Goal: Task Accomplishment & Management: Use online tool/utility

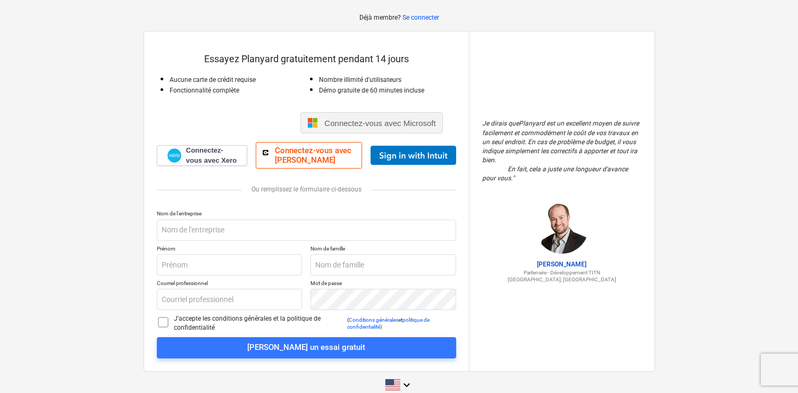
scroll to position [59, 0]
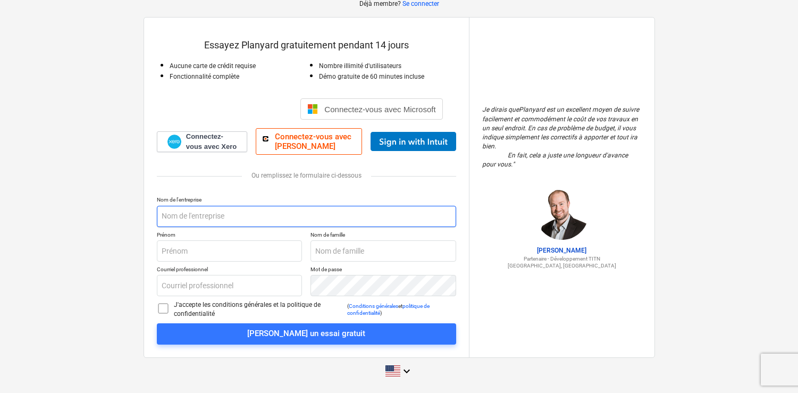
click at [243, 219] on input "text" at bounding box center [306, 216] width 299 height 21
type input "[PERSON_NAME]"
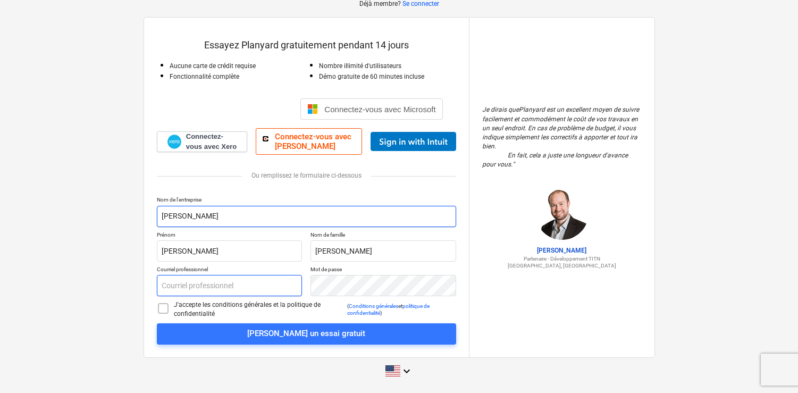
type input "[EMAIL_ADDRESS][DOMAIN_NAME]"
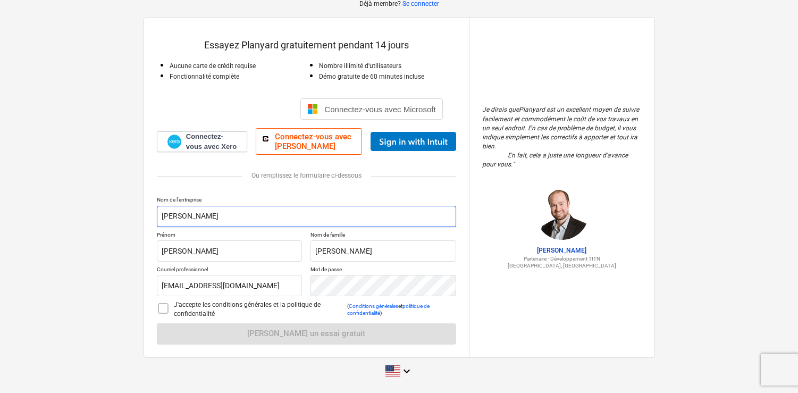
drag, startPoint x: 200, startPoint y: 217, endPoint x: 150, endPoint y: 215, distance: 50.5
click at [150, 215] on div "Essayez Planyard gratuitement pendant 14 jours Aucune carte de crédit requise F…" at bounding box center [306, 187] width 325 height 339
type input "S"
type input "RUBAN BLEU"
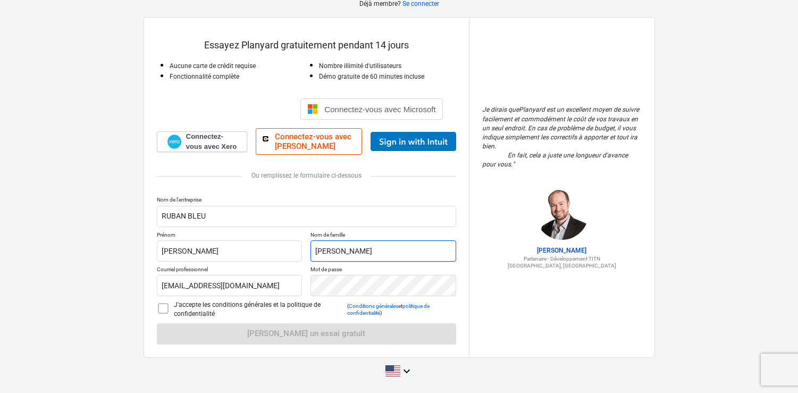
click at [331, 252] on input "[PERSON_NAME]" at bounding box center [383, 250] width 146 height 21
type input "[PERSON_NAME]"
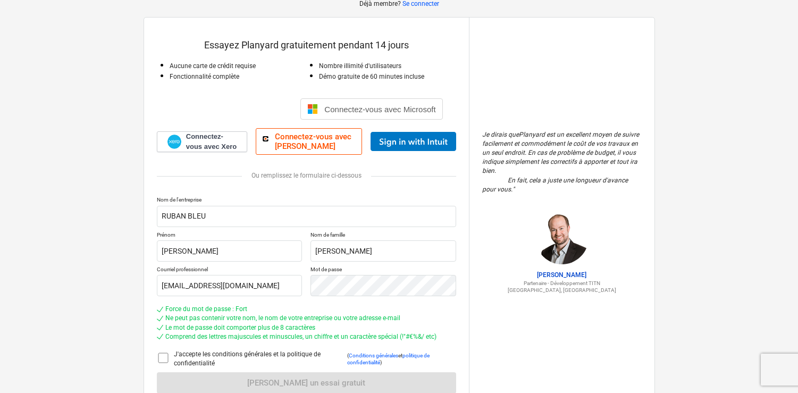
click at [162, 359] on icon at bounding box center [163, 357] width 13 height 13
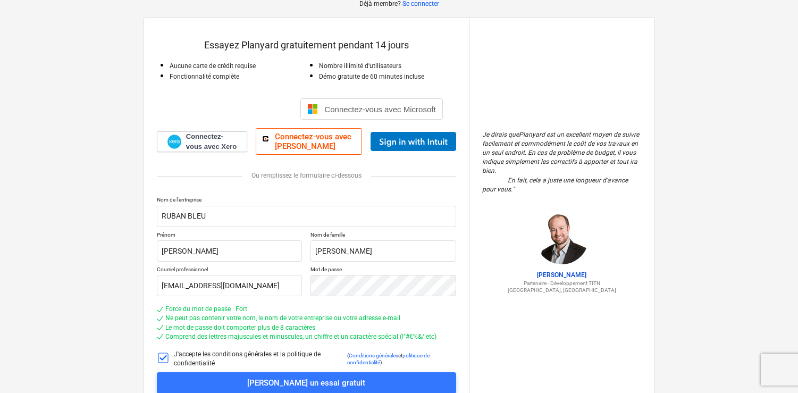
scroll to position [108, 0]
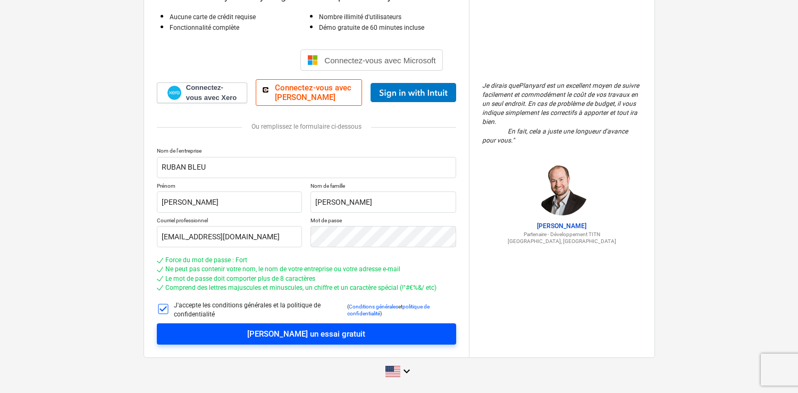
click at [299, 335] on font "[PERSON_NAME] un essai gratuit" at bounding box center [306, 334] width 118 height 10
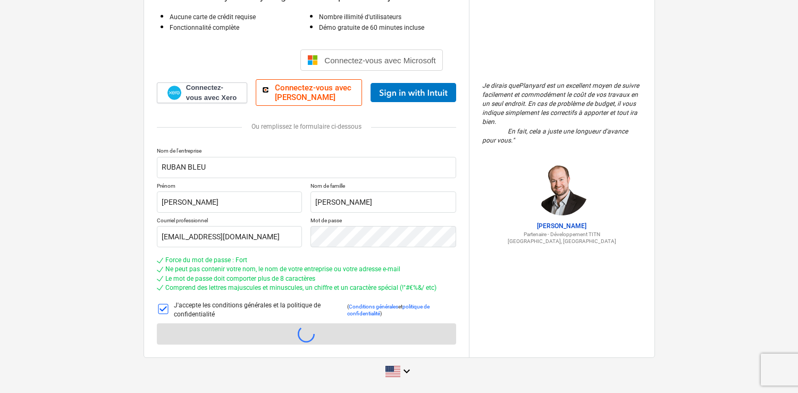
scroll to position [10, 0]
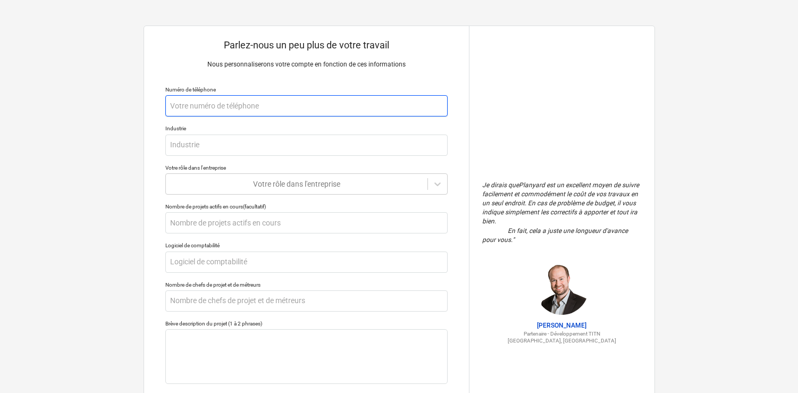
click at [196, 107] on input "text" at bounding box center [306, 105] width 282 height 21
type textarea "x"
type input "0"
type textarea "x"
type input "06"
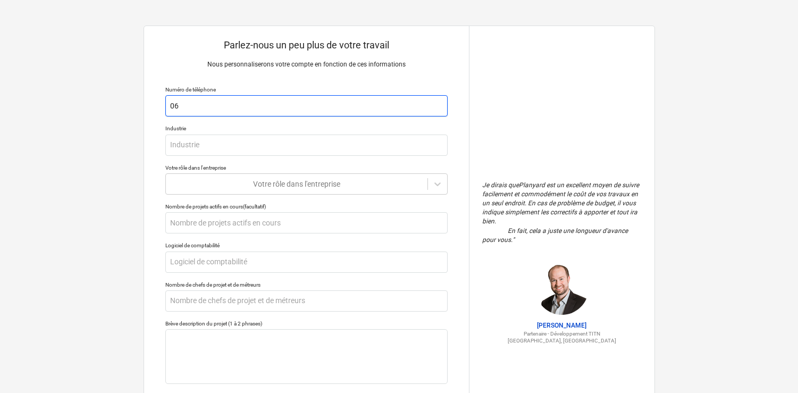
type textarea "x"
type input "062"
type textarea "x"
type input "0624"
type textarea "x"
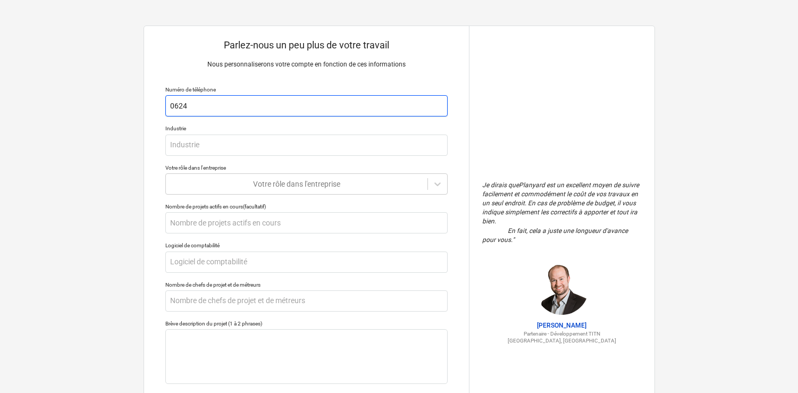
type input "06243"
type textarea "x"
type input "0624"
type textarea "x"
type input "062"
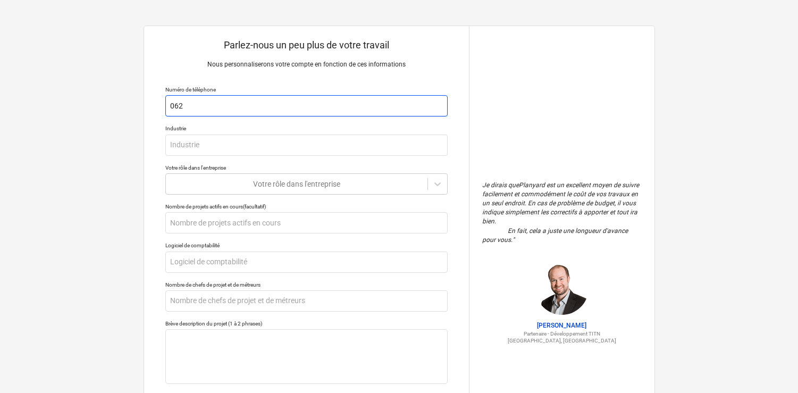
type textarea "x"
type input "06"
type textarea "x"
type input "069"
type textarea "x"
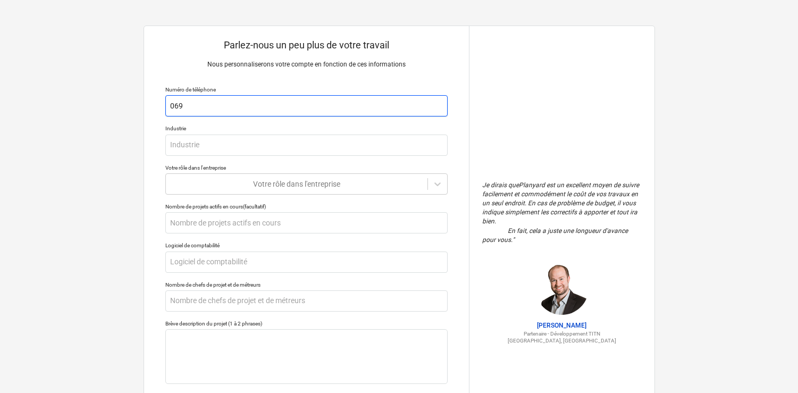
type input "0699"
type textarea "x"
type input "06995"
type textarea "x"
type input "069955"
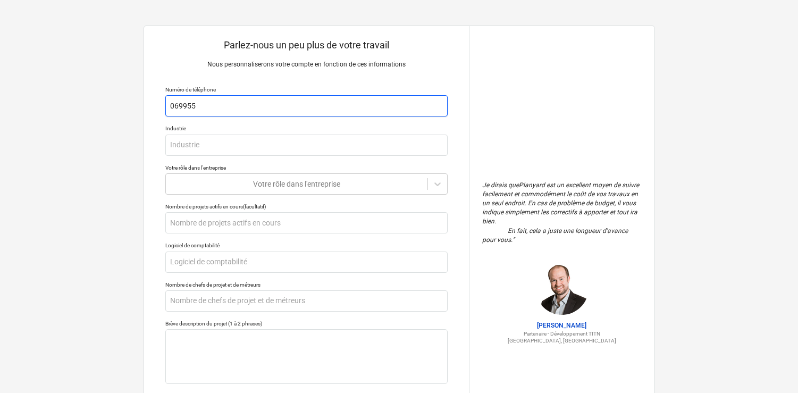
type textarea "x"
type input "0699557"
type textarea "x"
type input "06995578"
type textarea "x"
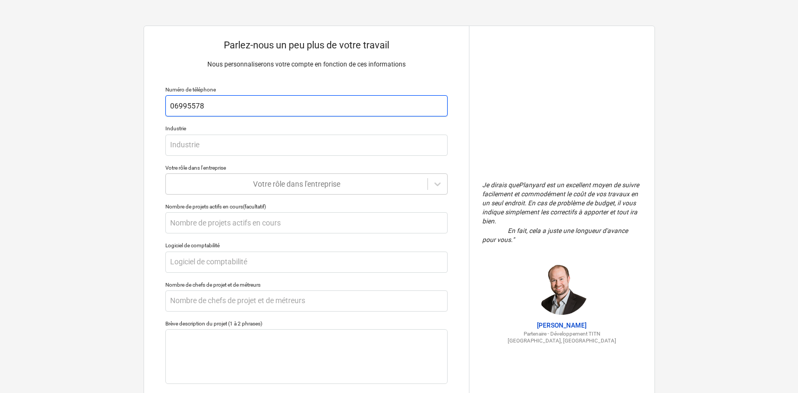
type input "069955787"
type textarea "x"
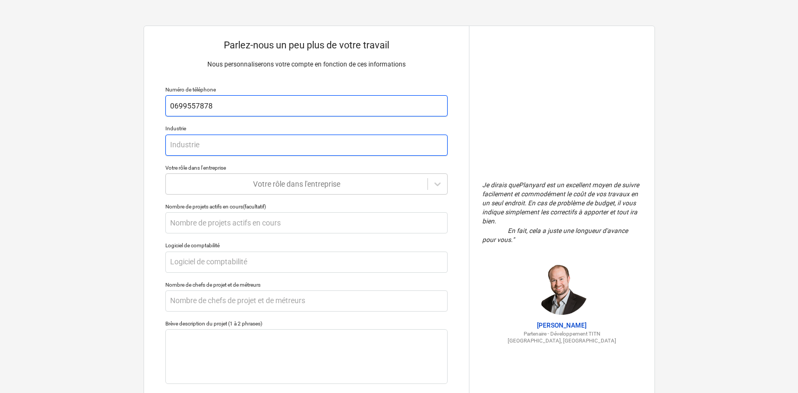
type input "0699557878"
click at [200, 151] on input "text" at bounding box center [306, 144] width 282 height 21
type textarea "x"
type input "C"
type textarea "x"
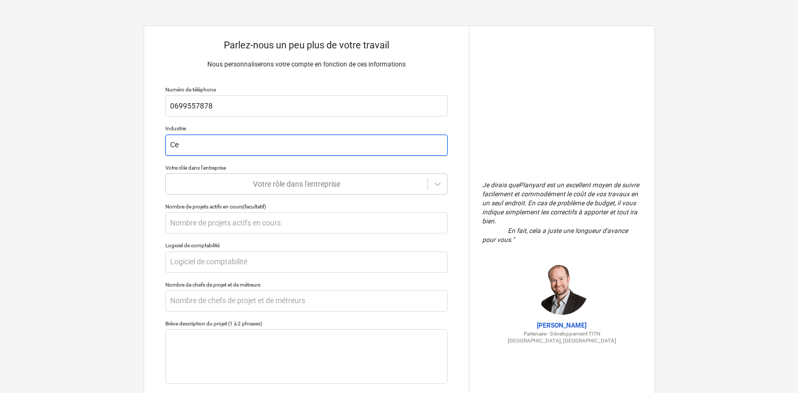
type input "Cen"
type textarea "x"
type input "Cent"
type textarea "x"
type input "Centre"
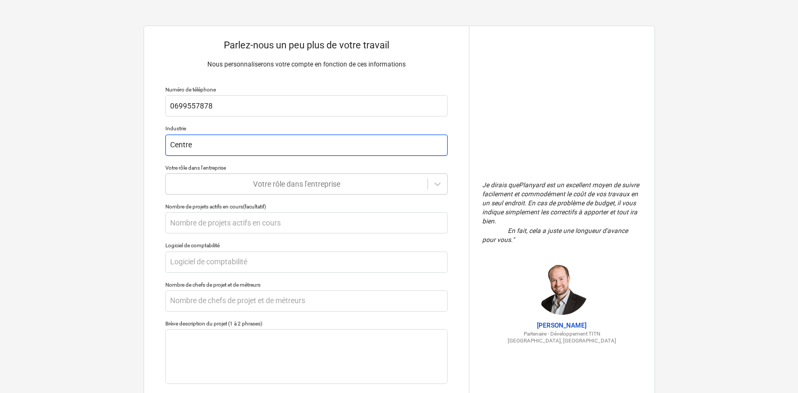
type textarea "x"
type input "Centre"
type textarea "x"
type input "Centre C"
type textarea "x"
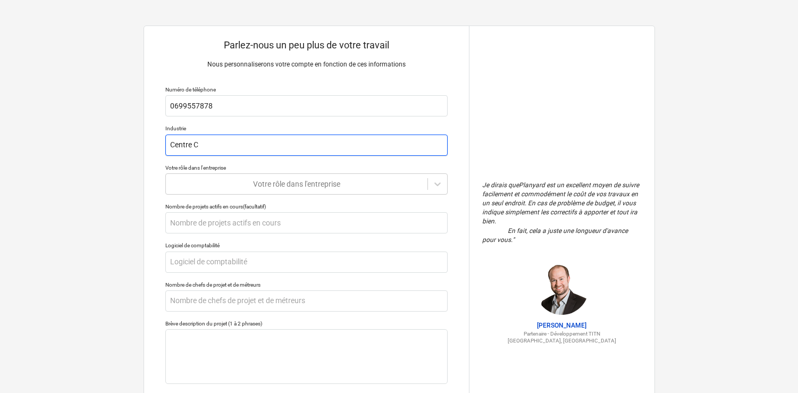
type input "Centre Co"
type textarea "x"
type input "Centre Com"
type textarea "x"
type input "Centre Comme"
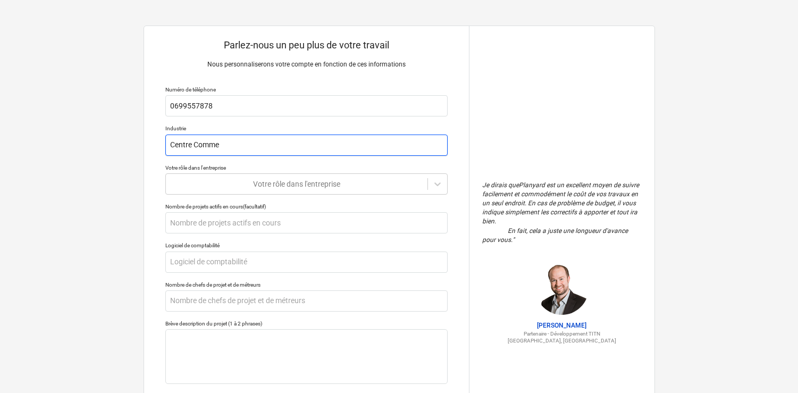
type textarea "x"
type input "Centre Commer"
type textarea "x"
type input "Centre Commerc"
type textarea "x"
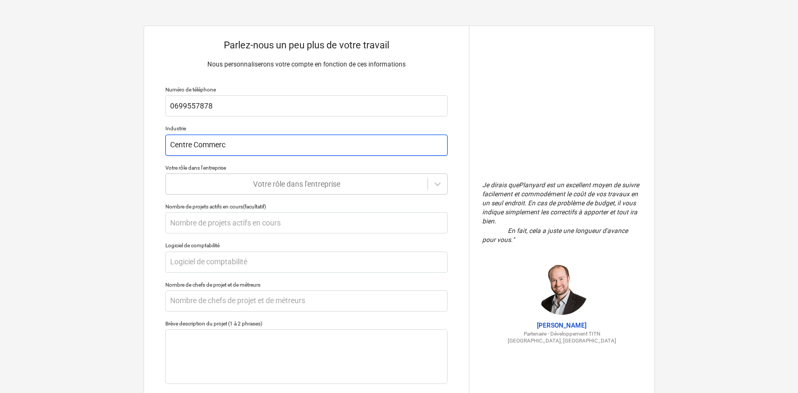
type input "Centre Commerci"
type textarea "x"
type input "Centre Commercia"
type textarea "x"
type input "Centre Commercial"
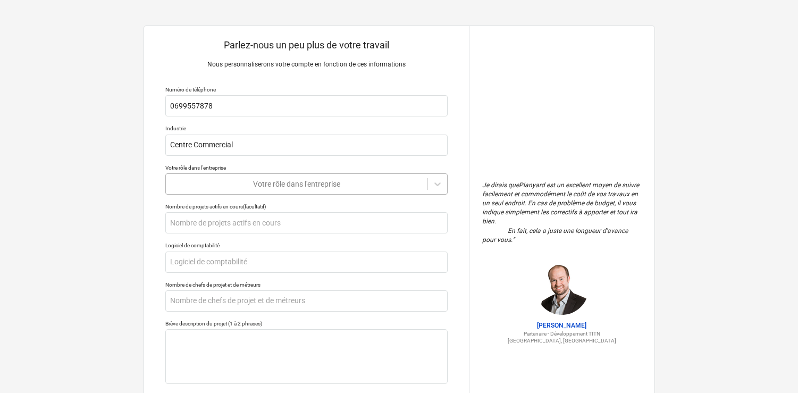
click at [242, 185] on div at bounding box center [296, 184] width 251 height 11
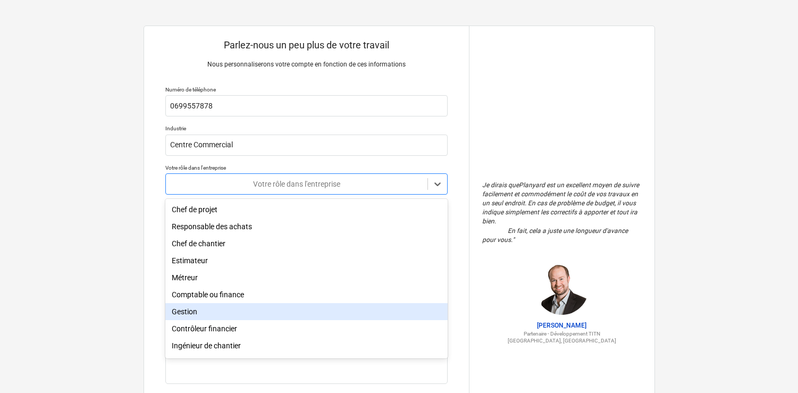
scroll to position [2, 0]
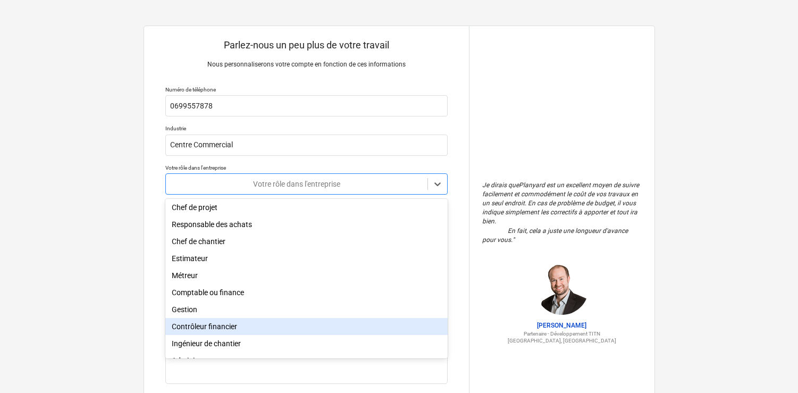
click at [234, 322] on font "Contrôleur financier" at bounding box center [204, 326] width 65 height 9
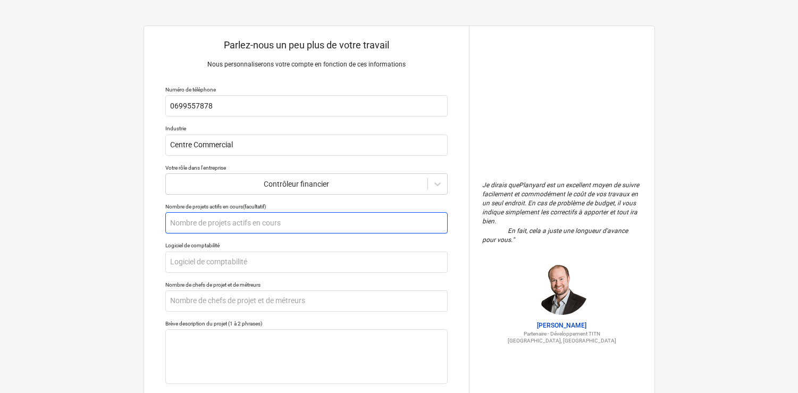
click at [290, 221] on input "text" at bounding box center [306, 222] width 282 height 21
type textarea "x"
type input "3"
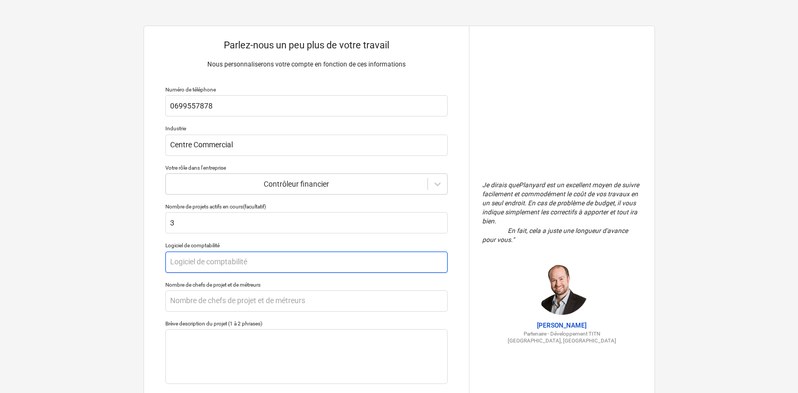
click at [219, 262] on input "text" at bounding box center [306, 261] width 282 height 21
type textarea "x"
type input "E"
type textarea "x"
type input "Ex"
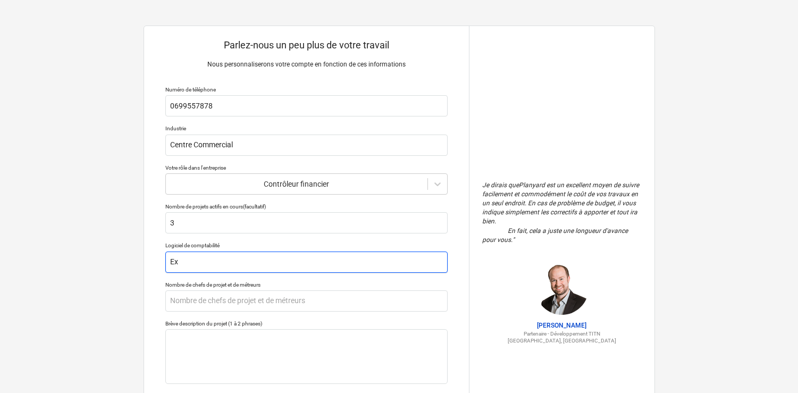
type textarea "x"
type input "Exc"
type textarea "x"
type input "Exce"
type textarea "x"
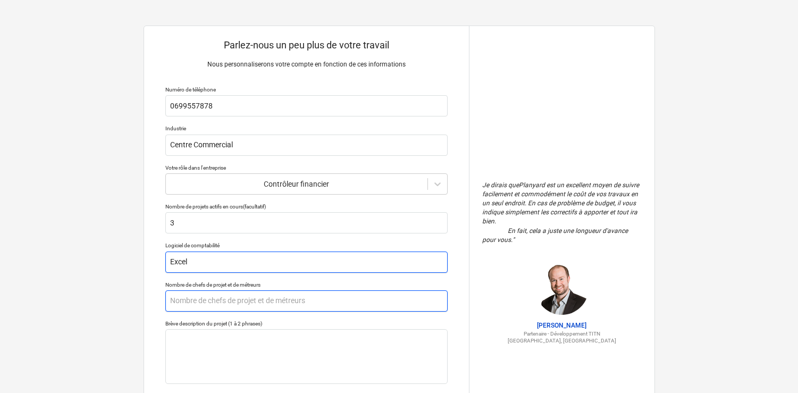
type input "Excel"
click at [230, 296] on input "text" at bounding box center [306, 300] width 282 height 21
type textarea "x"
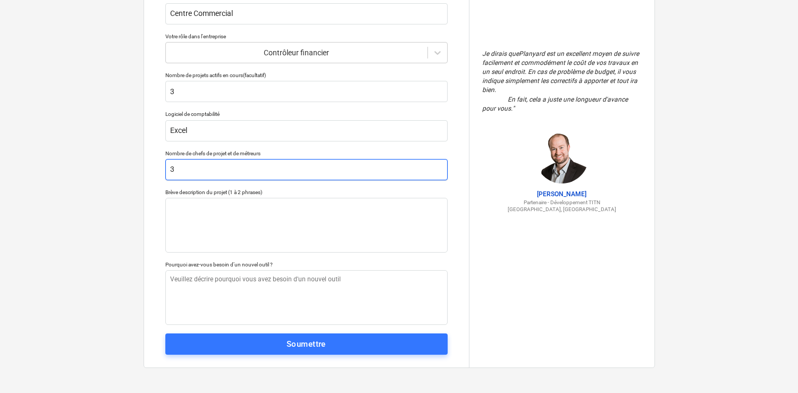
scroll to position [132, 0]
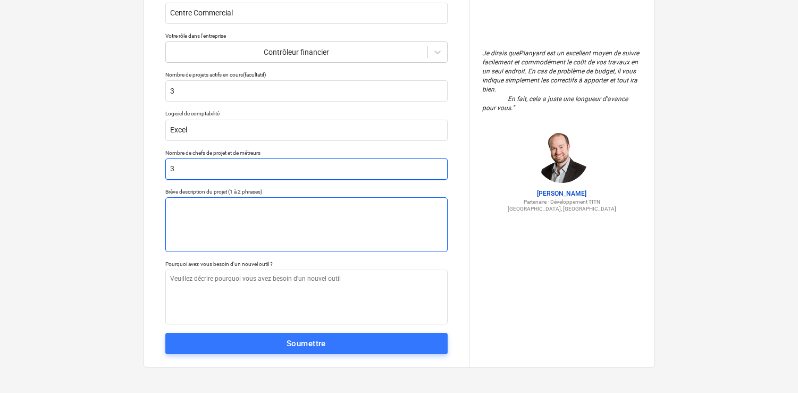
type input "3"
click at [222, 204] on textarea at bounding box center [306, 224] width 282 height 55
type textarea "x"
type textarea "G"
type textarea "x"
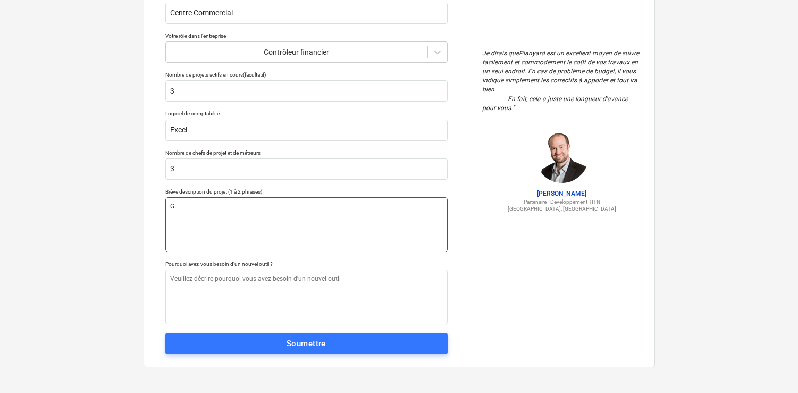
type textarea "Ge"
type textarea "x"
type textarea "Ges"
type textarea "x"
type textarea "Gest"
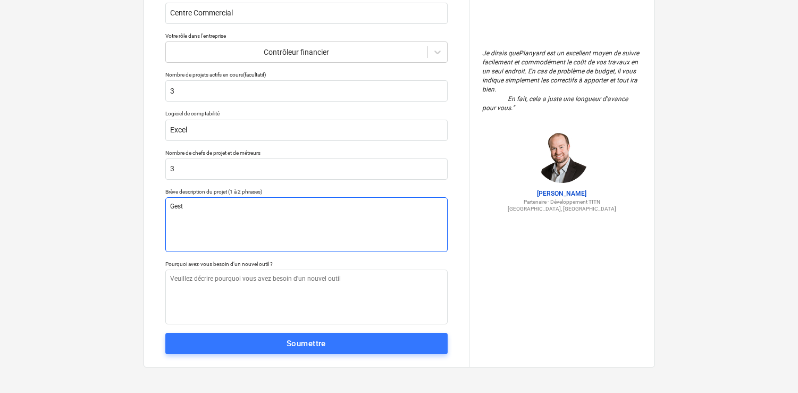
type textarea "x"
type textarea "Gesti"
type textarea "x"
type textarea "Gestio"
type textarea "x"
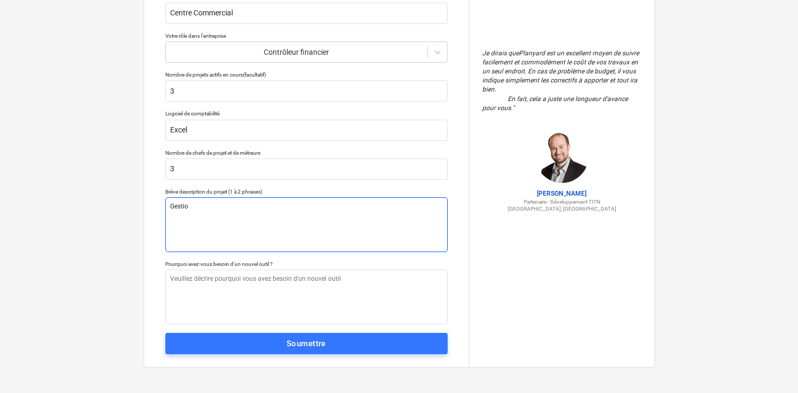
type textarea "Gestion"
type textarea "x"
type textarea "Gestion"
type textarea "x"
type textarea "Gestion d"
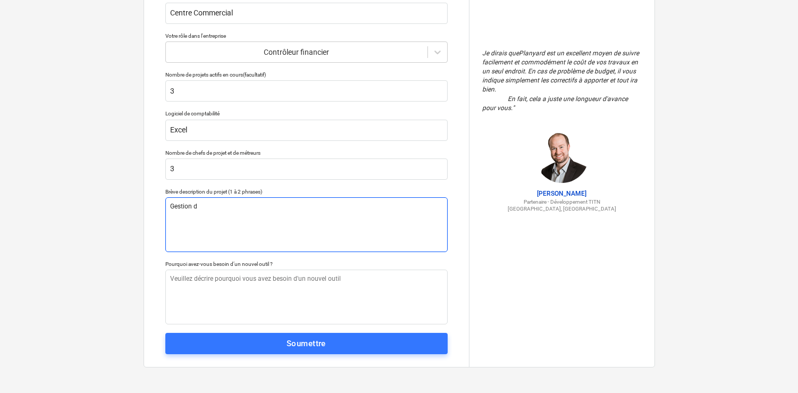
type textarea "x"
type textarea "Gestion d'"
type textarea "x"
type textarea "Gestion d'u"
type textarea "x"
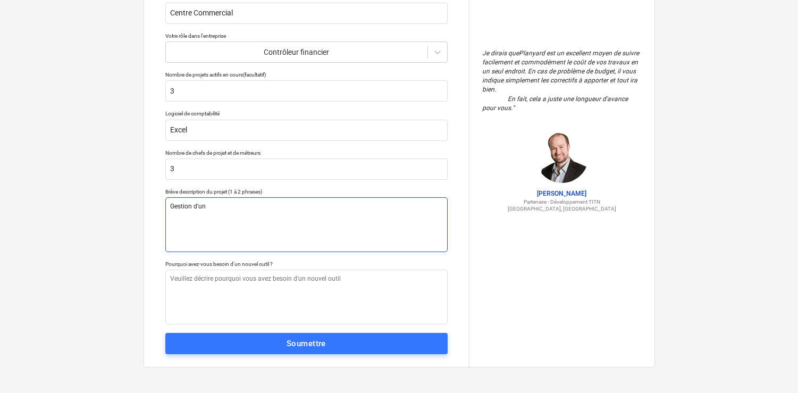
type textarea "Gestion d'un"
type textarea "x"
type textarea "Gestion d'un b"
type textarea "x"
type textarea "Gestion d'un bu"
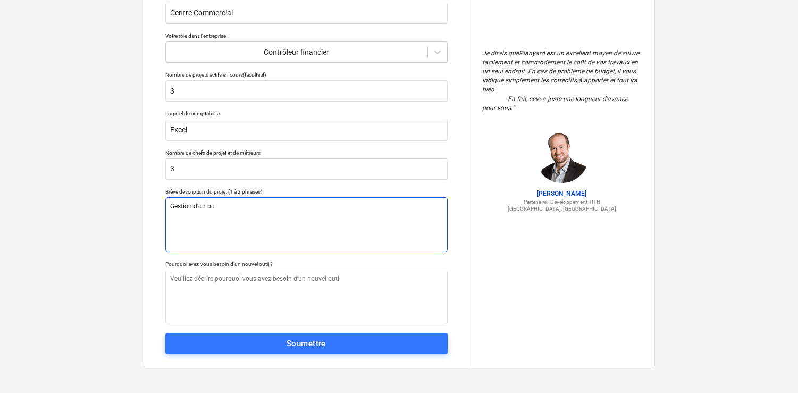
type textarea "x"
type textarea "Gestion d'un b"
type textarea "x"
type textarea "Gestion d'un"
type textarea "x"
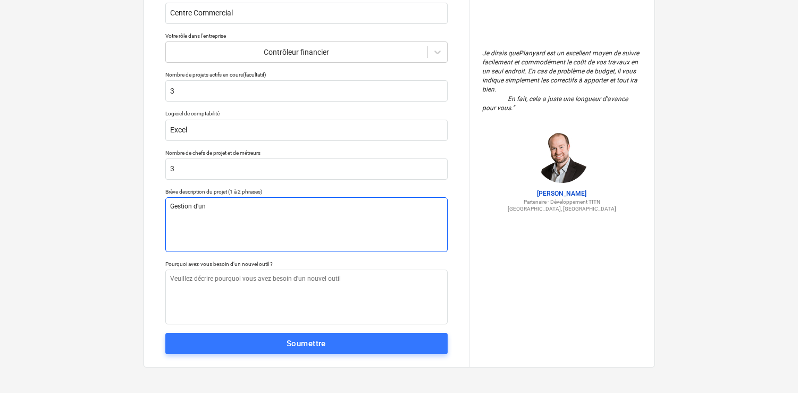
type textarea "Gestion d'un"
type textarea "x"
type textarea "Gestion d'u"
type textarea "x"
type textarea "Gestion d'"
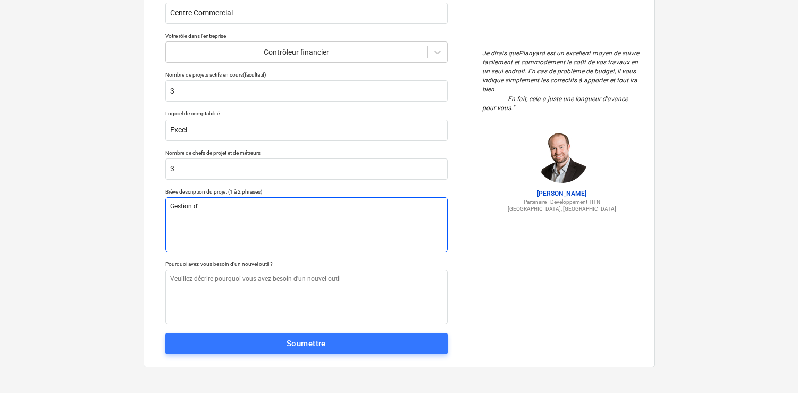
type textarea "x"
type textarea "Gestion d"
type textarea "x"
type textarea "Gestion de"
type textarea "x"
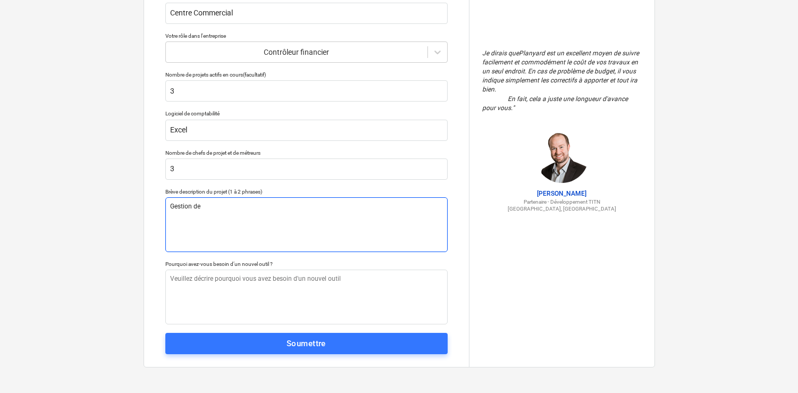
type textarea "Gestion de"
type textarea "x"
type textarea "Gestion de 3"
type textarea "x"
type textarea "Gestion de 3b"
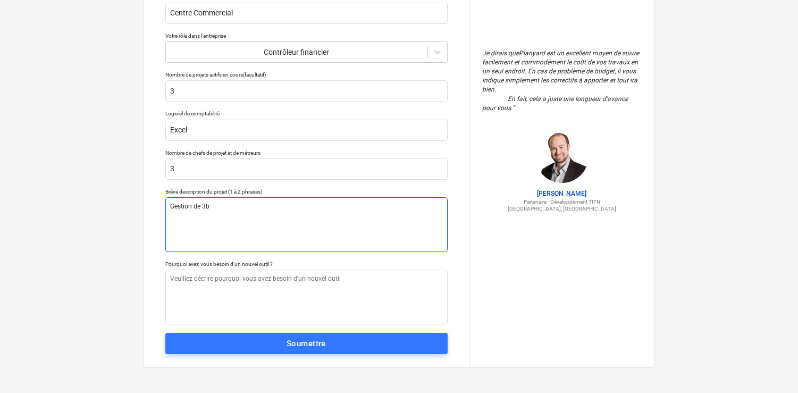
type textarea "x"
type textarea "Gestion de 3bu"
type textarea "x"
type textarea "Gestion de 3bud"
type textarea "x"
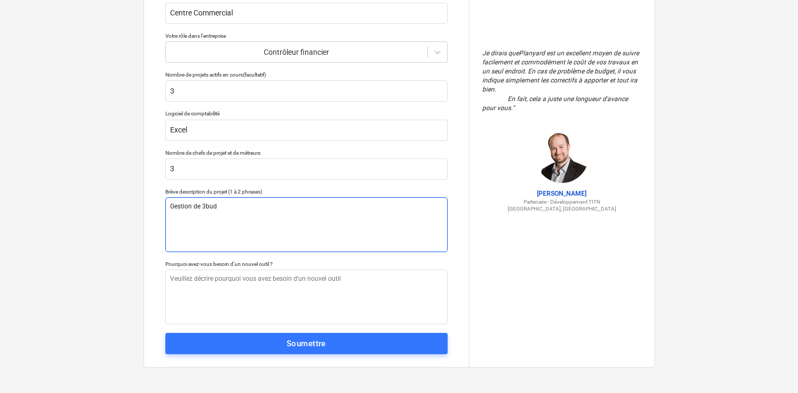
type textarea "Gestion de 3budg"
type textarea "x"
type textarea "Gestion de 3budge"
type textarea "x"
type textarea "Gestion de 3budget"
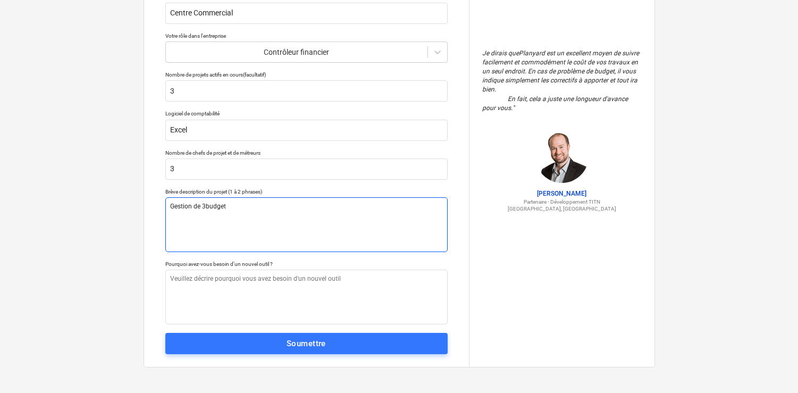
type textarea "x"
type textarea "Gestion de 3budgets"
type textarea "x"
type textarea "Gestion de 3budget"
type textarea "x"
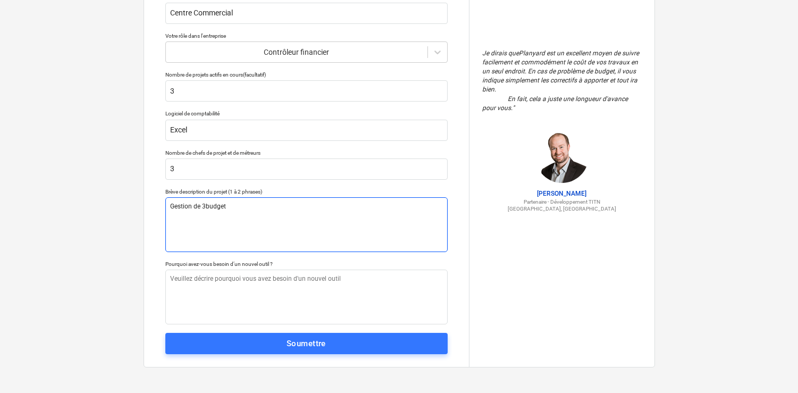
type textarea "Gestion de 3budge"
type textarea "x"
type textarea "Gestion de 3budg"
type textarea "x"
type textarea "Gestion de 3bud"
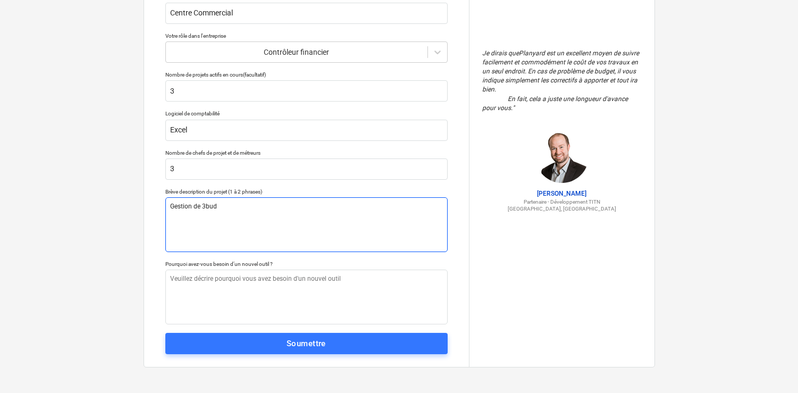
type textarea "x"
type textarea "Gestion de 3bu"
type textarea "x"
type textarea "Gestion de 3b"
type textarea "x"
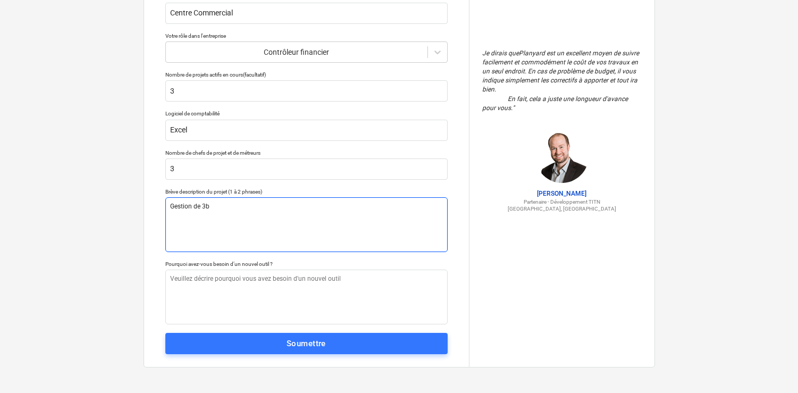
type textarea "Gestion de 3"
type textarea "x"
type textarea "Gestion de 3"
type textarea "x"
type textarea "Gestion de 3 b"
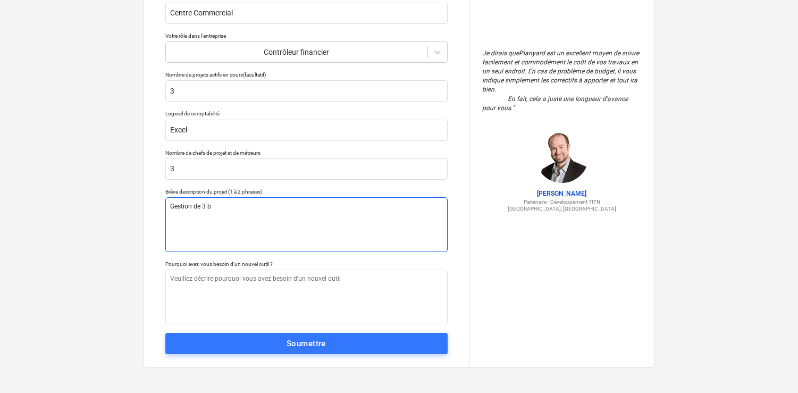
type textarea "x"
type textarea "Gestion de 3 bu"
type textarea "x"
type textarea "Gestion de 3 bud"
type textarea "x"
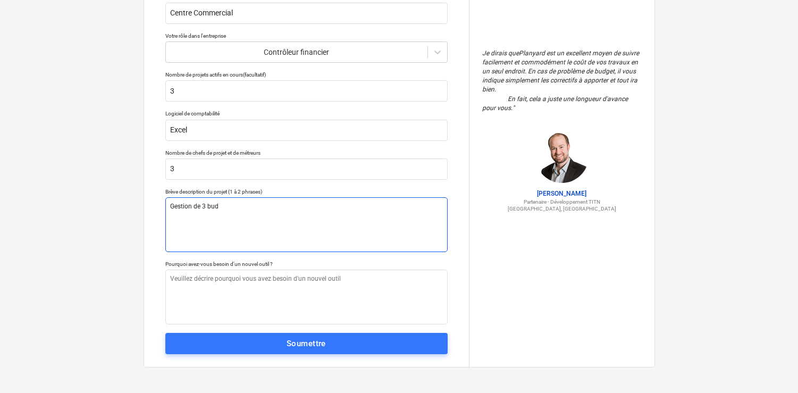
type textarea "Gestion de 3 budg"
type textarea "x"
type textarea "Gestion de 3 budge"
type textarea "x"
type textarea "Gestion de 3 budget"
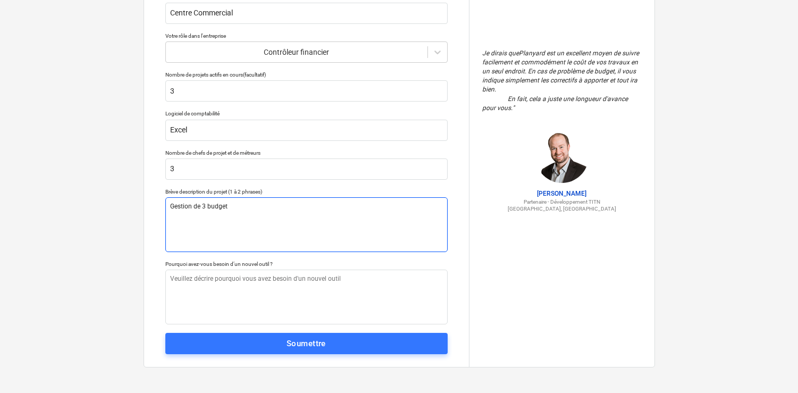
type textarea "x"
type textarea "Gestion de 3 budgets"
type textarea "x"
type textarea "Gestion de 3 budgets."
type textarea "x"
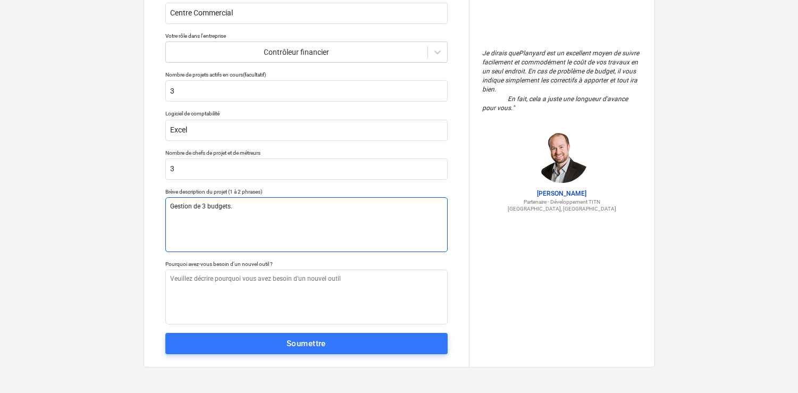
type textarea "Gestion de 3 budgets."
type textarea "x"
type textarea "Gestion de 3 budgets. e"
type textarea "x"
type textarea "Gestion de 3 budgets. en"
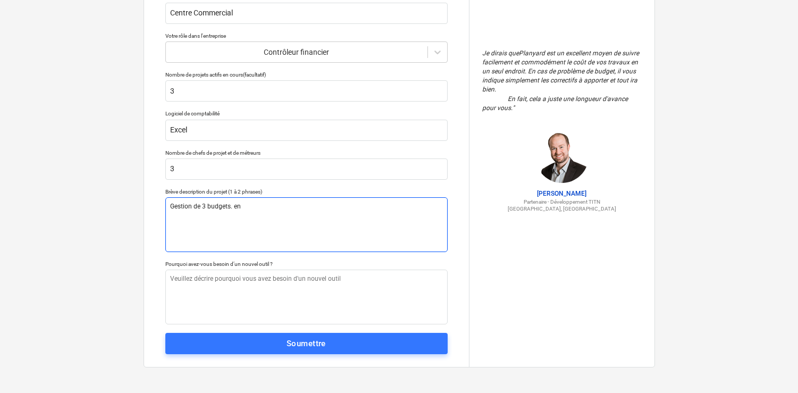
type textarea "x"
type textarea "Gestion de 3 budgets. enr"
type textarea "x"
type textarea "Gestion de 3 budgets. enre"
type textarea "x"
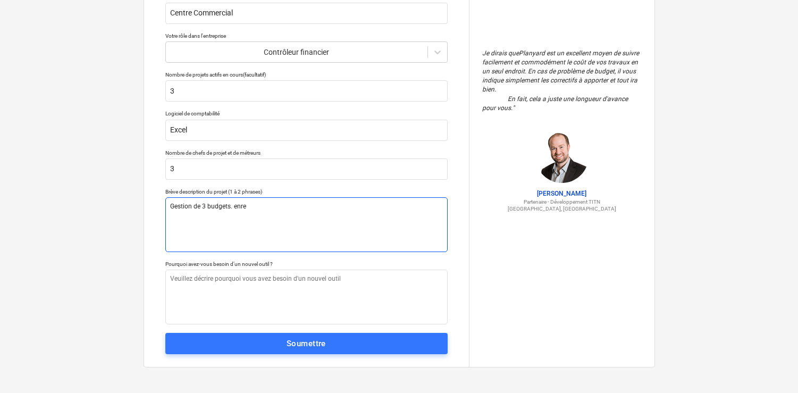
type textarea "Gestion de 3 budgets. enret"
type textarea "x"
type textarea "Gestion de 3 budgets. enreti"
type textarea "x"
type textarea "Gestion de 3 budgets. enretis"
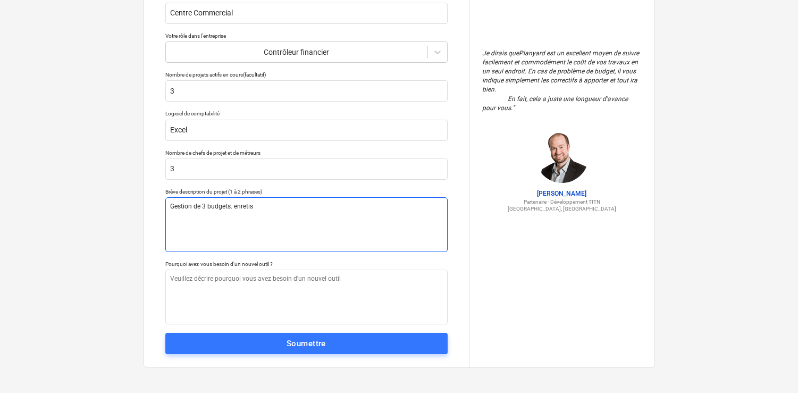
type textarea "x"
type textarea "Gestion de 3 budgets. enreti"
type textarea "x"
type textarea "Gestion de 3 budgets. enret"
type textarea "x"
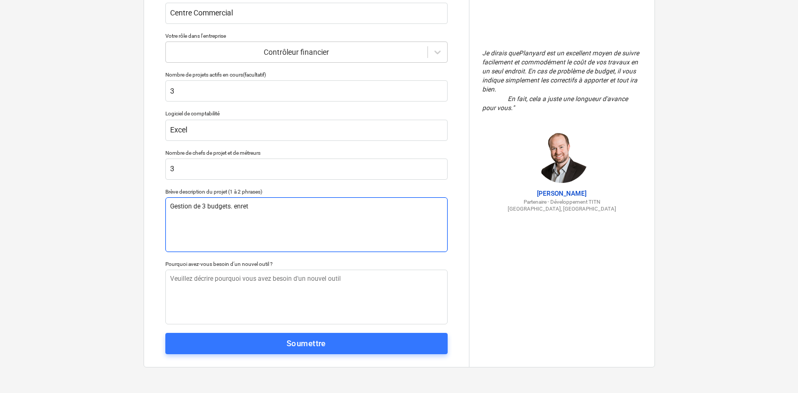
type textarea "Gestion de 3 budgets. enre"
type textarea "x"
type textarea "Gestion de 3 budgets. enr"
type textarea "x"
type textarea "Gestion de 3 budgets. en"
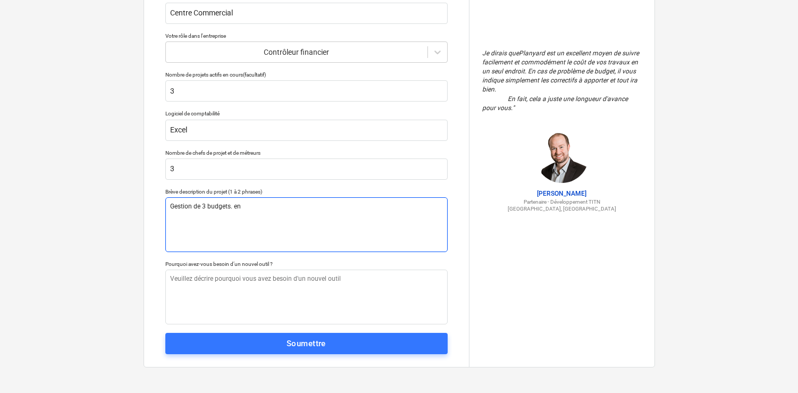
type textarea "x"
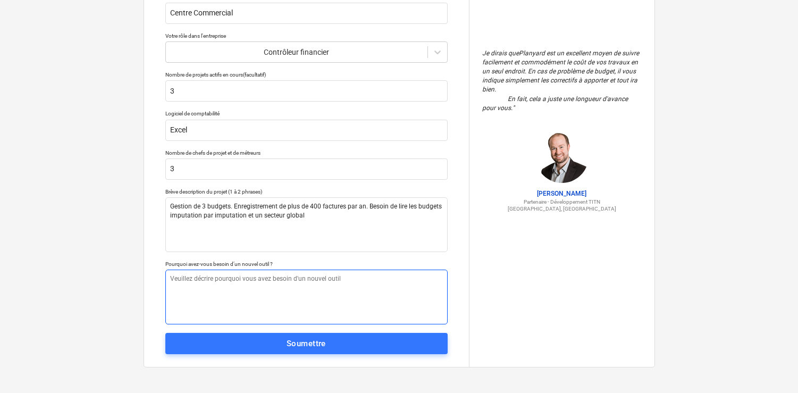
click at [225, 290] on textarea at bounding box center [306, 296] width 282 height 55
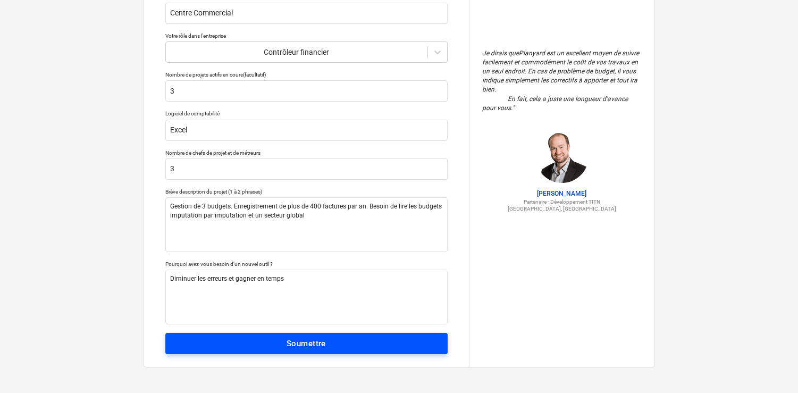
click at [262, 348] on span "Soumettre" at bounding box center [306, 343] width 259 height 14
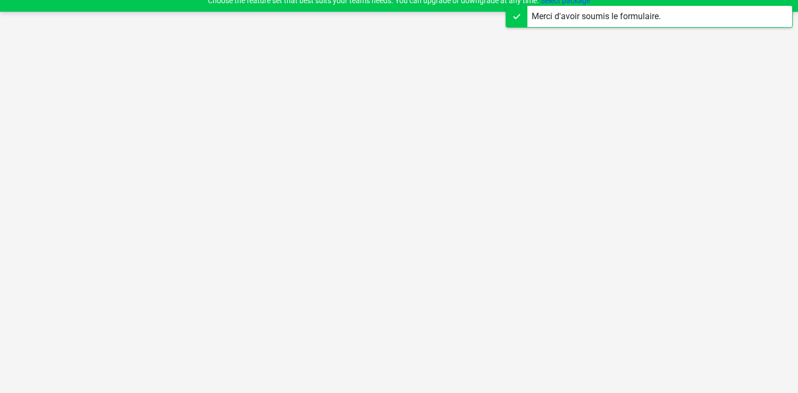
scroll to position [10, 0]
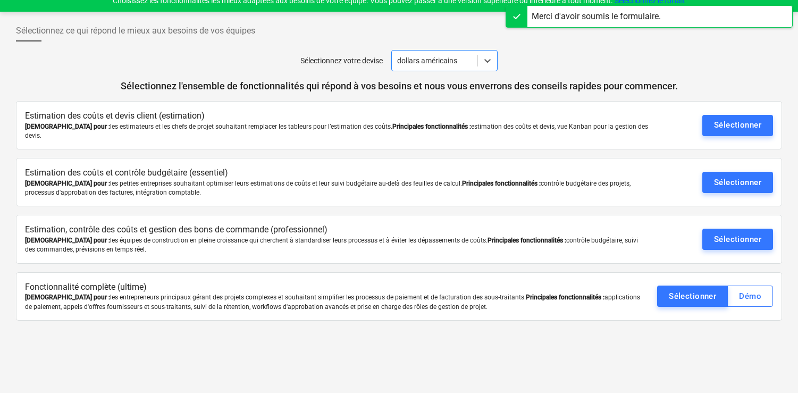
click at [471, 57] on div at bounding box center [434, 60] width 75 height 11
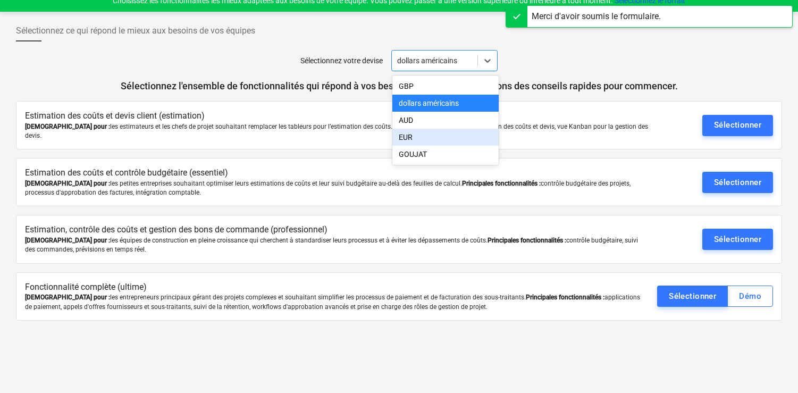
click at [442, 132] on div "EUR" at bounding box center [445, 137] width 106 height 17
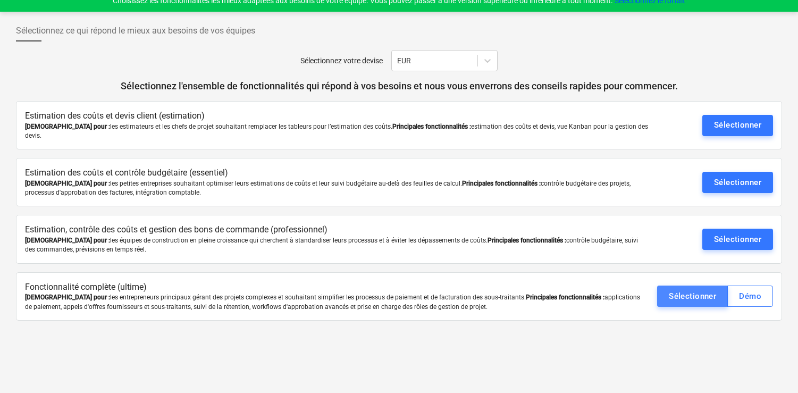
click at [704, 291] on font "Sélectionner" at bounding box center [691, 296] width 47 height 10
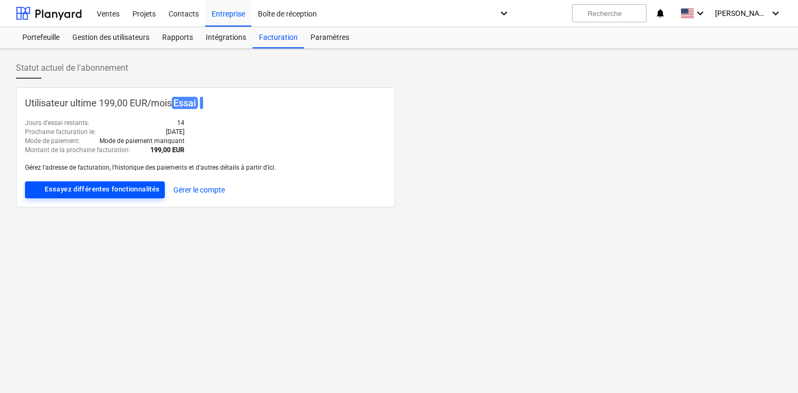
click at [72, 192] on font "Essayez différentes fonctionnalités" at bounding box center [102, 189] width 115 height 8
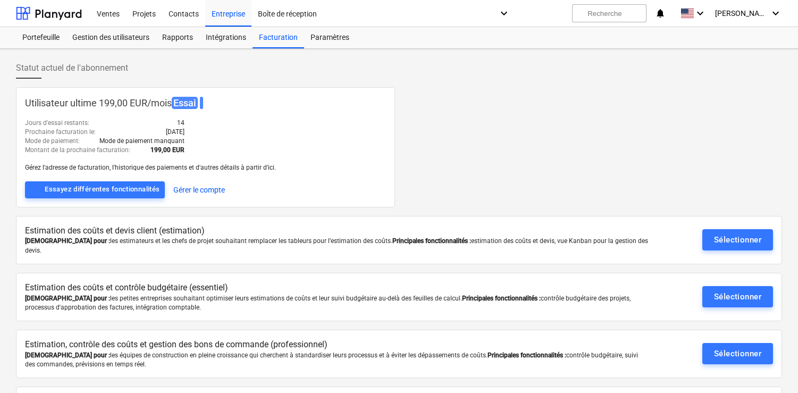
scroll to position [41, 0]
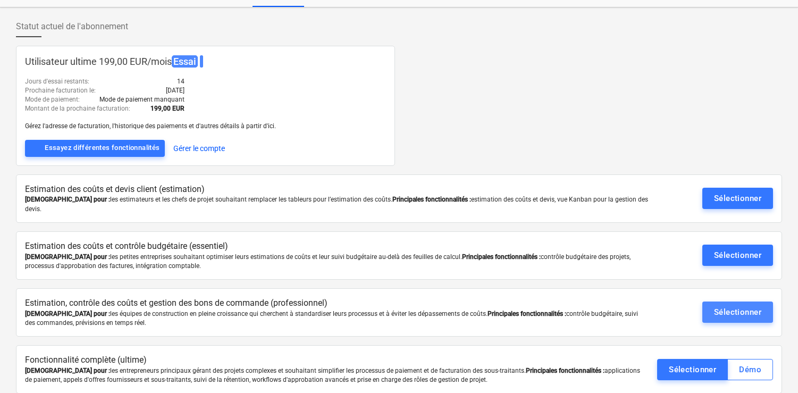
click at [731, 307] on font "Sélectionner" at bounding box center [737, 312] width 47 height 10
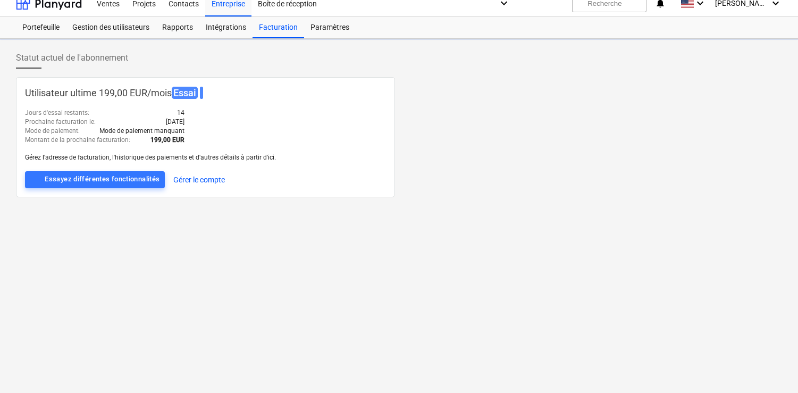
scroll to position [10, 0]
click at [94, 175] on font "Essayez différentes fonctionnalités" at bounding box center [102, 179] width 115 height 8
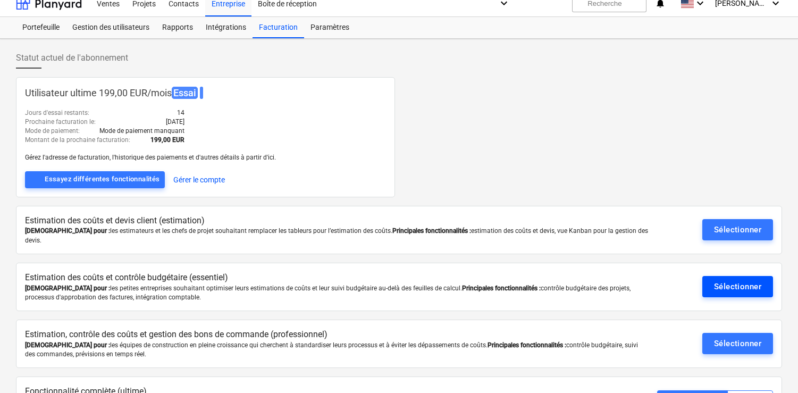
click at [717, 282] on font "Sélectionner" at bounding box center [737, 287] width 47 height 10
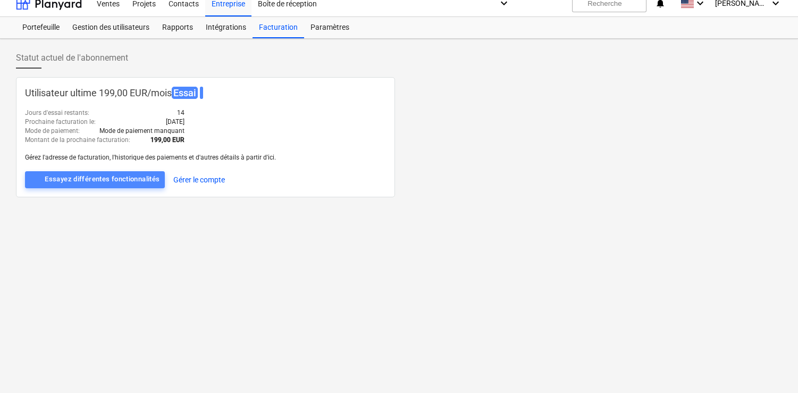
click at [116, 180] on font "Essayez différentes fonctionnalités" at bounding box center [102, 179] width 115 height 8
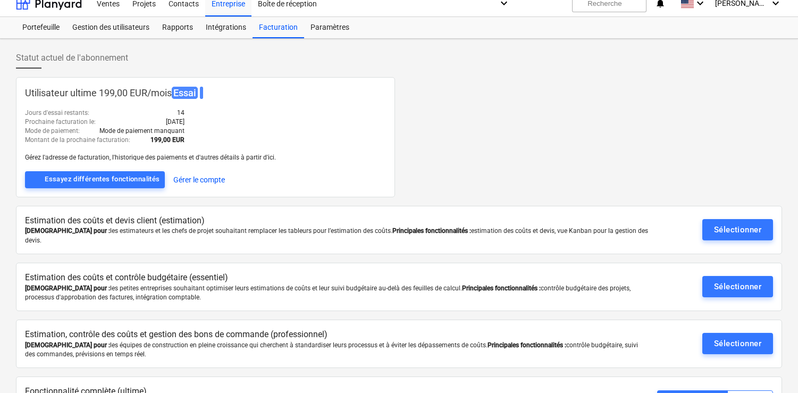
scroll to position [41, 0]
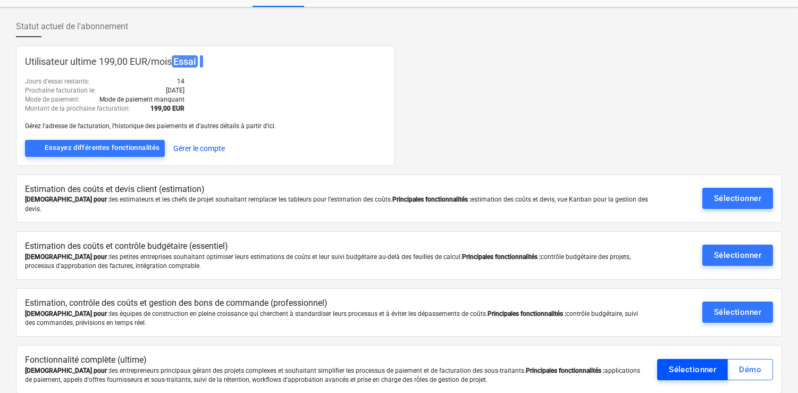
click at [685, 365] on font "Sélectionner" at bounding box center [691, 370] width 47 height 10
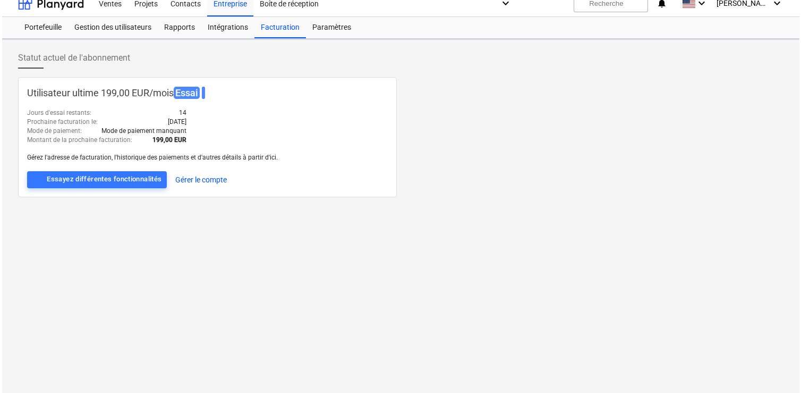
scroll to position [10, 0]
click at [121, 30] on font "Gestion des utilisateurs" at bounding box center [110, 27] width 77 height 9
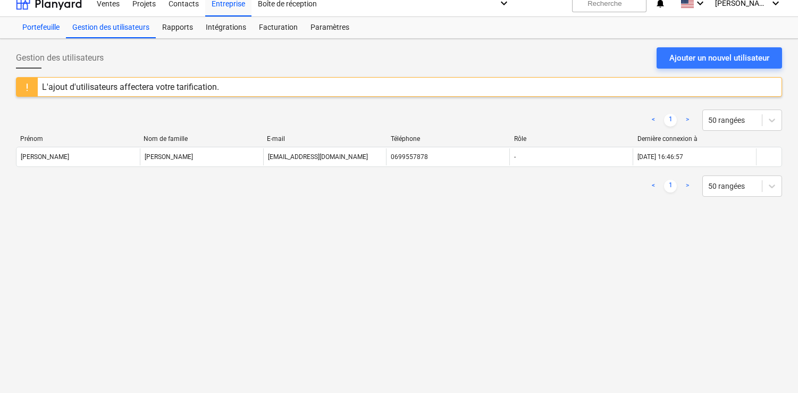
click at [40, 27] on font "Portefeuille" at bounding box center [40, 27] width 37 height 9
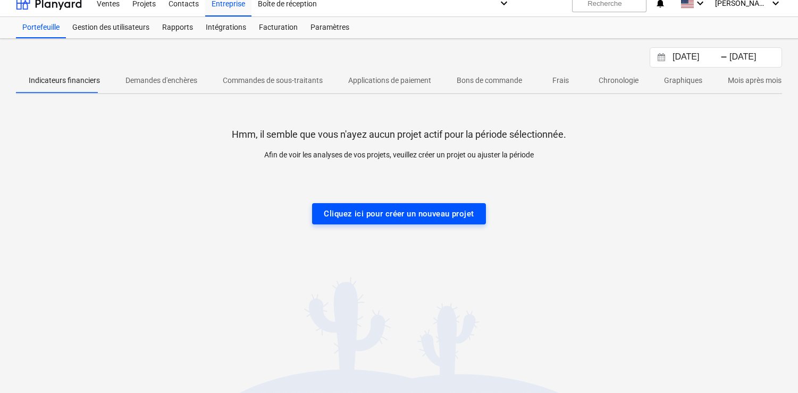
click at [337, 219] on font "Cliquez ici pour créer un nouveau projet" at bounding box center [399, 214] width 150 height 14
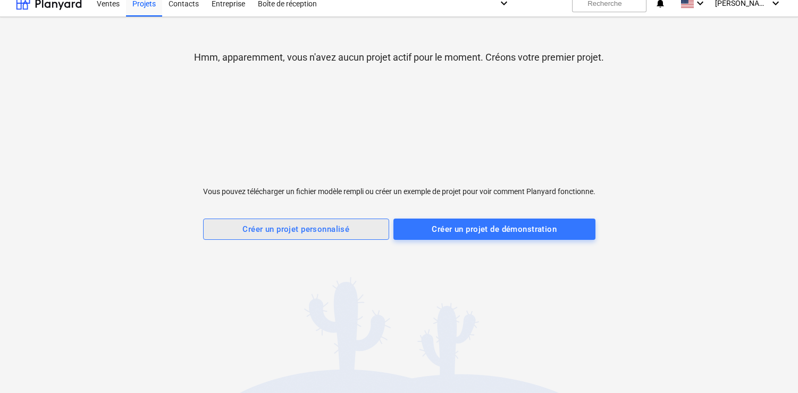
click at [338, 234] on font "Créer un projet personnalisé" at bounding box center [295, 229] width 107 height 14
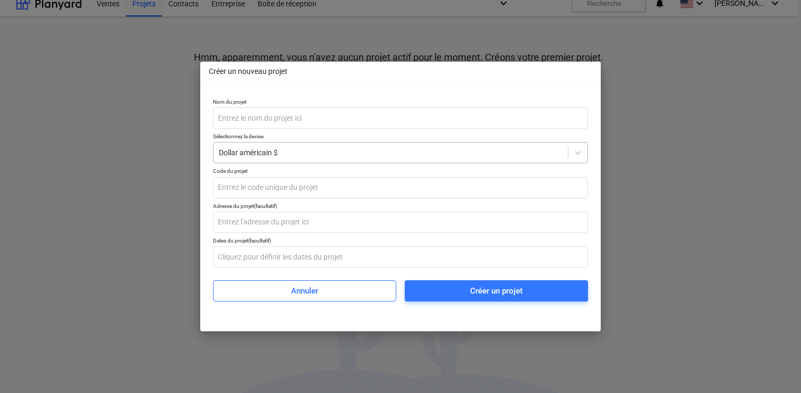
click at [301, 146] on div "Dollar américain $" at bounding box center [391, 152] width 354 height 15
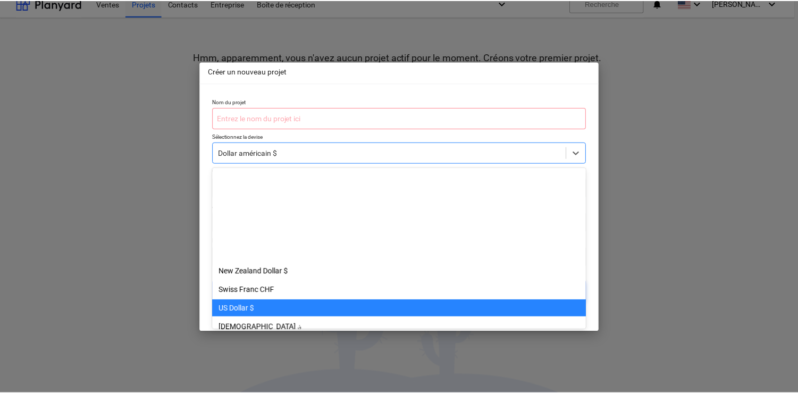
scroll to position [130, 0]
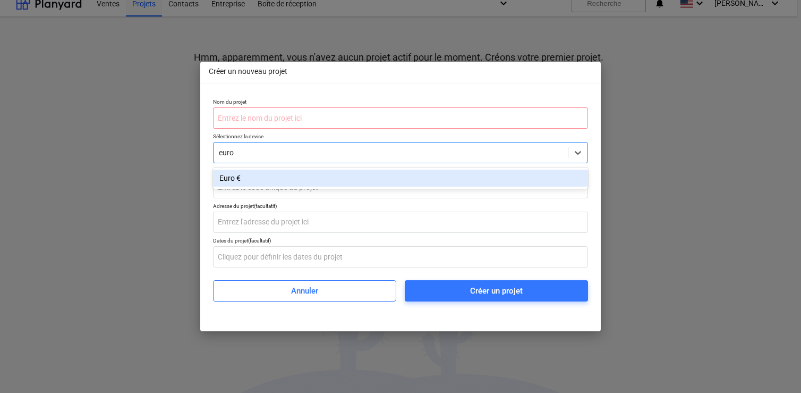
click at [289, 177] on div "Euro €" at bounding box center [400, 178] width 375 height 17
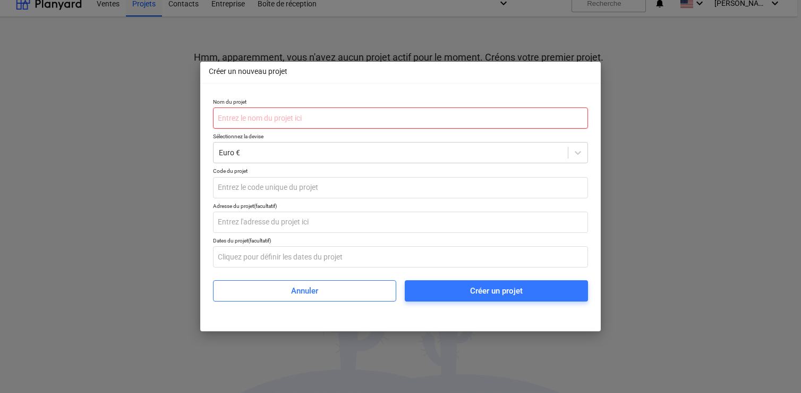
click at [270, 113] on input "text" at bounding box center [400, 117] width 375 height 21
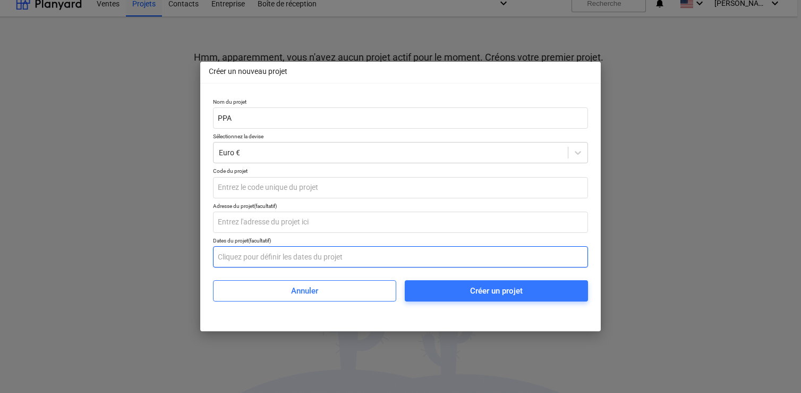
click at [310, 261] on input "text" at bounding box center [400, 256] width 375 height 21
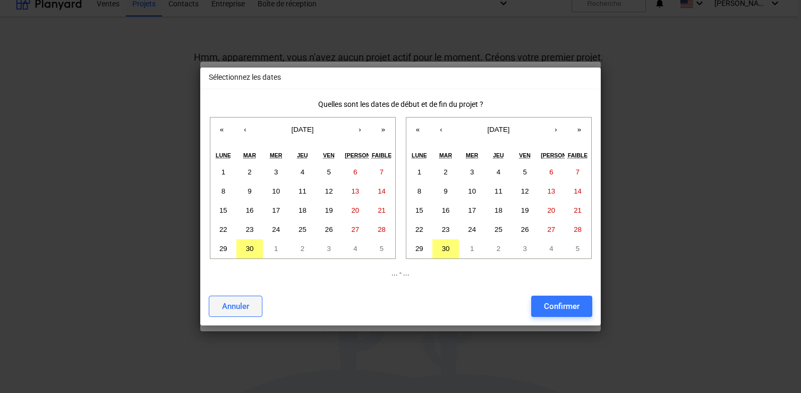
click at [257, 307] on button "Annuler" at bounding box center [236, 305] width 54 height 21
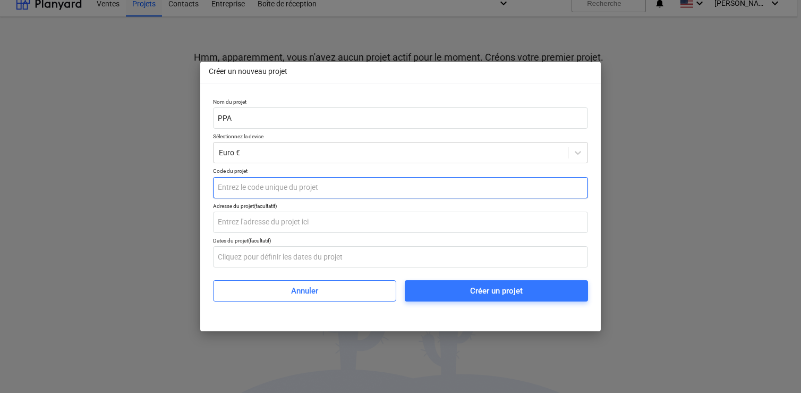
click at [291, 184] on input "text" at bounding box center [400, 187] width 375 height 21
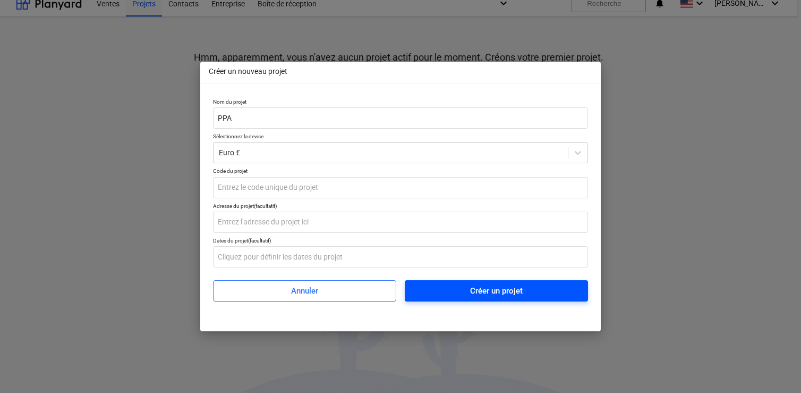
click at [482, 290] on font "Créer un projet" at bounding box center [496, 291] width 53 height 10
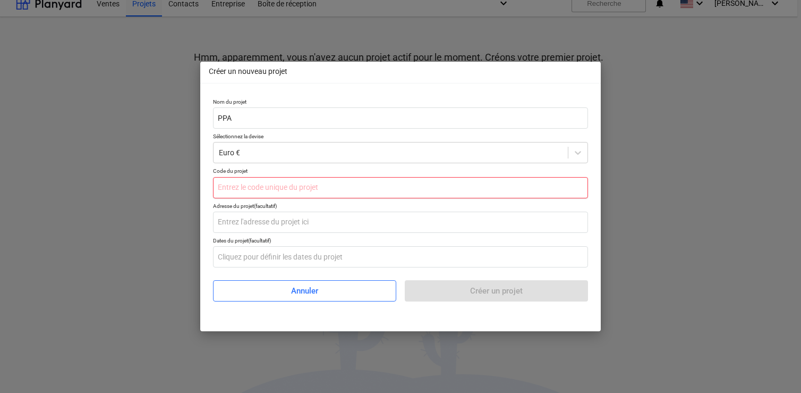
click at [245, 191] on input "text" at bounding box center [400, 187] width 375 height 21
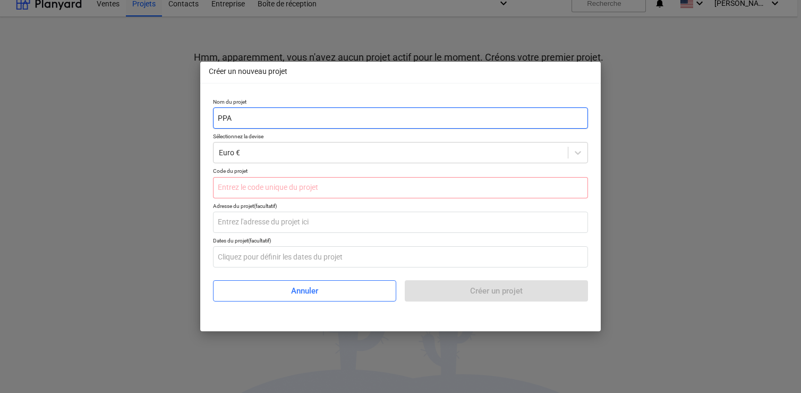
click at [235, 117] on input "PPA" at bounding box center [400, 117] width 375 height 21
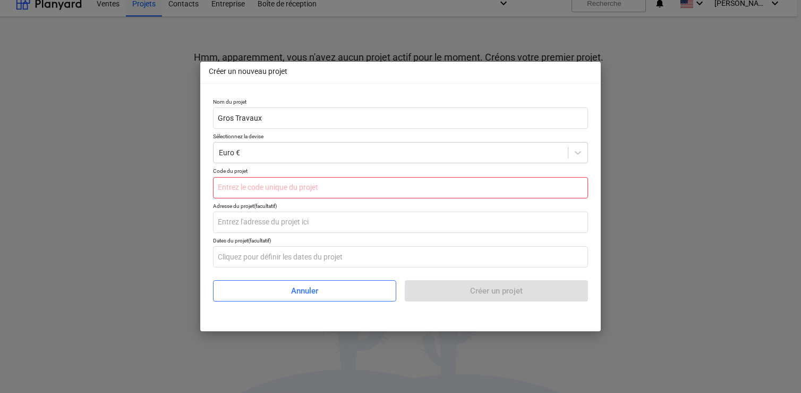
click at [235, 189] on input "text" at bounding box center [400, 187] width 375 height 21
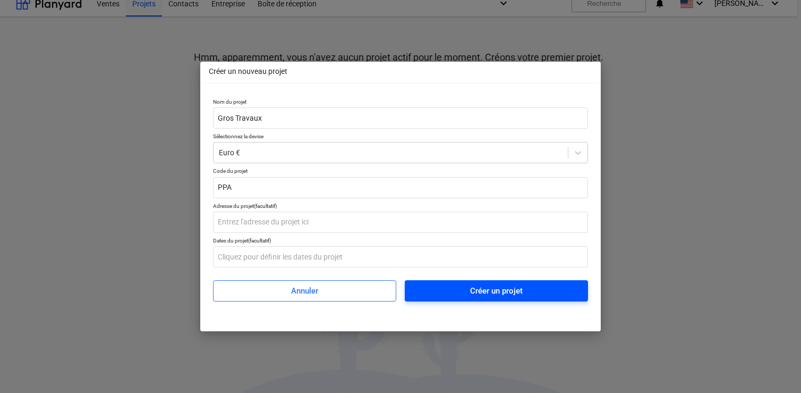
click at [468, 287] on span "Créer un projet" at bounding box center [497, 291] width 158 height 14
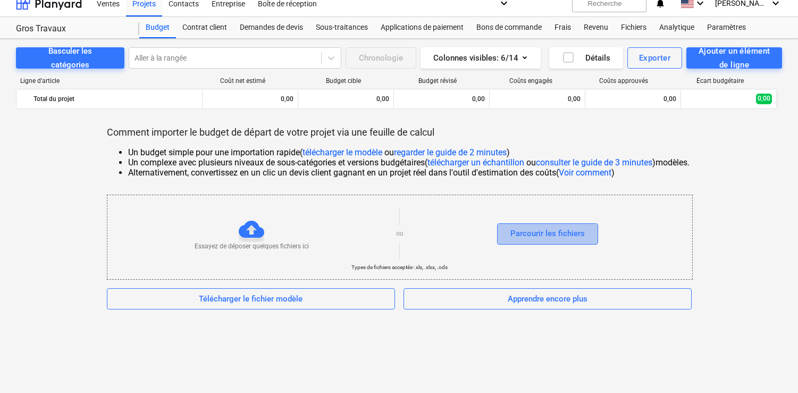
click at [555, 235] on font "Parcourir les fichiers" at bounding box center [547, 233] width 74 height 10
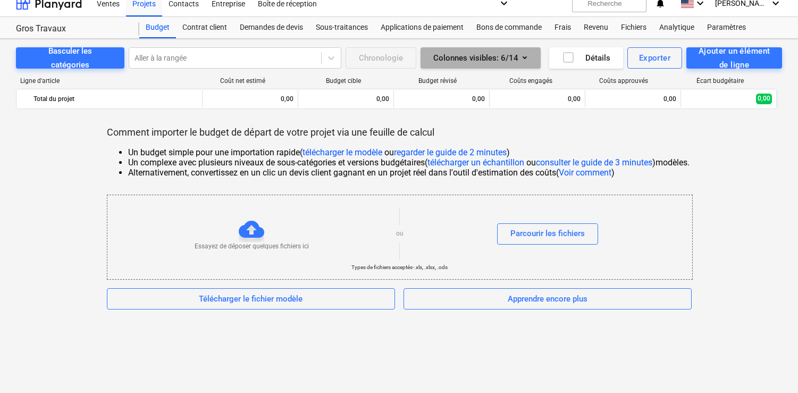
click at [521, 56] on icon "button" at bounding box center [524, 57] width 13 height 13
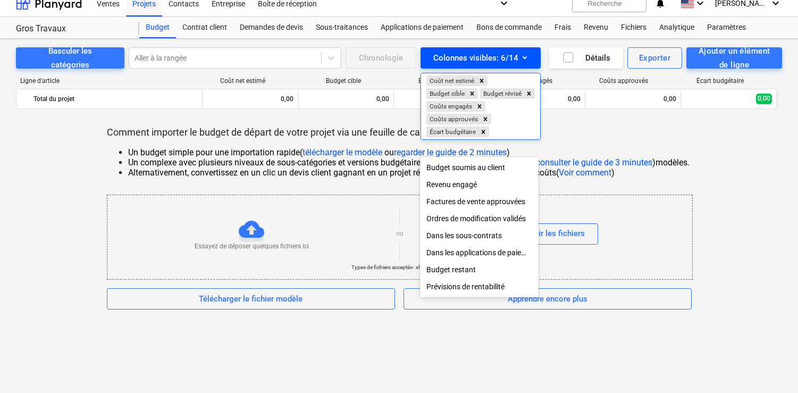
click at [521, 56] on div at bounding box center [399, 196] width 798 height 393
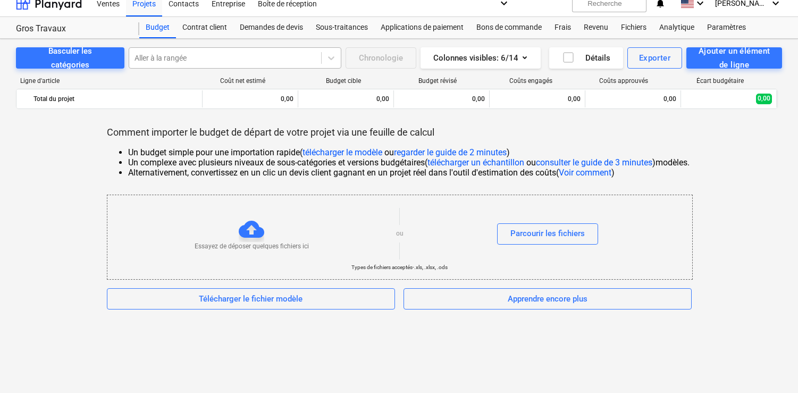
click at [201, 58] on div at bounding box center [224, 58] width 181 height 11
click at [92, 58] on font "Basculer les catégories" at bounding box center [70, 57] width 44 height 23
click at [563, 232] on font "Parcourir les fichiers" at bounding box center [547, 233] width 74 height 10
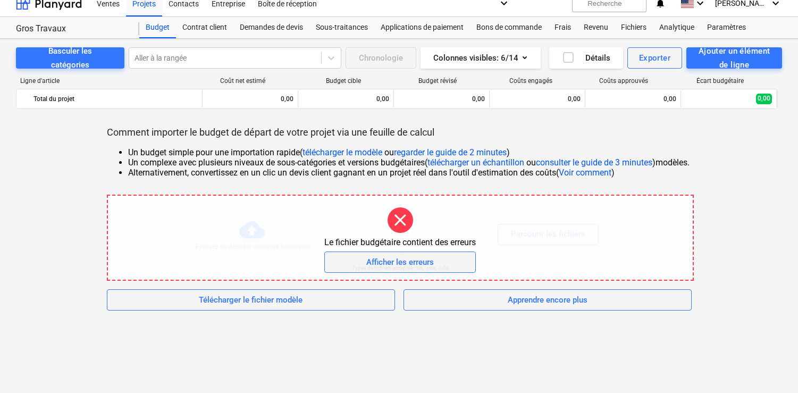
click at [441, 269] on button "Afficher les erreurs" at bounding box center [399, 261] width 151 height 21
click at [426, 264] on font "Afficher les erreurs" at bounding box center [399, 262] width 67 height 10
click at [425, 264] on font "Afficher les erreurs" at bounding box center [399, 262] width 67 height 10
click at [498, 247] on div "Le fichier budgétaire contient des erreurs Afficher les erreurs" at bounding box center [400, 238] width 584 height 84
click at [451, 259] on span "Afficher les erreurs" at bounding box center [399, 262] width 125 height 14
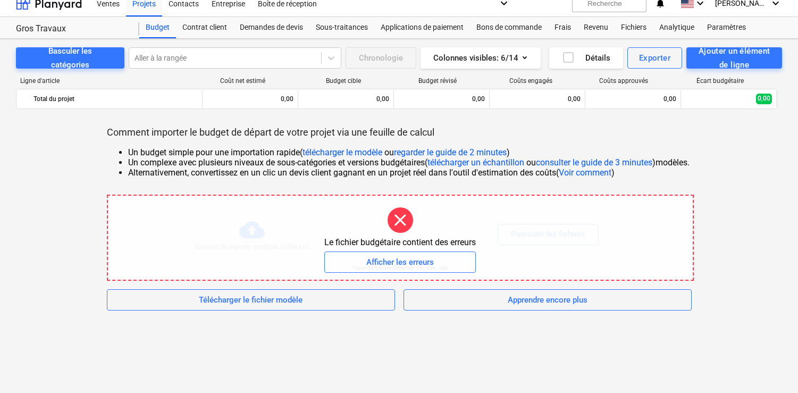
click at [409, 324] on div "Basculer les catégories Aller à la rangée Chronologie Colonnes visibles : 6/14 …" at bounding box center [399, 211] width 798 height 344
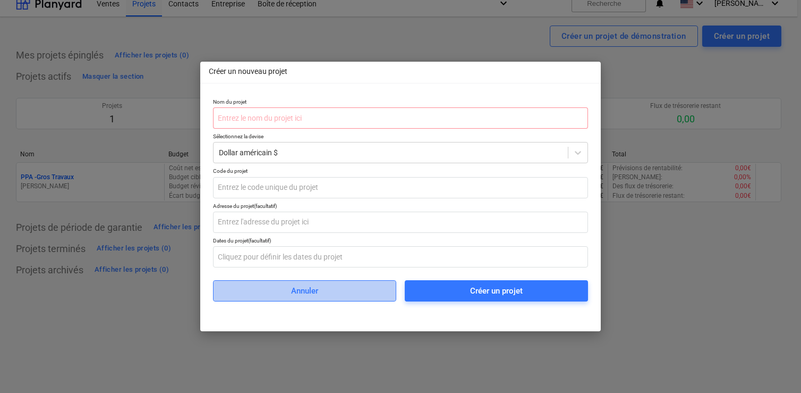
click at [344, 294] on span "Annuler" at bounding box center [304, 291] width 157 height 14
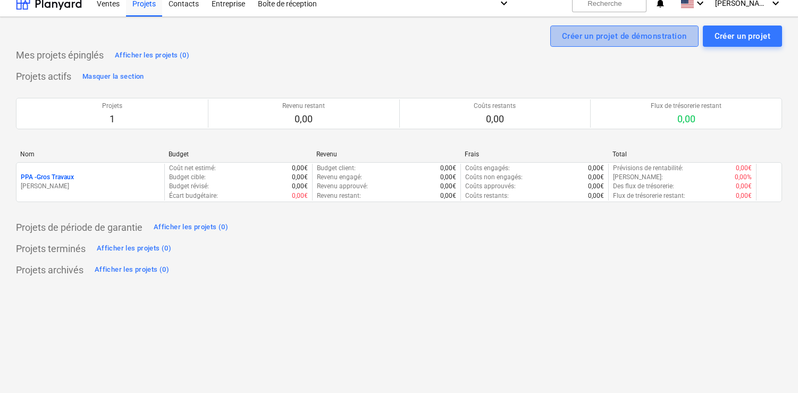
click at [655, 39] on font "Créer un projet de démonstration" at bounding box center [624, 36] width 125 height 10
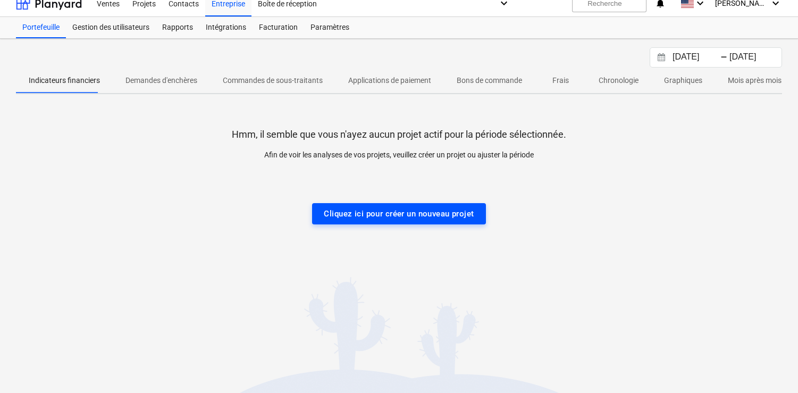
click at [419, 212] on font "Cliquez ici pour créer un nouveau projet" at bounding box center [399, 214] width 150 height 10
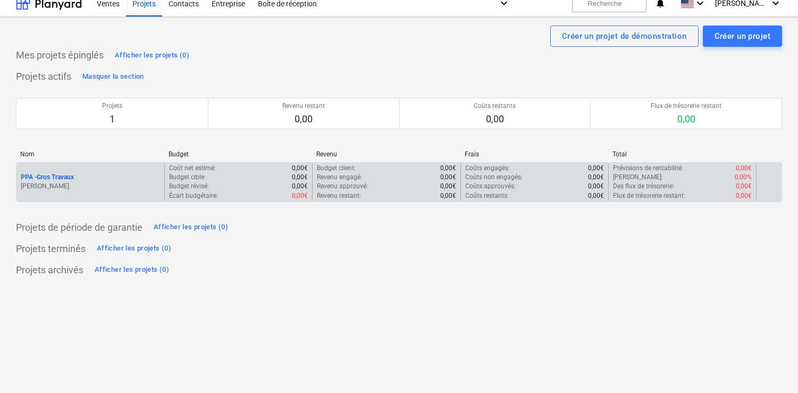
click at [442, 182] on p "0,00€" at bounding box center [448, 186] width 16 height 9
click at [57, 176] on font "Gros Travaux" at bounding box center [55, 176] width 37 height 7
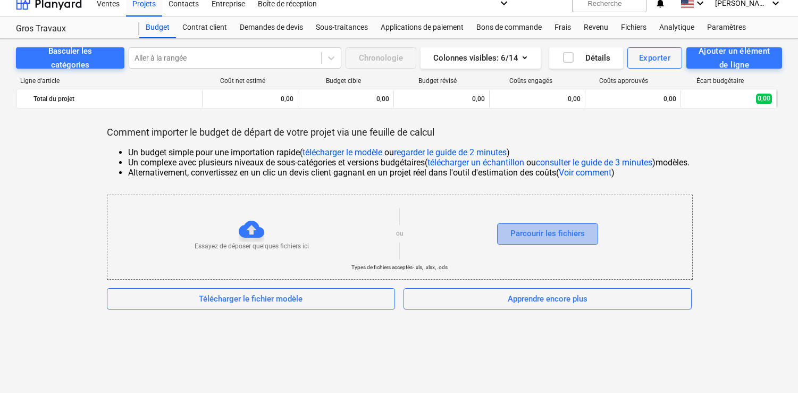
click at [574, 232] on font "Parcourir les fichiers" at bounding box center [547, 233] width 74 height 10
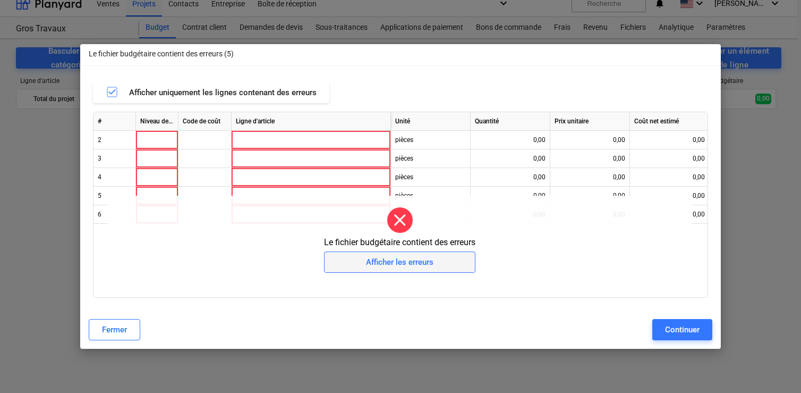
click at [392, 265] on font "Afficher les erreurs" at bounding box center [399, 262] width 67 height 10
click at [398, 259] on font "Afficher les erreurs" at bounding box center [399, 262] width 67 height 10
click at [665, 325] on font "Continuer" at bounding box center [682, 330] width 35 height 10
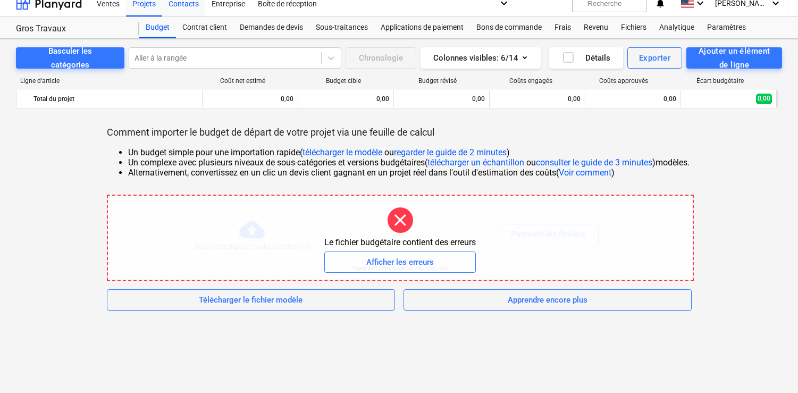
click at [179, 5] on font "Contacts" at bounding box center [183, 3] width 30 height 9
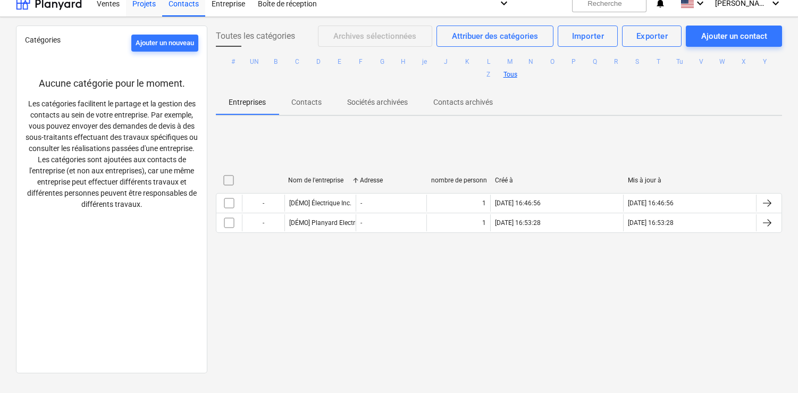
click at [142, 5] on font "Projets" at bounding box center [143, 3] width 23 height 9
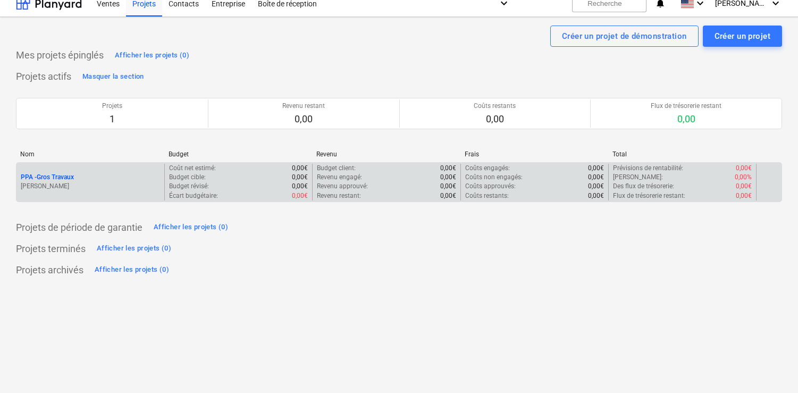
click at [82, 177] on div "PPA - Gros Travaux" at bounding box center [90, 177] width 139 height 9
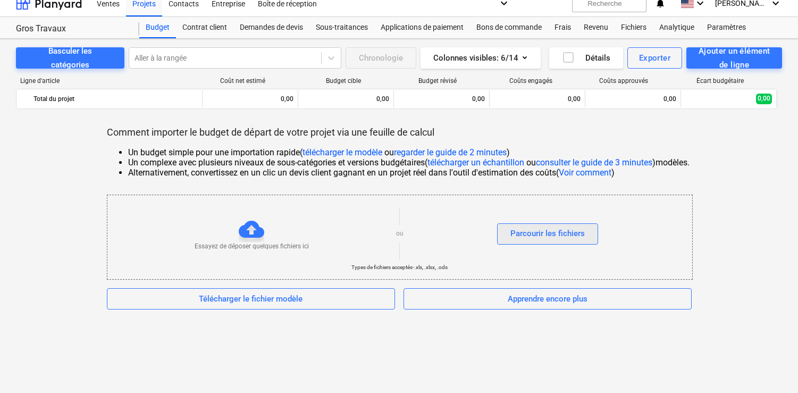
click at [529, 237] on font "Parcourir les fichiers" at bounding box center [547, 233] width 74 height 10
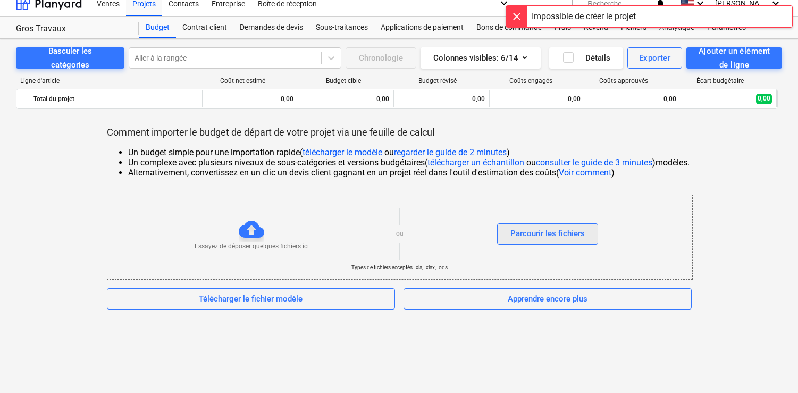
click at [546, 234] on font "Parcourir les fichiers" at bounding box center [547, 233] width 74 height 10
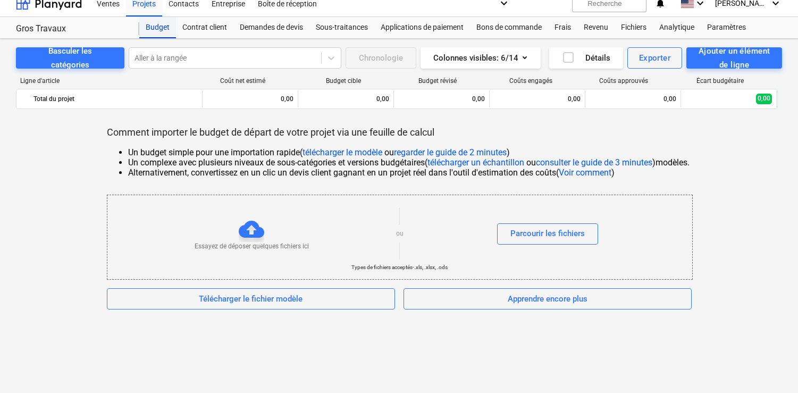
click at [160, 31] on font "Budget" at bounding box center [158, 27] width 24 height 9
click at [567, 304] on font "Apprendre encore plus" at bounding box center [547, 299] width 80 height 14
click at [183, 28] on font "Contrat client" at bounding box center [204, 27] width 45 height 9
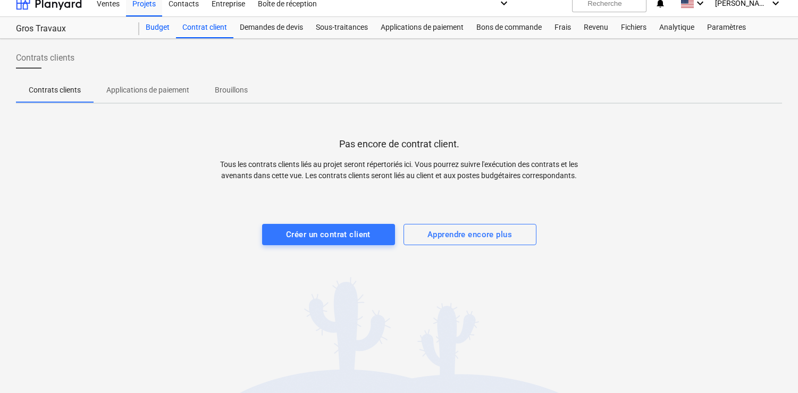
click at [156, 28] on font "Budget" at bounding box center [158, 27] width 24 height 9
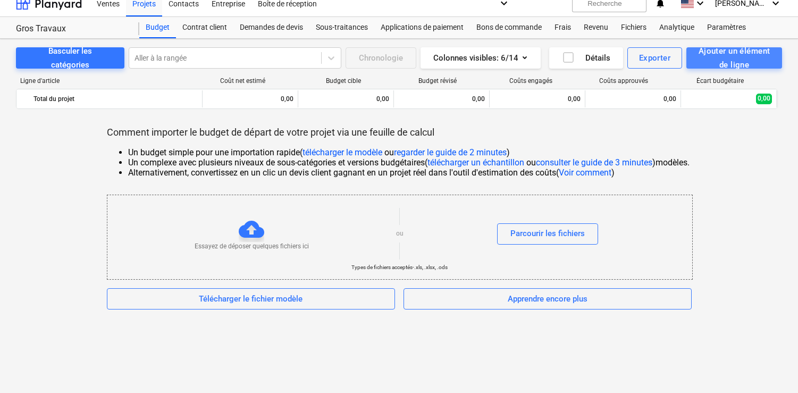
click at [726, 55] on font "Ajouter un élément de ligne" at bounding box center [734, 57] width 72 height 23
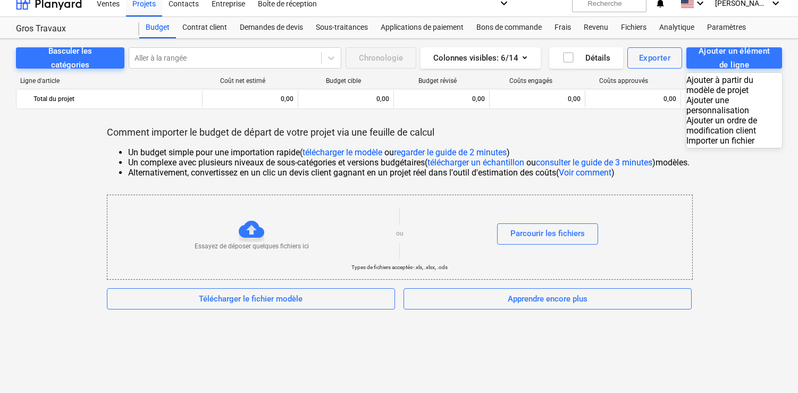
click at [686, 135] on div "Importer un fichier" at bounding box center [734, 140] width 96 height 10
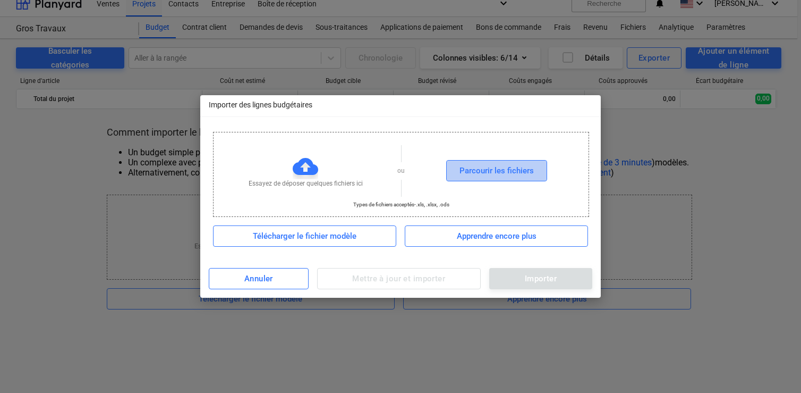
click at [515, 174] on font "Parcourir les fichiers" at bounding box center [497, 171] width 74 height 10
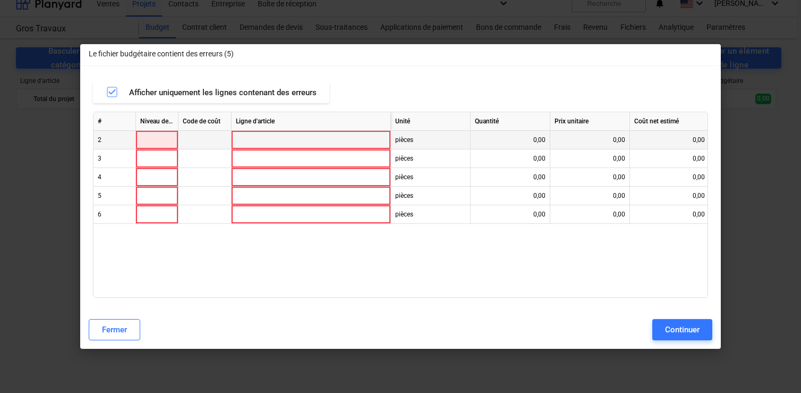
click at [162, 141] on div at bounding box center [157, 140] width 43 height 19
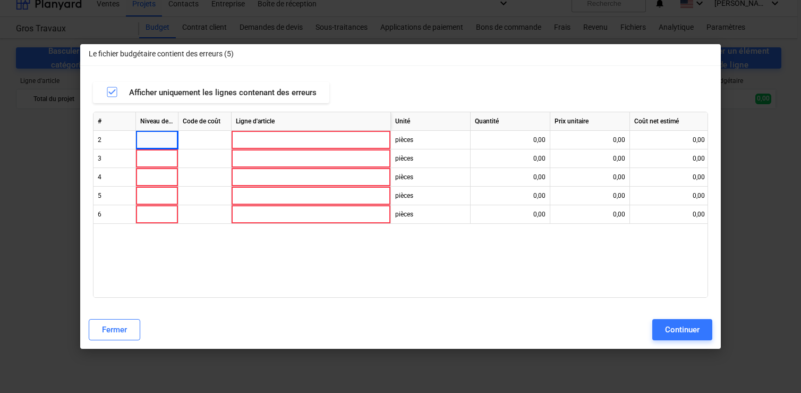
drag, startPoint x: 114, startPoint y: 91, endPoint x: 114, endPoint y: 100, distance: 9.0
click at [114, 91] on icon "button" at bounding box center [112, 92] width 13 height 13
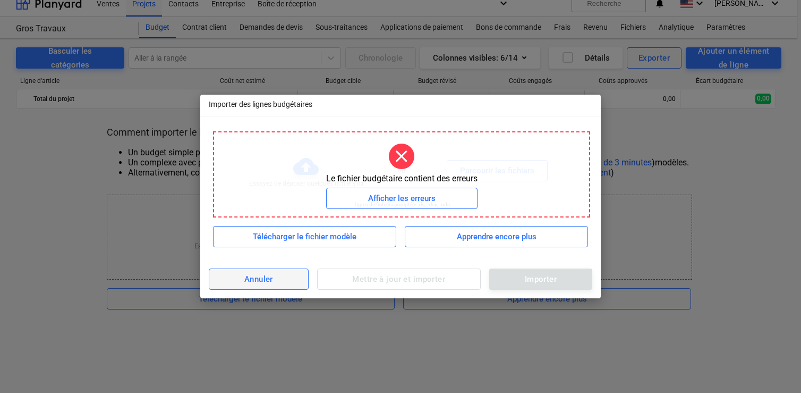
click at [300, 277] on button "Annuler" at bounding box center [259, 278] width 100 height 21
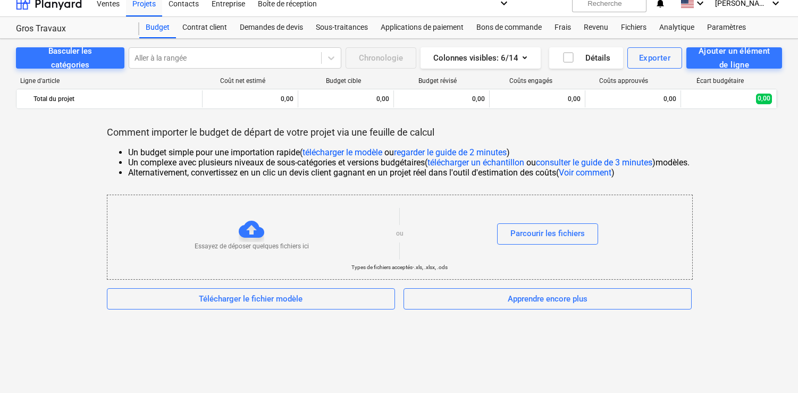
click at [345, 152] on font "télécharger le modèle" at bounding box center [342, 152] width 80 height 10
click at [525, 61] on icon "button" at bounding box center [524, 57] width 13 height 13
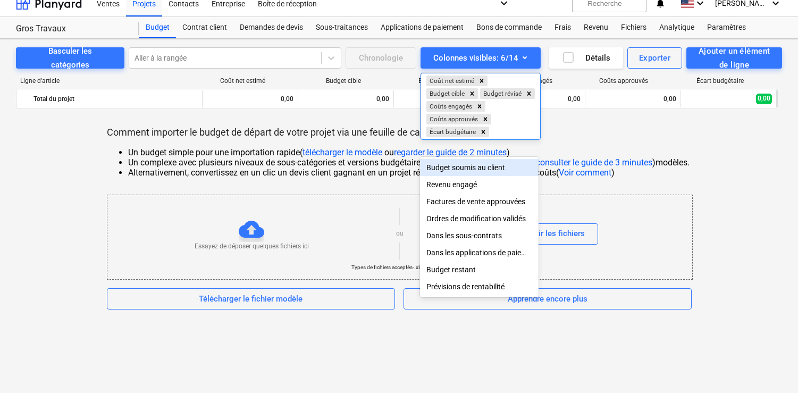
click at [477, 170] on font "Budget soumis au client" at bounding box center [465, 167] width 79 height 9
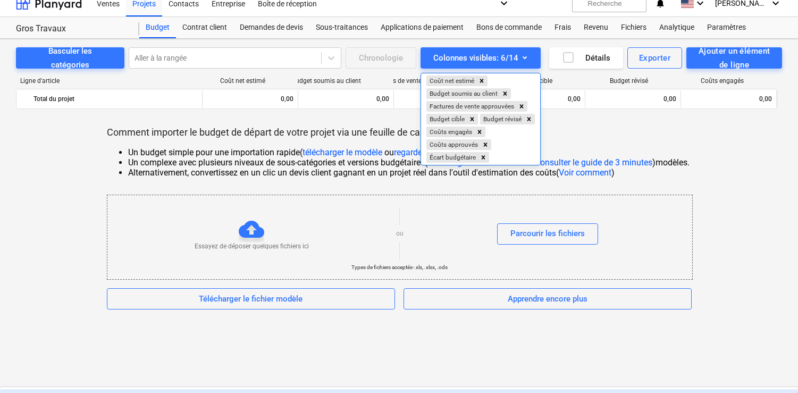
click at [57, 392] on font "Revenu engagé" at bounding box center [31, 397] width 50 height 9
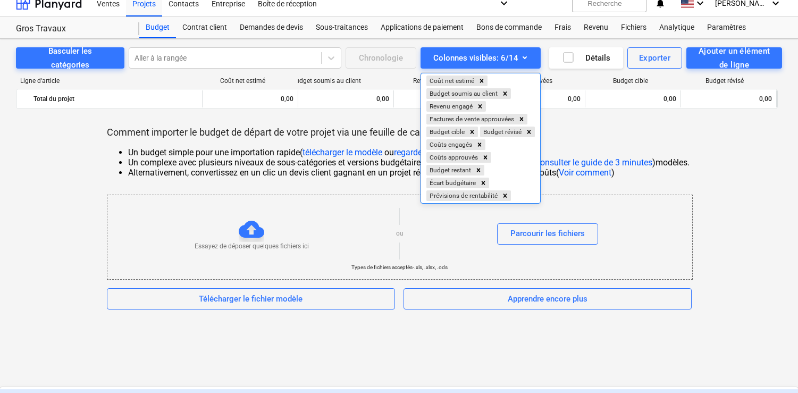
drag, startPoint x: 458, startPoint y: 184, endPoint x: 480, endPoint y: 163, distance: 31.2
click at [480, 162] on div "Coût net estimé Budget soumis au client Revenu engagé Factures de vente approuv…" at bounding box center [480, 138] width 119 height 130
click at [504, 96] on icon "Supprimer le budget soumis au client" at bounding box center [504, 93] width 7 height 7
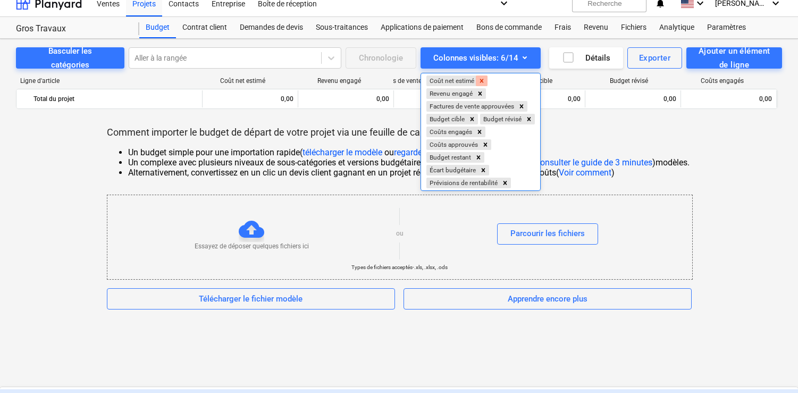
click at [480, 83] on icon "Supprimer le coût net estimé" at bounding box center [481, 80] width 7 height 7
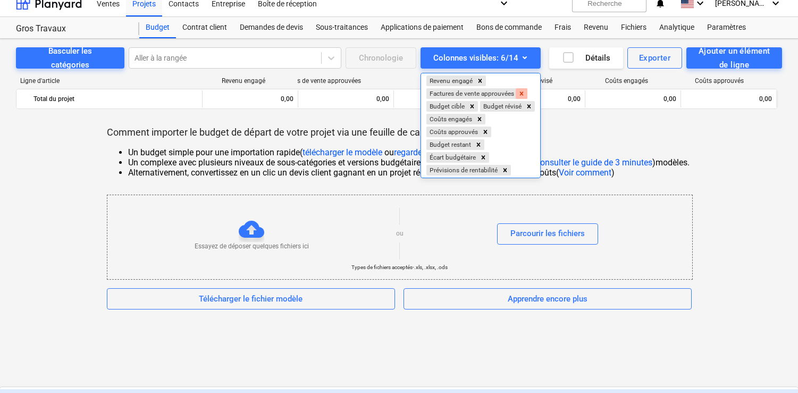
click at [518, 93] on icon "Supprimer les factures de vente approuvées" at bounding box center [521, 93] width 7 height 7
click at [479, 82] on icon "Supprimer les revenus engagés" at bounding box center [480, 81] width 4 height 4
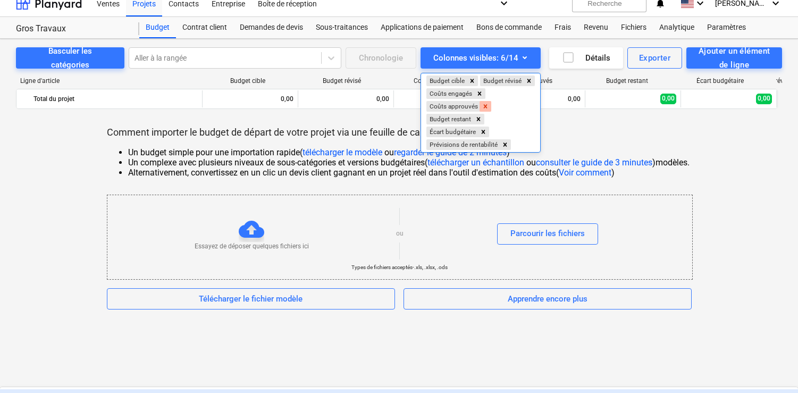
click at [482, 110] on icon "Supprimer les coûts approuvés" at bounding box center [484, 106] width 7 height 7
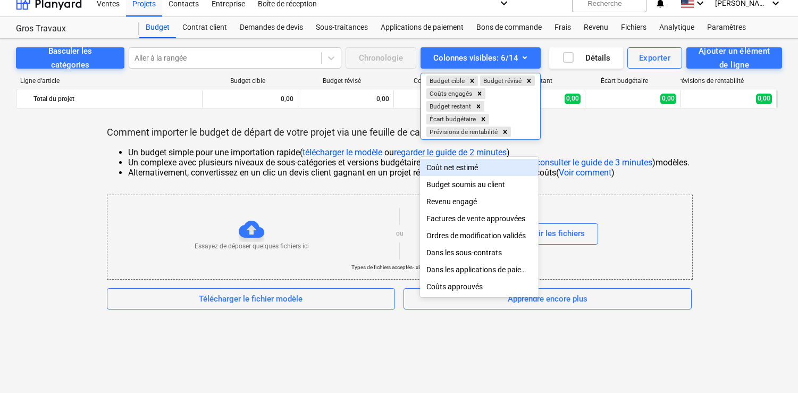
click at [503, 133] on icon "Supprimer les prévisions de rentabilité" at bounding box center [505, 132] width 4 height 4
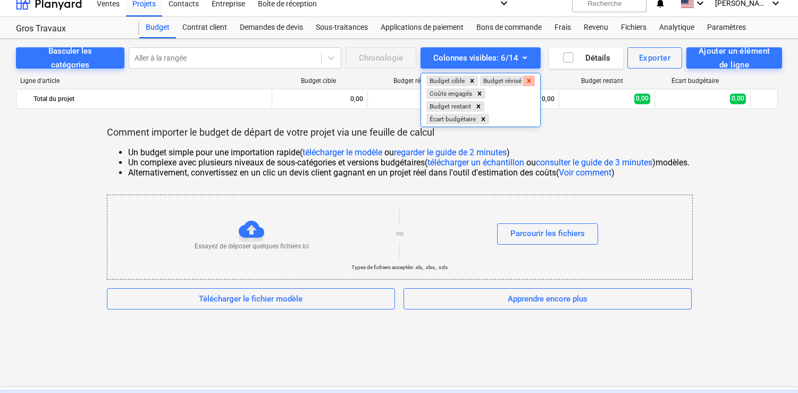
click at [527, 82] on icon "Supprimer le budget révisé" at bounding box center [529, 81] width 4 height 4
click at [573, 134] on div at bounding box center [399, 196] width 798 height 393
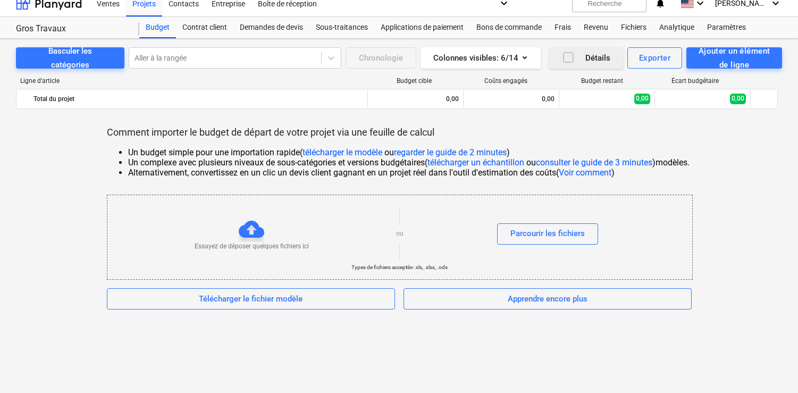
click at [565, 60] on icon "button" at bounding box center [568, 57] width 13 height 13
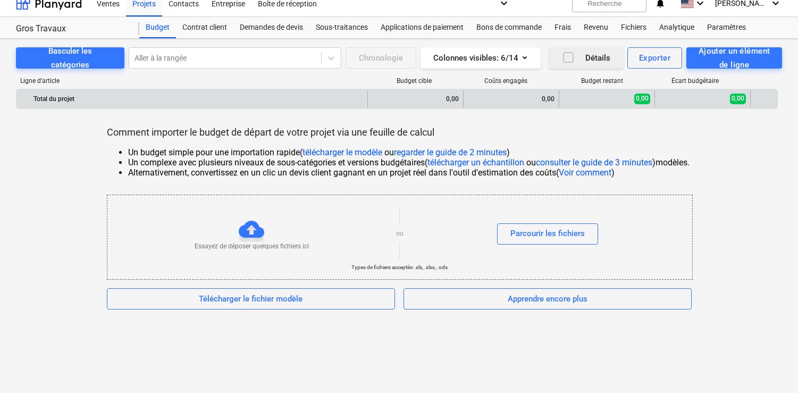
click at [93, 98] on div "Total du projet" at bounding box center [197, 98] width 329 height 17
click at [77, 101] on div "Total du projet" at bounding box center [197, 98] width 329 height 17
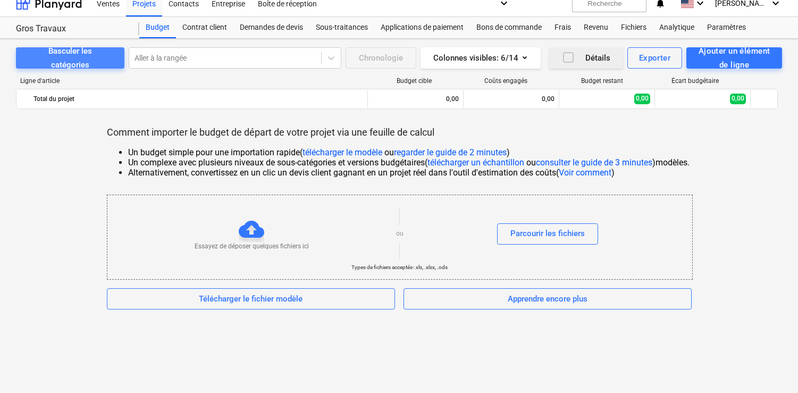
click at [79, 59] on font "Basculer les catégories" at bounding box center [70, 57] width 44 height 23
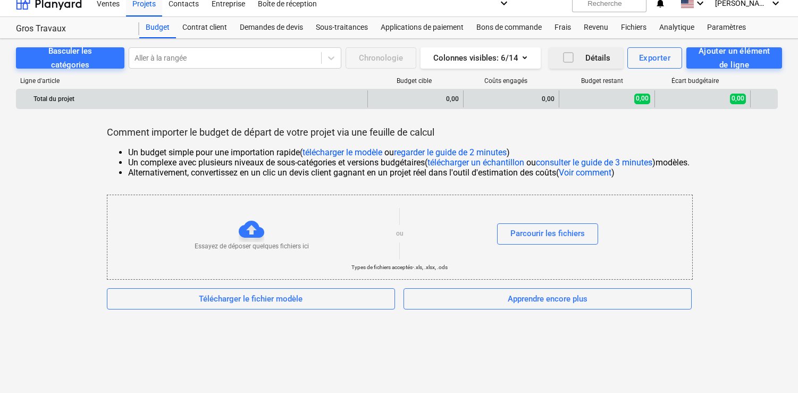
click at [104, 105] on div "Total du projet" at bounding box center [197, 98] width 329 height 17
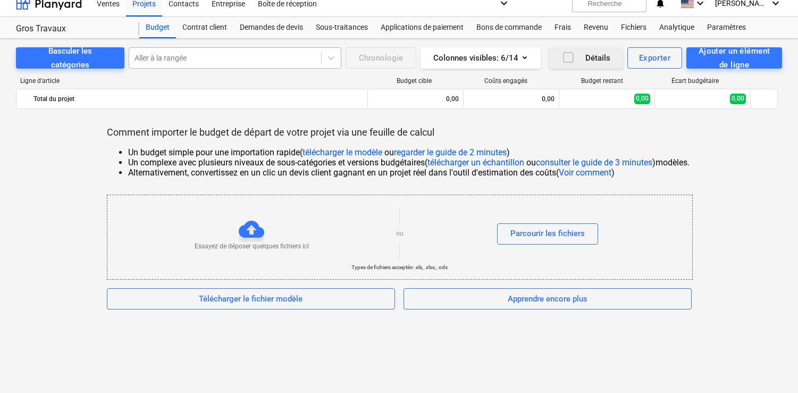
click at [182, 60] on div at bounding box center [224, 58] width 181 height 11
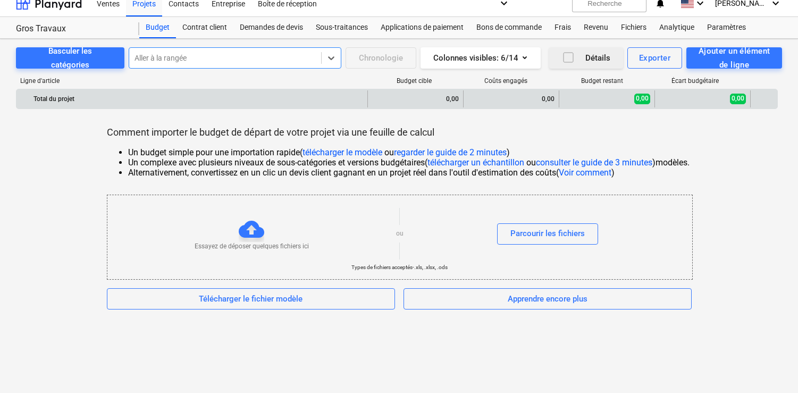
click at [201, 98] on div "Total du projet" at bounding box center [197, 98] width 329 height 17
click at [400, 101] on div "0,00" at bounding box center [415, 98] width 87 height 17
click at [442, 101] on div "0,00" at bounding box center [415, 98] width 87 height 17
drag, startPoint x: 442, startPoint y: 101, endPoint x: 448, endPoint y: 100, distance: 6.9
click at [442, 100] on div "0,00" at bounding box center [415, 98] width 87 height 17
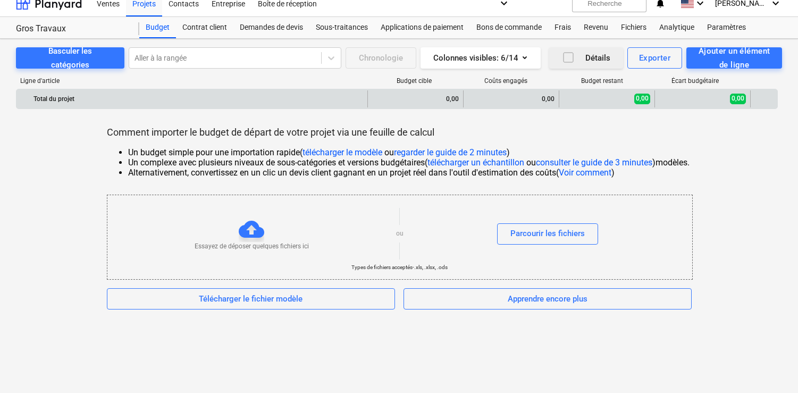
click at [513, 99] on div "0,00" at bounding box center [511, 98] width 87 height 17
drag, startPoint x: 604, startPoint y: 100, endPoint x: 706, endPoint y: 102, distance: 102.0
click at [604, 100] on div "0,00" at bounding box center [606, 98] width 87 height 17
click at [718, 103] on div "0,00" at bounding box center [702, 98] width 87 height 17
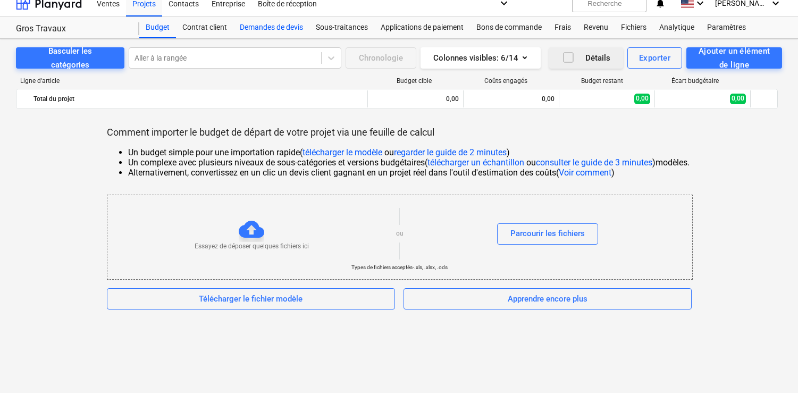
click at [272, 27] on font "Demandes de devis" at bounding box center [271, 27] width 63 height 9
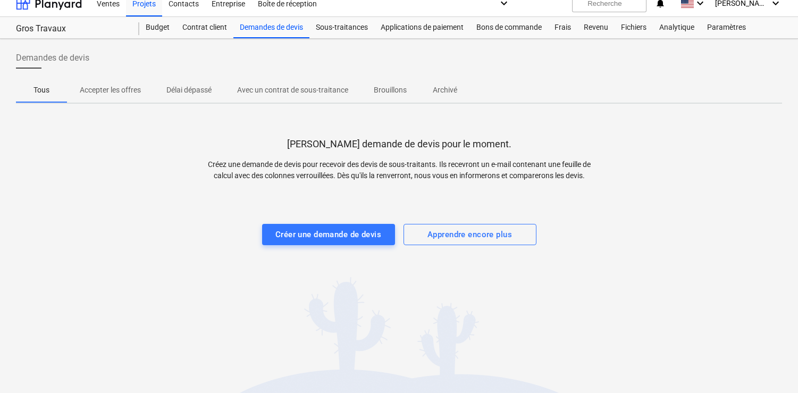
click at [198, 88] on font "Délai dépassé" at bounding box center [188, 90] width 45 height 9
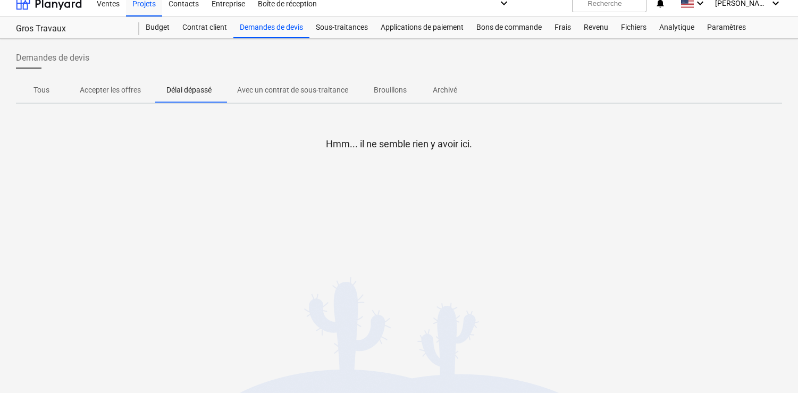
click at [123, 95] on p "Accepter les offres" at bounding box center [110, 89] width 61 height 11
click at [338, 24] on font "Sous-traitances" at bounding box center [342, 27] width 52 height 9
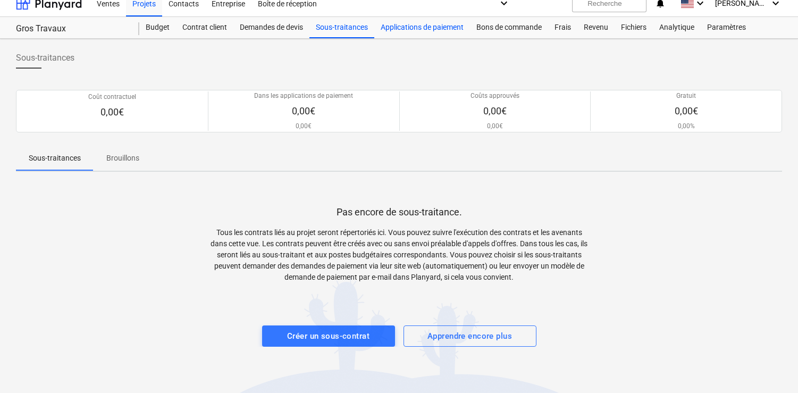
click at [411, 28] on font "Applications de paiement" at bounding box center [421, 27] width 83 height 9
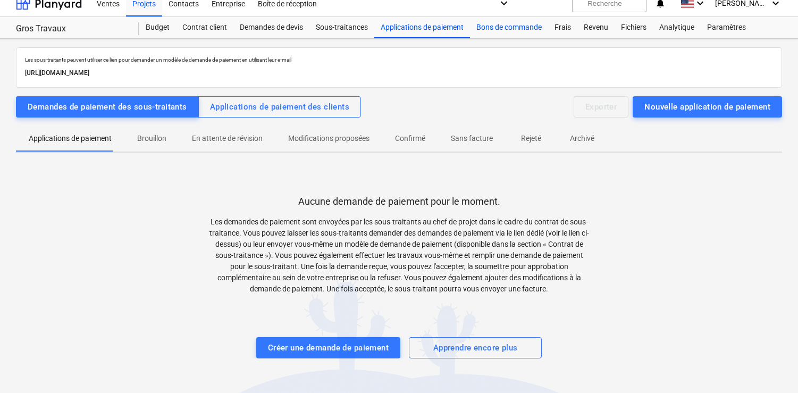
click at [499, 28] on font "Bons de commande" at bounding box center [508, 27] width 65 height 9
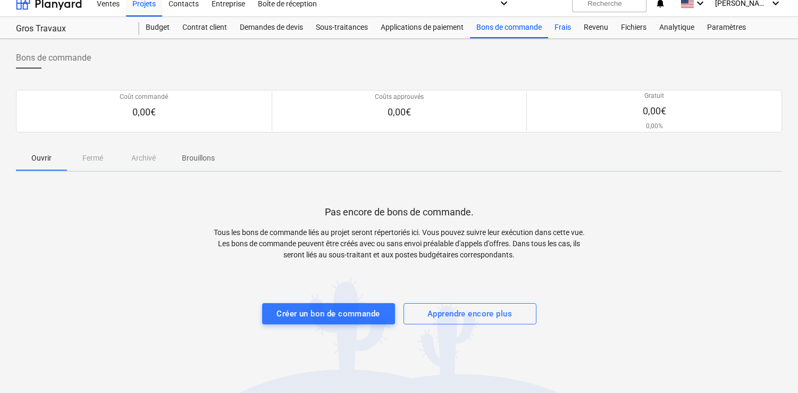
click at [560, 30] on font "Frais" at bounding box center [562, 27] width 16 height 9
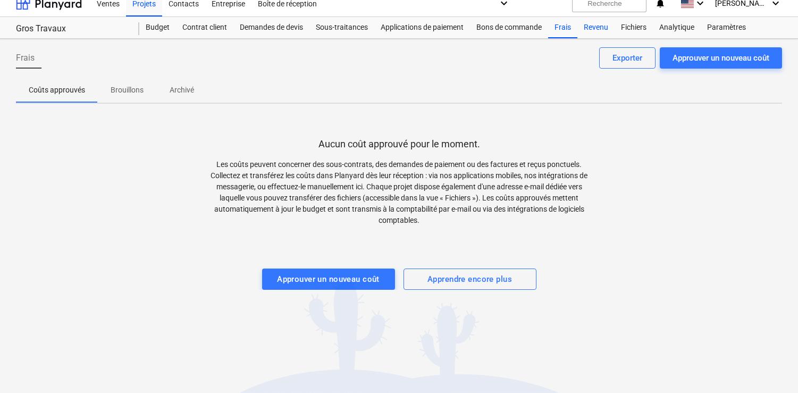
click at [585, 30] on font "Revenu" at bounding box center [595, 27] width 24 height 9
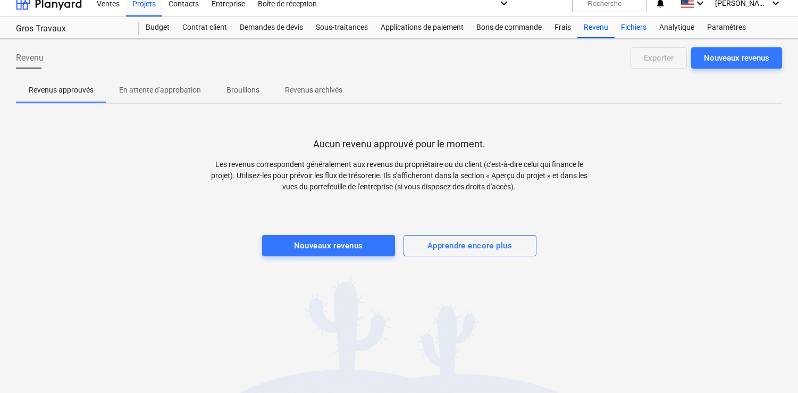
click at [628, 28] on font "Fichiers" at bounding box center [634, 27] width 26 height 9
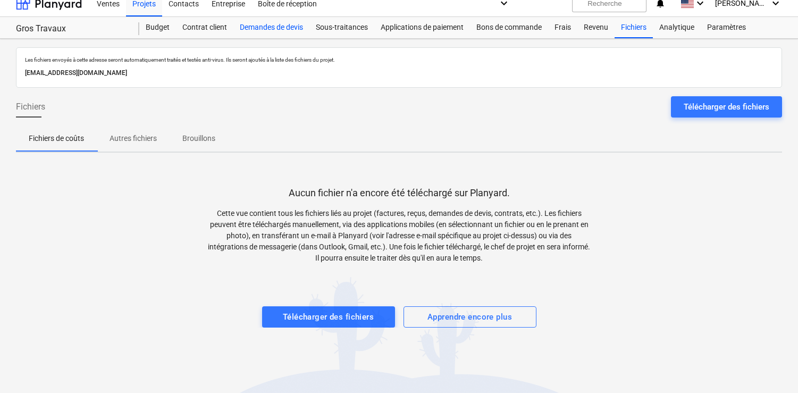
click at [279, 29] on font "Demandes de devis" at bounding box center [271, 27] width 63 height 9
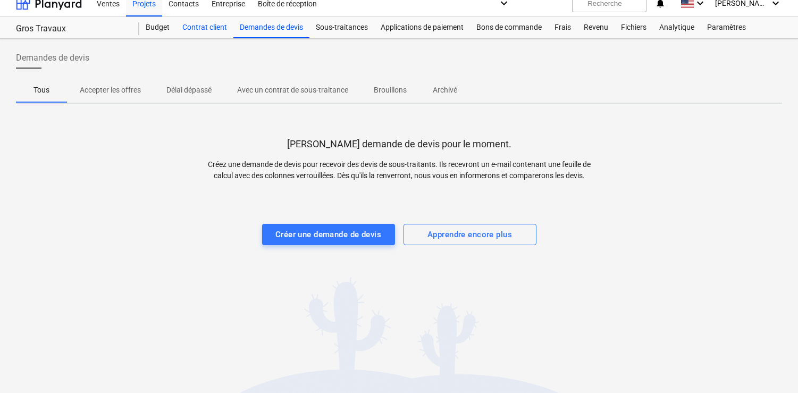
click at [192, 32] on div "Contrat client" at bounding box center [204, 27] width 57 height 21
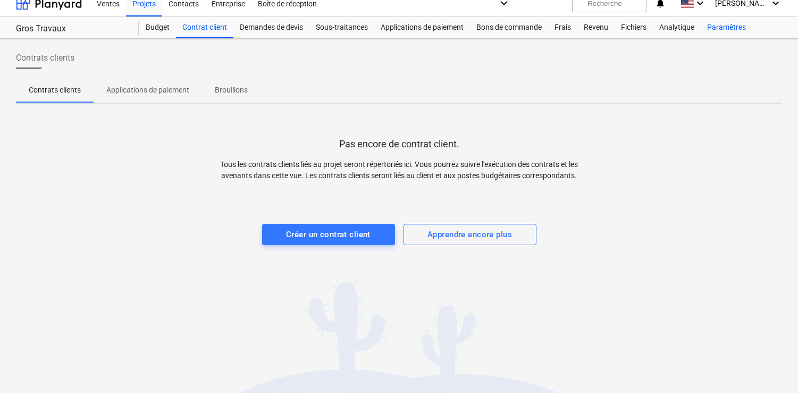
click at [740, 26] on font "Paramètres" at bounding box center [726, 27] width 39 height 9
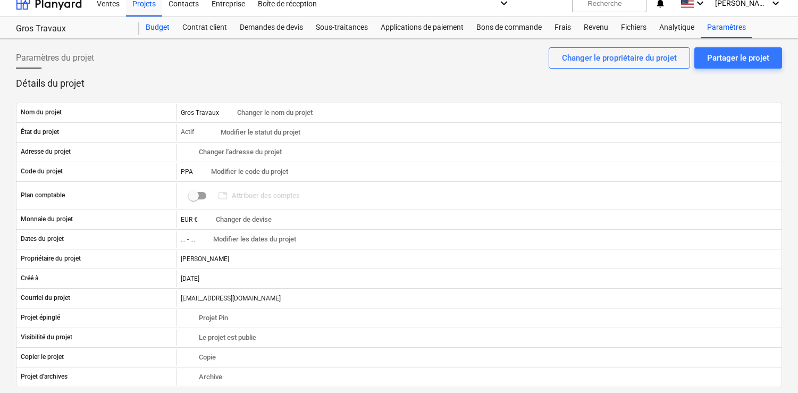
click at [151, 25] on font "Budget" at bounding box center [158, 27] width 24 height 9
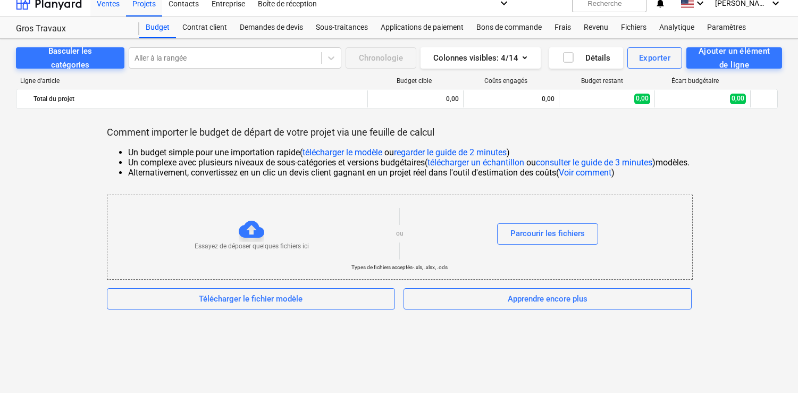
click at [99, 4] on font "Ventes" at bounding box center [108, 3] width 23 height 9
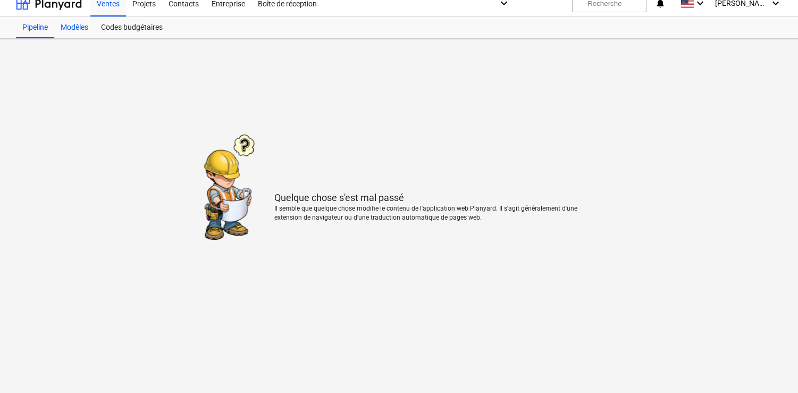
click at [72, 29] on font "Modèles" at bounding box center [75, 27] width 28 height 9
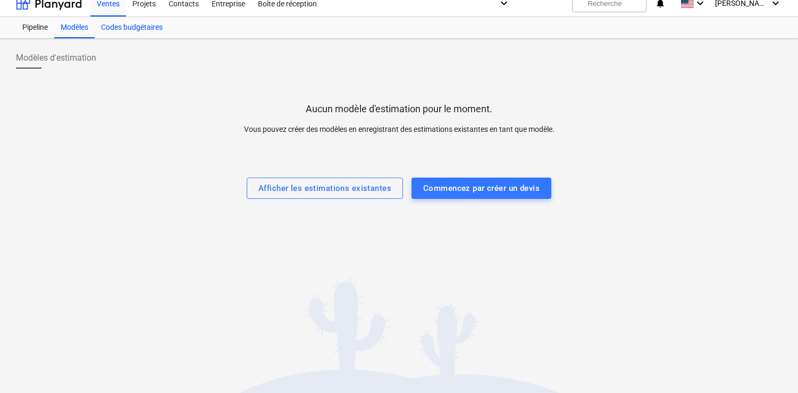
click at [104, 30] on font "Codes budgétaires" at bounding box center [132, 27] width 62 height 9
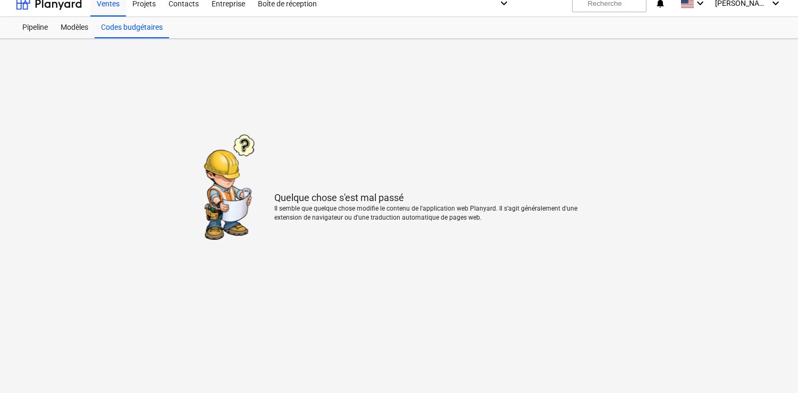
click at [416, 91] on main "Quelque chose s'est mal passé Il semble que quelque chose modifie le contenu de…" at bounding box center [399, 211] width 798 height 344
click at [80, 27] on font "Modèles" at bounding box center [75, 27] width 28 height 9
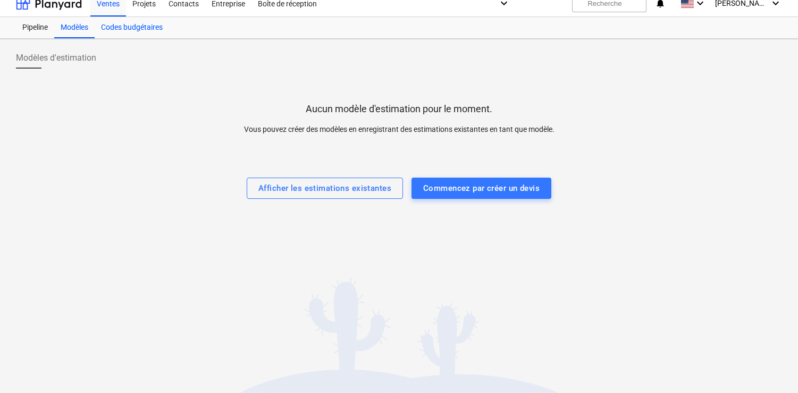
click at [120, 31] on div "Codes budgétaires" at bounding box center [132, 27] width 74 height 21
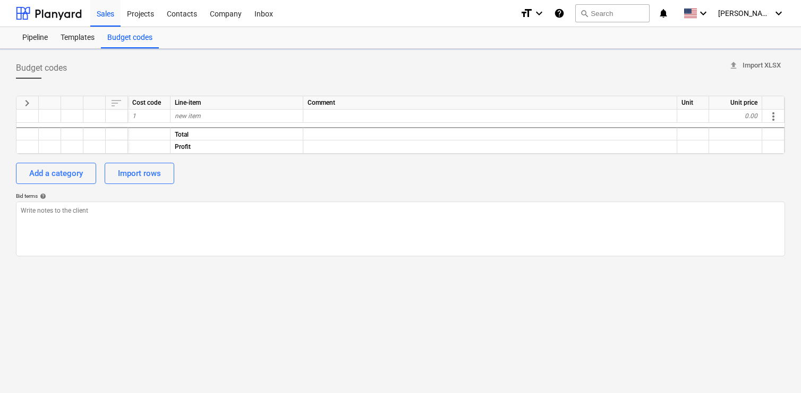
type textarea "x"
click at [74, 118] on div at bounding box center [72, 115] width 22 height 13
click at [31, 117] on div at bounding box center [27, 115] width 22 height 13
click at [41, 105] on div at bounding box center [50, 102] width 22 height 13
click at [67, 104] on div at bounding box center [72, 102] width 22 height 13
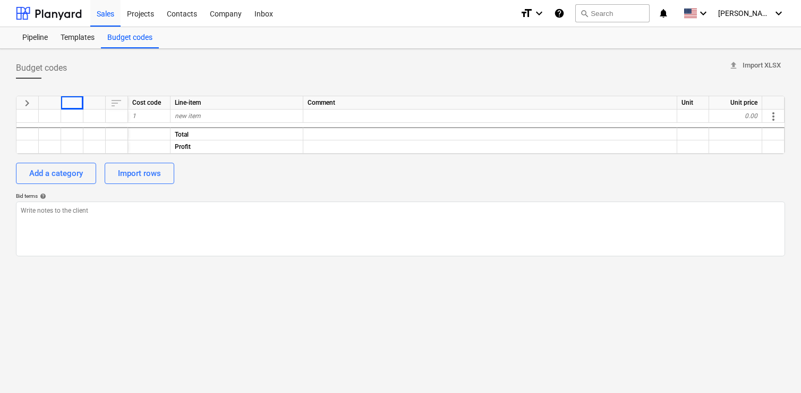
click at [150, 105] on div "Cost code" at bounding box center [149, 102] width 43 height 13
click at [151, 103] on div "Cost code" at bounding box center [149, 102] width 43 height 13
click at [196, 104] on div "Line-item" at bounding box center [237, 102] width 133 height 13
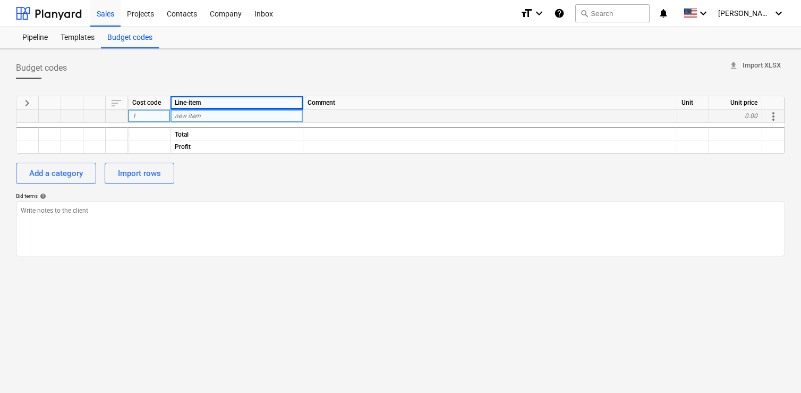
click at [157, 116] on div "1" at bounding box center [149, 115] width 43 height 13
click at [157, 116] on input at bounding box center [149, 115] width 42 height 13
type input "61524026"
type textarea "x"
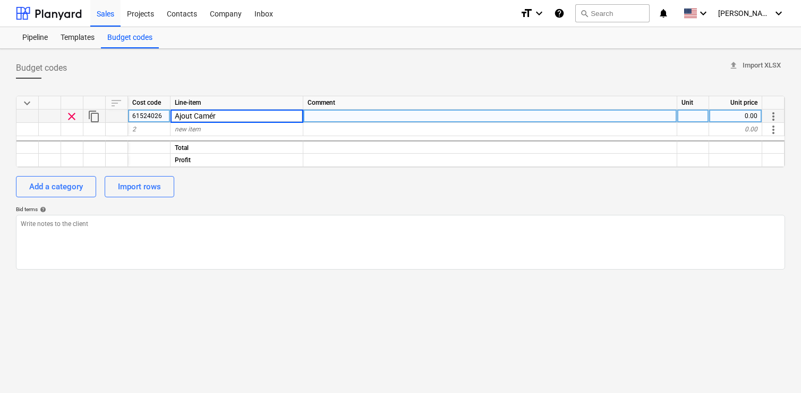
type input "Ajout Caméra"
type textarea "x"
type input "12000"
type textarea "x"
click at [696, 118] on div "pcs" at bounding box center [693, 115] width 32 height 13
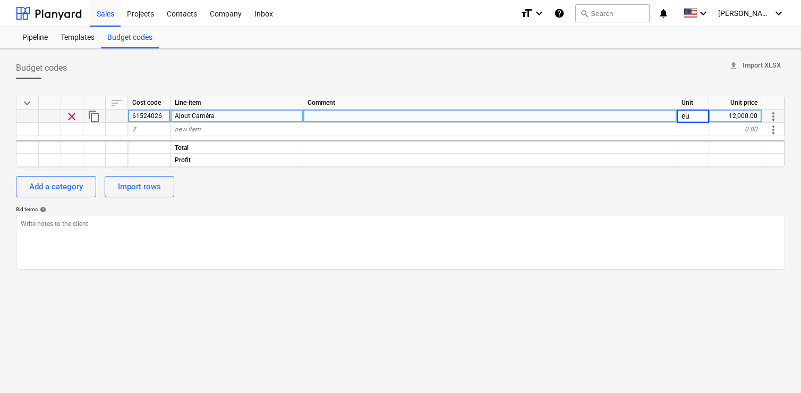
type input "eur"
type textarea "x"
click at [706, 120] on div "eur" at bounding box center [693, 115] width 32 height 13
type input "euro"
click at [25, 103] on span "keyboard_arrow_down" at bounding box center [27, 103] width 13 height 13
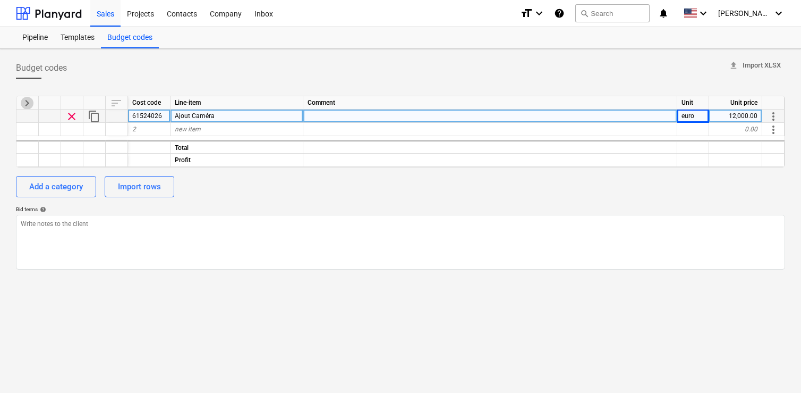
click at [25, 103] on span "keyboard_arrow_right" at bounding box center [27, 103] width 13 height 13
type textarea "x"
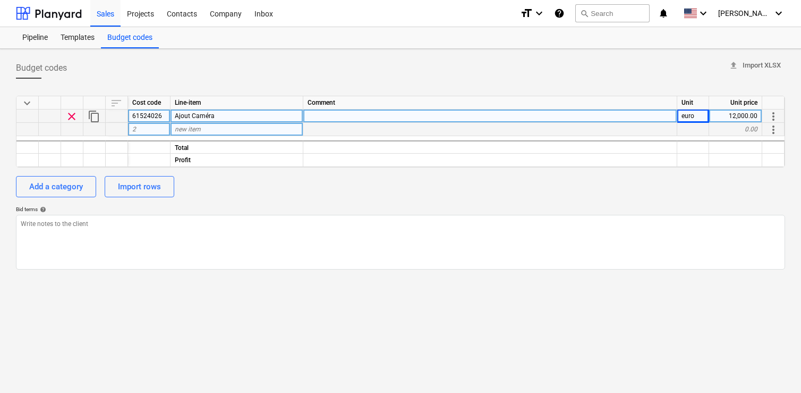
click at [150, 127] on div "2" at bounding box center [149, 129] width 43 height 13
type input "61524043"
click at [211, 128] on div "new item" at bounding box center [237, 129] width 133 height 13
type textarea "x"
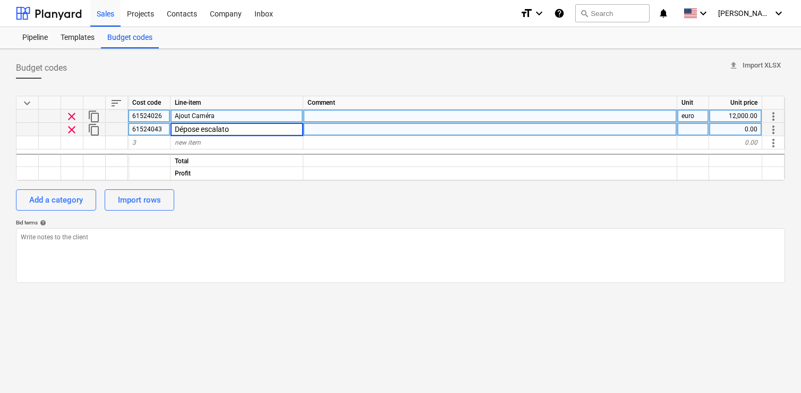
type input "Dépose escalator"
type textarea "x"
type input "euro"
type textarea "x"
type input "18000"
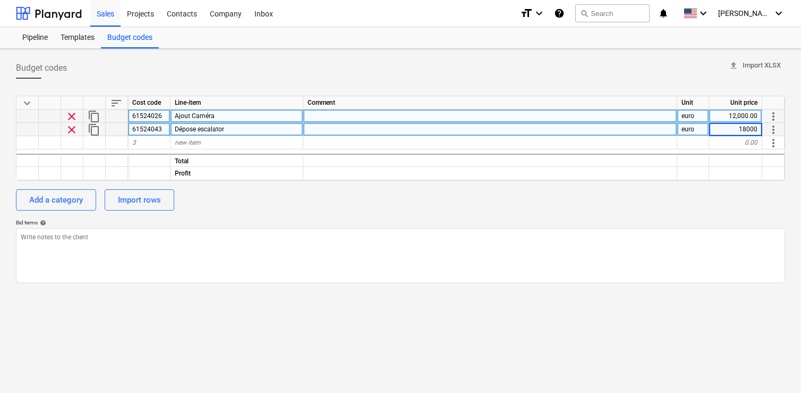
type textarea "x"
type input "61524039"
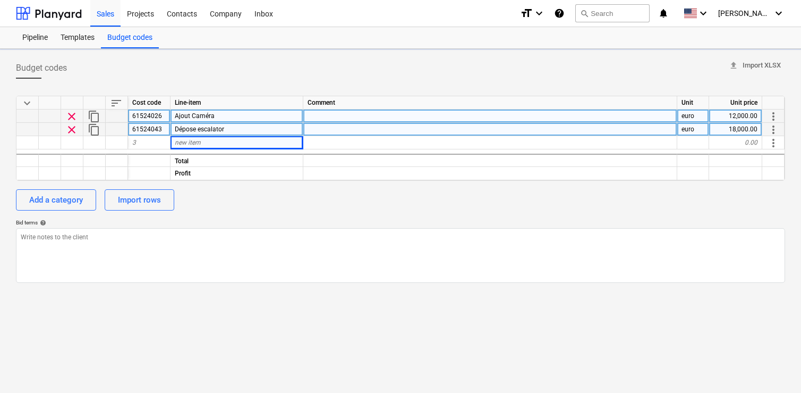
type textarea "x"
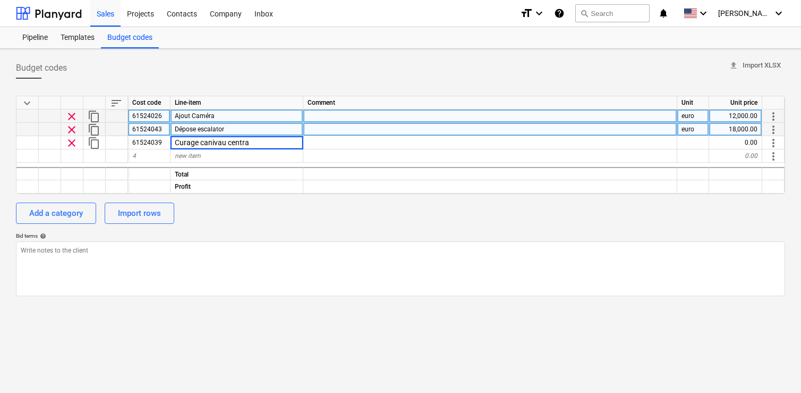
type input "Curage canivau central"
type textarea "x"
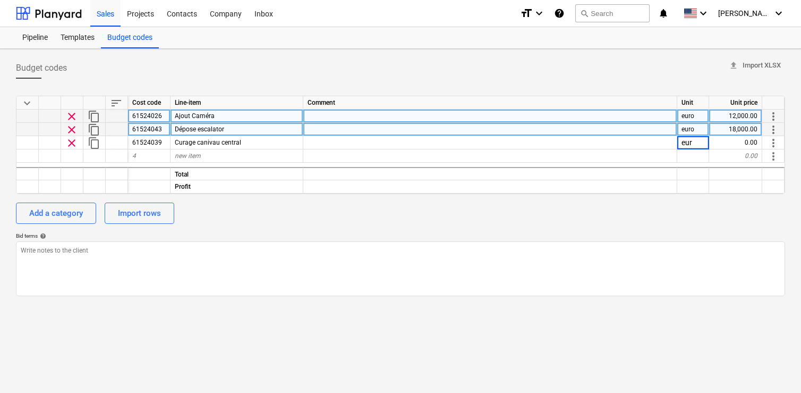
type input "euro"
type textarea "x"
type input "2000"
click at [202, 175] on div "Total" at bounding box center [237, 173] width 133 height 13
click at [746, 173] on div at bounding box center [735, 173] width 53 height 13
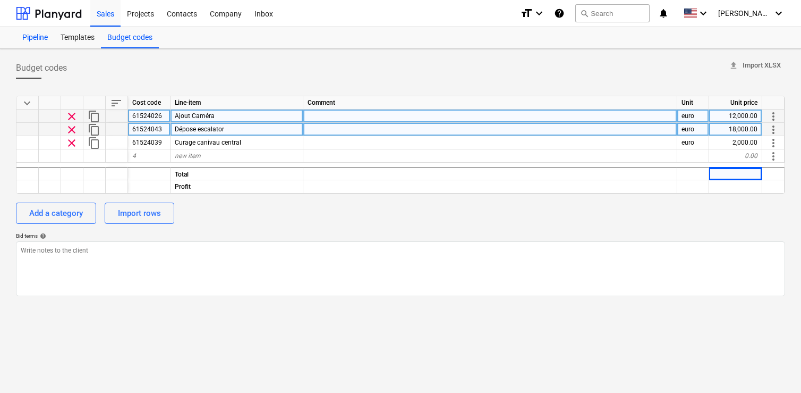
click at [40, 38] on div "Pipeline" at bounding box center [35, 37] width 38 height 21
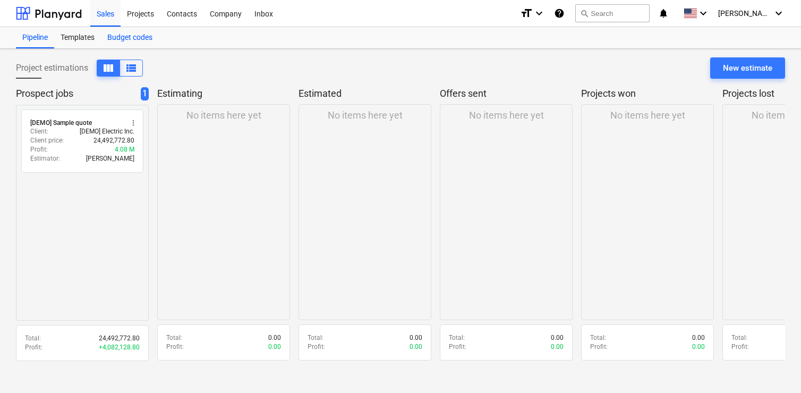
click at [133, 34] on div "Budget codes" at bounding box center [130, 37] width 58 height 21
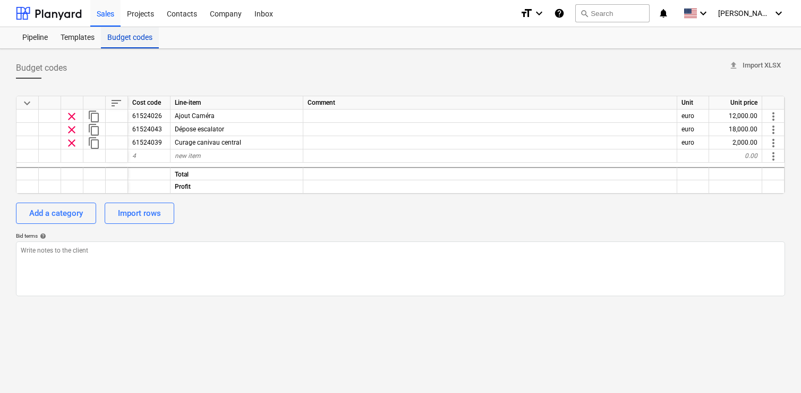
type textarea "x"
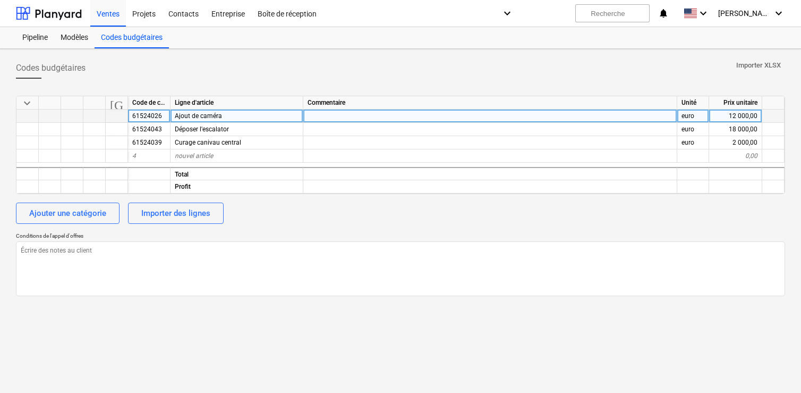
click at [747, 116] on font "12 000,00" at bounding box center [743, 115] width 29 height 7
click at [747, 116] on input "12000" at bounding box center [735, 115] width 53 height 13
click at [170, 105] on div "Code de coût" at bounding box center [149, 102] width 43 height 13
click at [104, 106] on div at bounding box center [94, 102] width 22 height 13
click at [111, 104] on font "[GEOGRAPHIC_DATA]" at bounding box center [178, 103] width 137 height 13
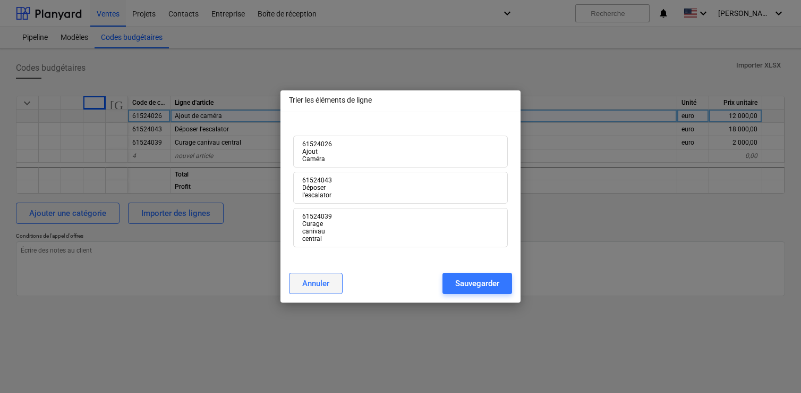
click at [329, 283] on font "Annuler" at bounding box center [315, 283] width 27 height 10
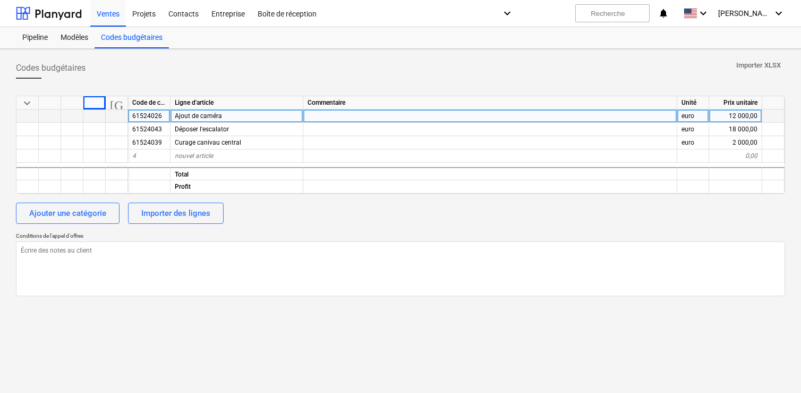
click at [697, 117] on div "euro" at bounding box center [693, 115] width 32 height 13
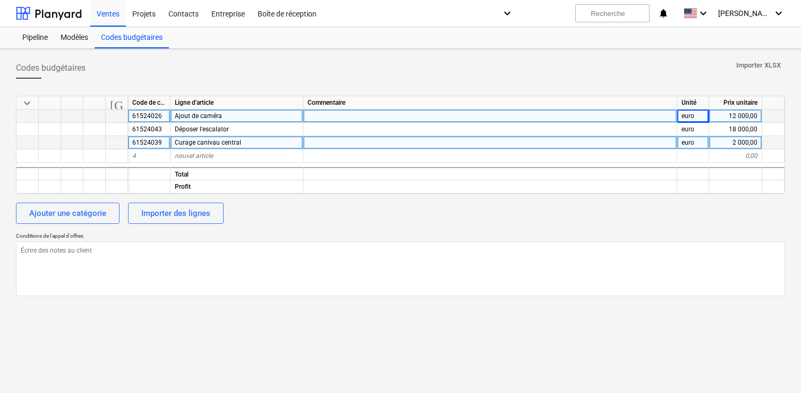
click at [118, 142] on div at bounding box center [117, 142] width 22 height 13
click at [37, 143] on div at bounding box center [27, 142] width 22 height 13
click at [132, 142] on font "61524039" at bounding box center [147, 142] width 30 height 7
click at [132, 142] on input "61524039" at bounding box center [149, 142] width 42 height 13
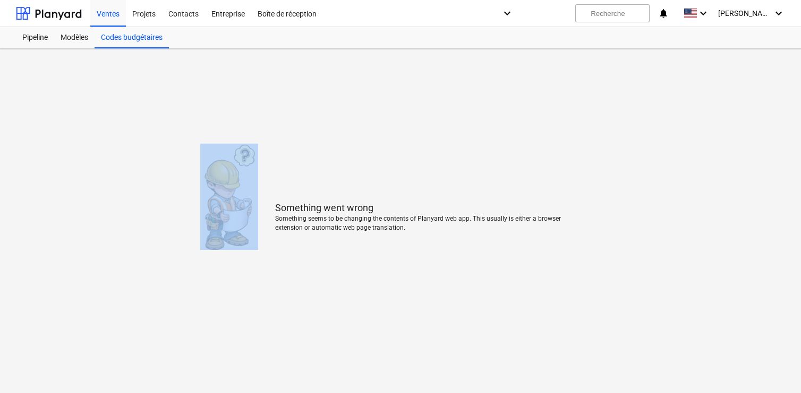
click at [181, 140] on main "Something went wrong Something seems to be changing the contents of Planyard we…" at bounding box center [400, 221] width 801 height 344
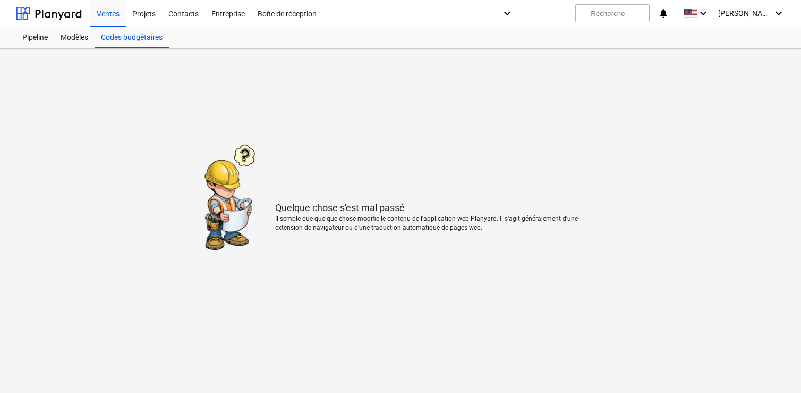
drag, startPoint x: 234, startPoint y: 133, endPoint x: 239, endPoint y: 132, distance: 5.4
click at [235, 132] on main "Quelque chose s'est mal passé Il semble que quelque chose modifie le contenu de…" at bounding box center [400, 221] width 801 height 344
click at [52, 6] on div at bounding box center [49, 13] width 66 height 27
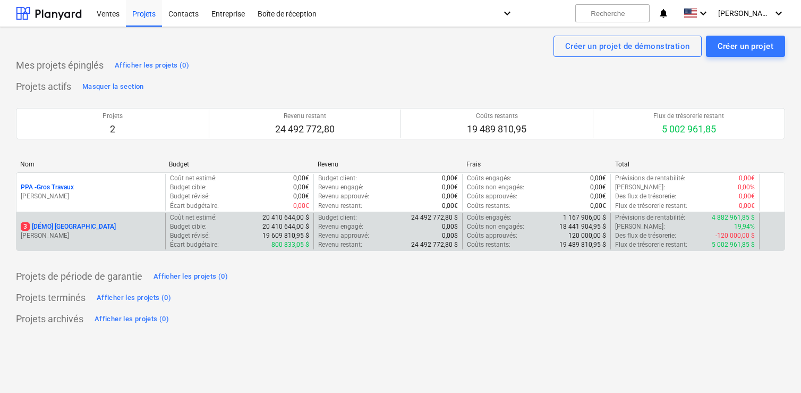
click at [74, 236] on p "[PERSON_NAME]" at bounding box center [91, 235] width 140 height 9
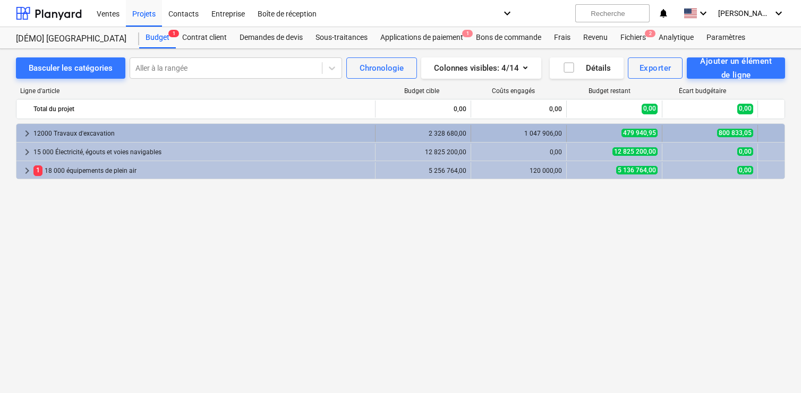
click at [23, 133] on font "keyboard_arrow_right" at bounding box center [27, 133] width 13 height 13
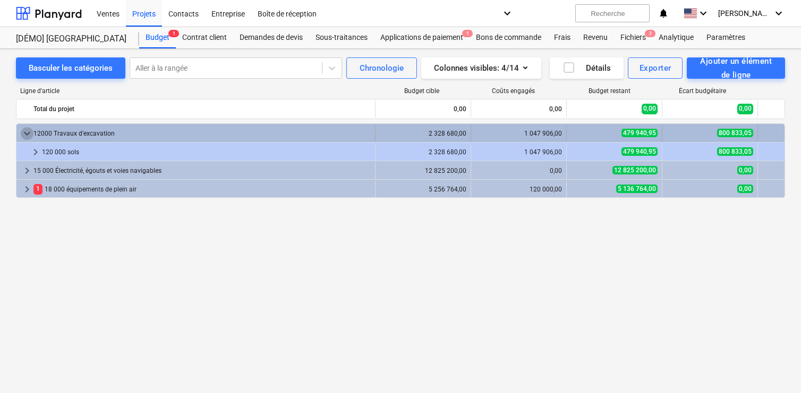
click at [26, 133] on font "keyboard_arrow_down" at bounding box center [27, 133] width 13 height 13
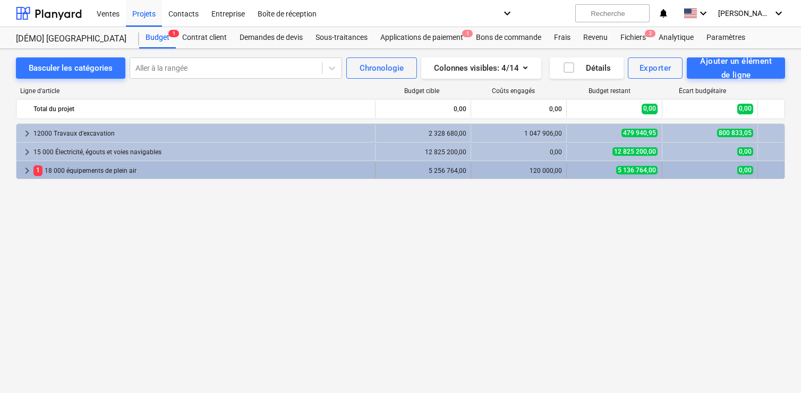
click at [27, 172] on font "keyboard_arrow_right" at bounding box center [27, 170] width 13 height 13
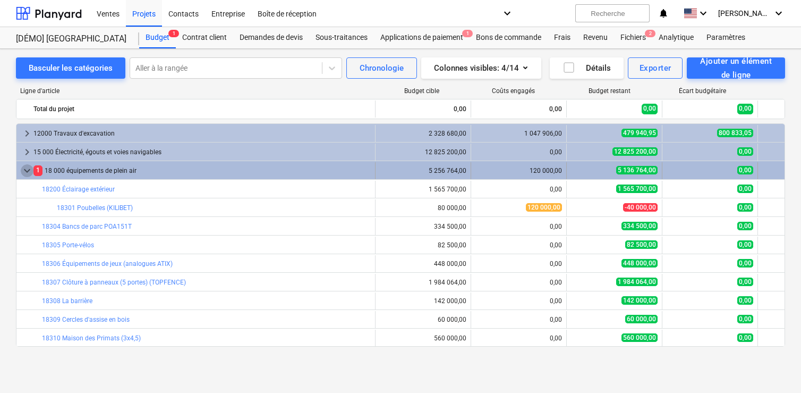
click at [27, 172] on font "keyboard_arrow_down" at bounding box center [27, 170] width 13 height 13
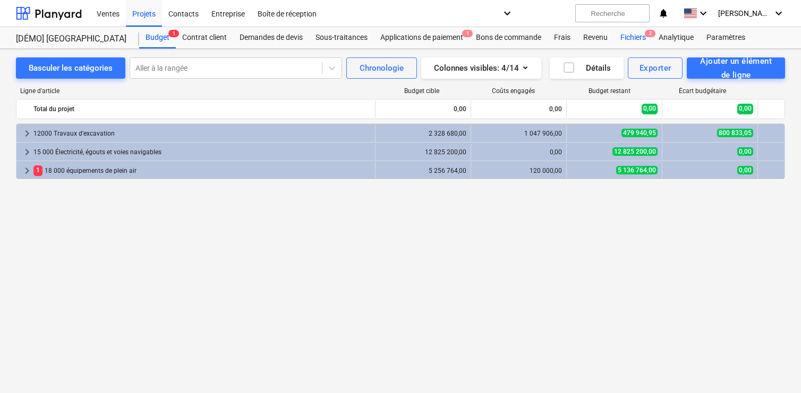
click at [631, 41] on font "Fichiers" at bounding box center [634, 37] width 26 height 9
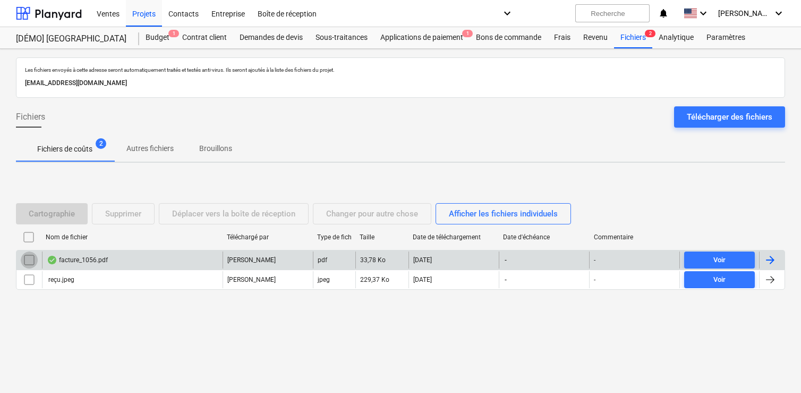
click at [27, 264] on input "checkbox" at bounding box center [29, 259] width 17 height 17
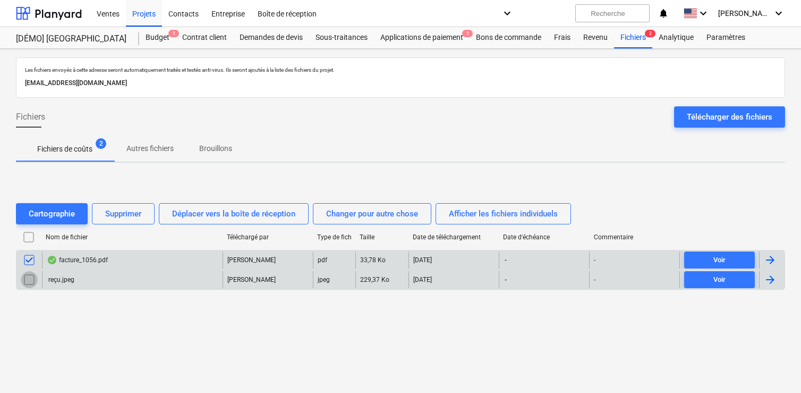
click at [29, 278] on input "checkbox" at bounding box center [29, 279] width 17 height 17
click at [117, 214] on font "Supprimer" at bounding box center [123, 214] width 36 height 10
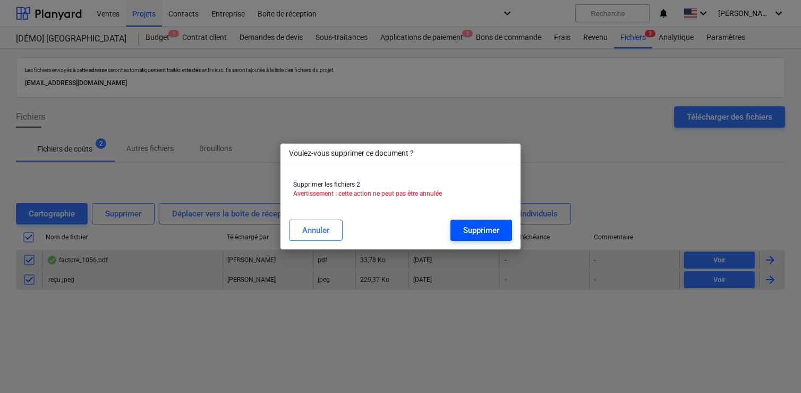
click at [479, 234] on font "Supprimer" at bounding box center [481, 230] width 36 height 10
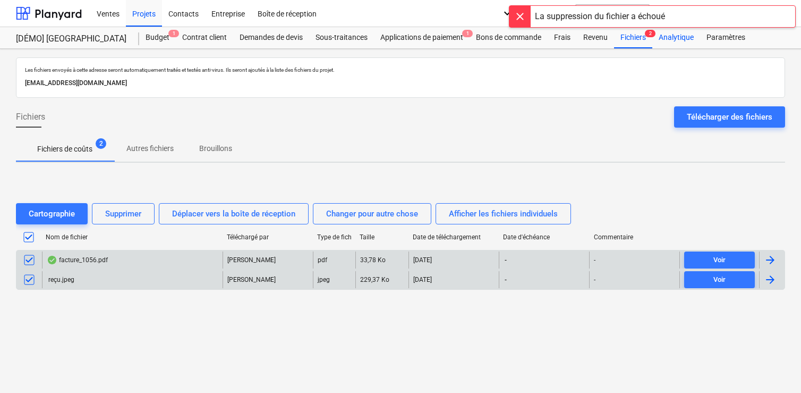
click at [672, 37] on font "Analytique" at bounding box center [676, 37] width 35 height 9
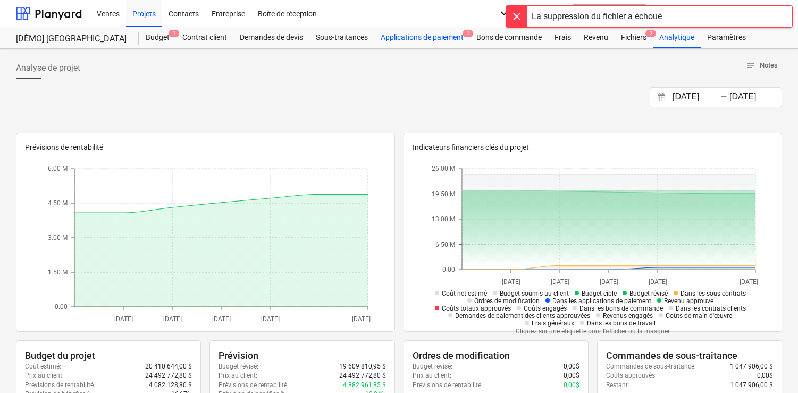
click at [454, 35] on font "Applications de paiement" at bounding box center [421, 37] width 83 height 9
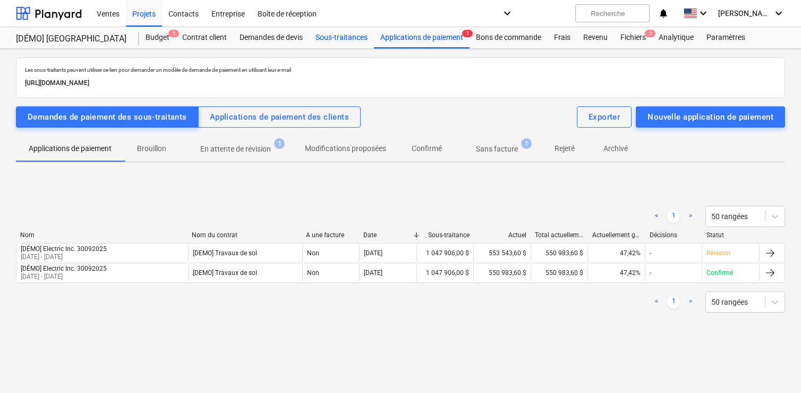
click at [354, 41] on font "Sous-traitances" at bounding box center [342, 37] width 52 height 9
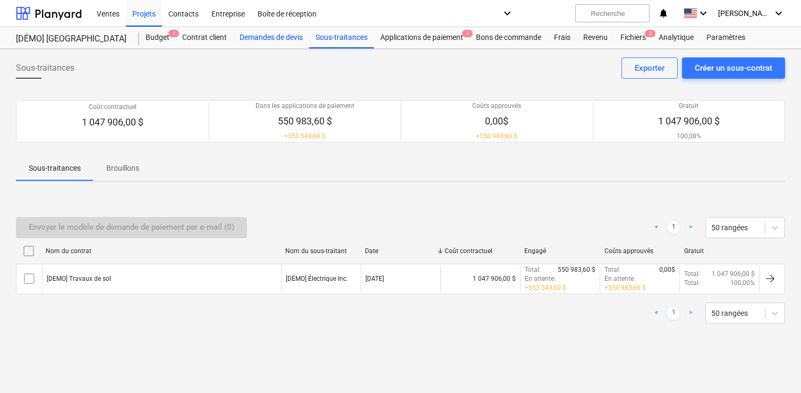
click at [279, 38] on font "Demandes de devis" at bounding box center [271, 37] width 63 height 9
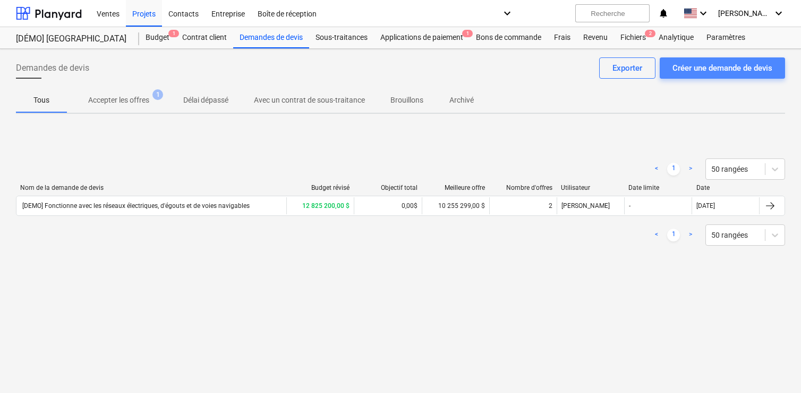
click at [723, 73] on font "Créer une demande de devis" at bounding box center [723, 68] width 100 height 14
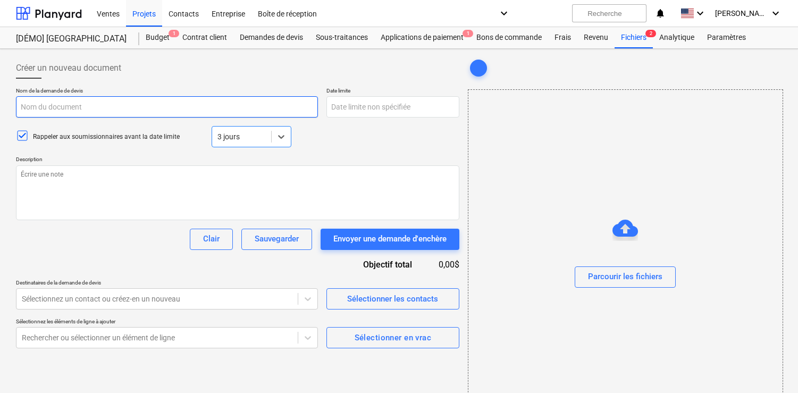
click at [150, 112] on input "text" at bounding box center [167, 106] width 302 height 21
type textarea "x"
type input "m"
type textarea "x"
type input "mo"
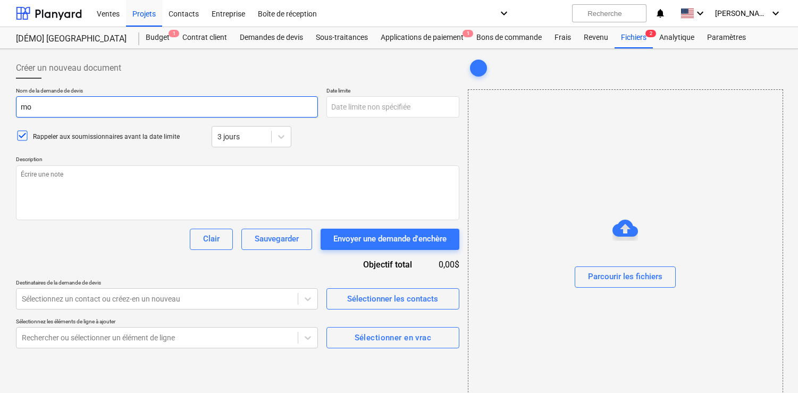
type textarea "x"
type input "mon"
type textarea "x"
type input "mond"
type textarea "x"
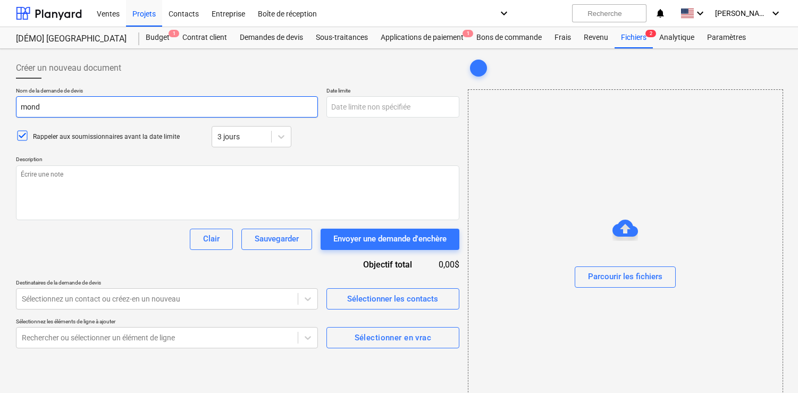
type input "monda"
type textarea "x"
type input "mondap"
type textarea "x"
type input "mondapa"
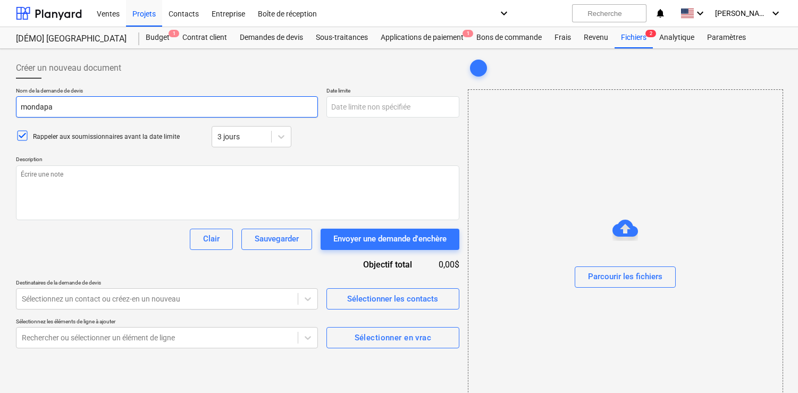
type textarea "x"
type input "mondapar"
type textarea "x"
type input "mondapar"
type textarea "x"
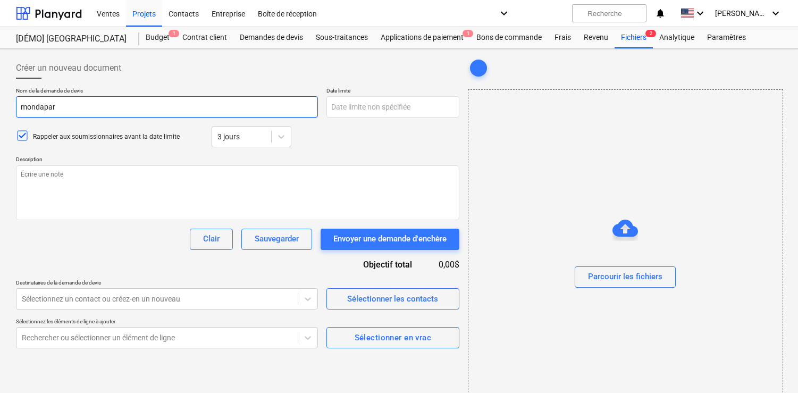
type input "mondapar n"
type textarea "x"
type input "mondapar no"
type textarea "x"
type input "mondapar noe"
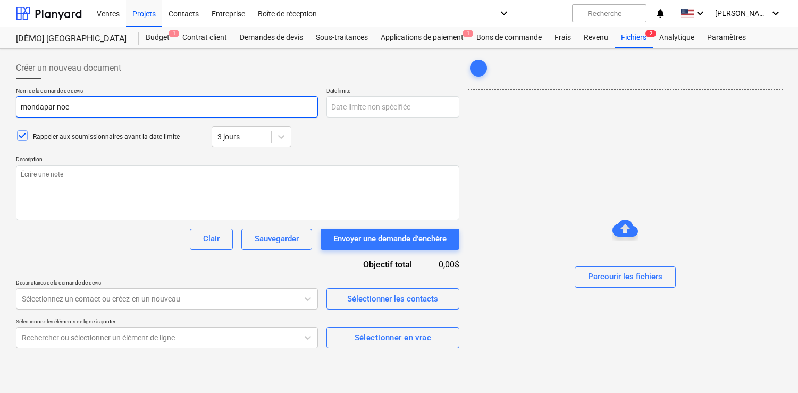
type textarea "x"
type input "mondapar noel"
click at [19, 137] on icon at bounding box center [22, 135] width 13 height 13
click at [621, 226] on div at bounding box center [625, 228] width 26 height 26
click at [623, 227] on div at bounding box center [625, 228] width 26 height 26
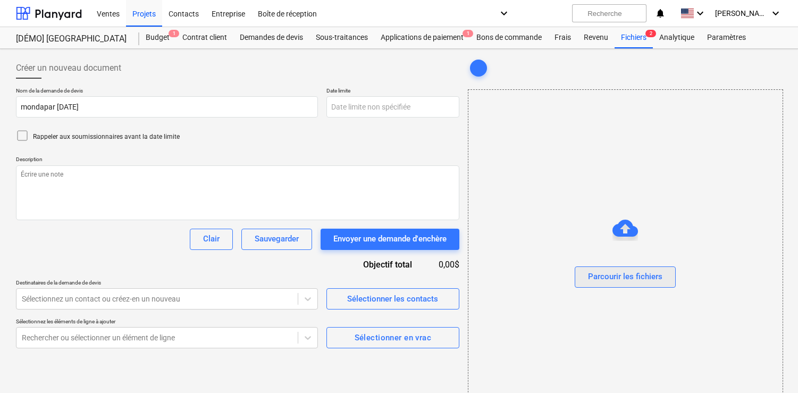
click at [620, 270] on font "Parcourir les fichiers" at bounding box center [625, 276] width 74 height 14
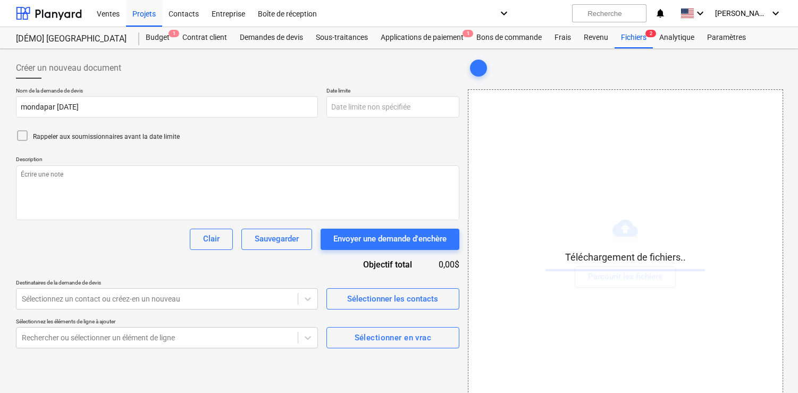
type textarea "x"
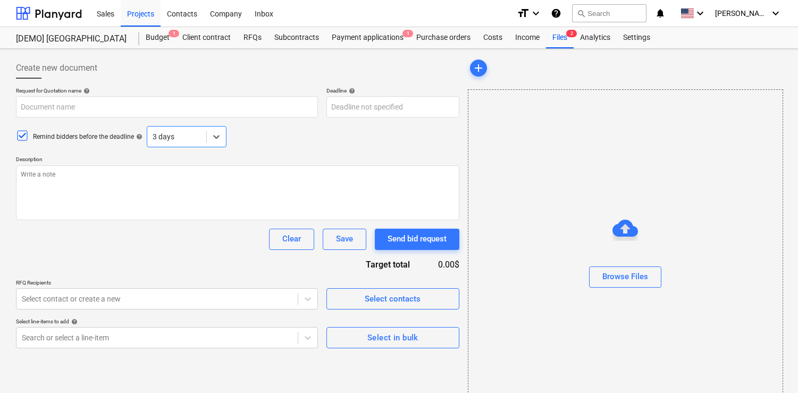
type textarea "x"
type input "20250929- Devis DEV_2747- MONDAPAR Noel.pdf"
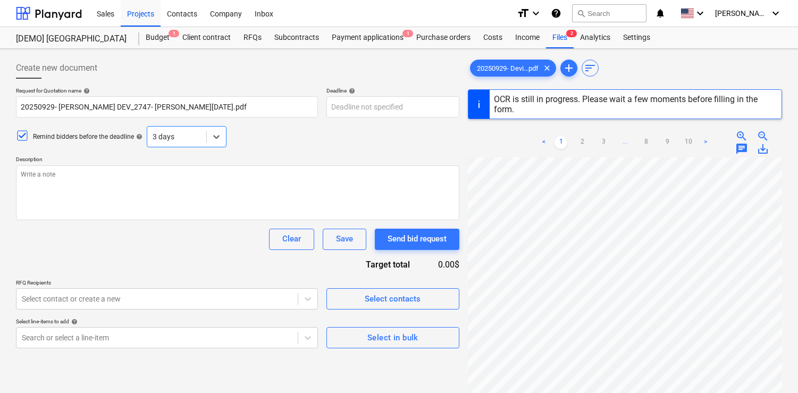
type textarea "x"
type input "2747"
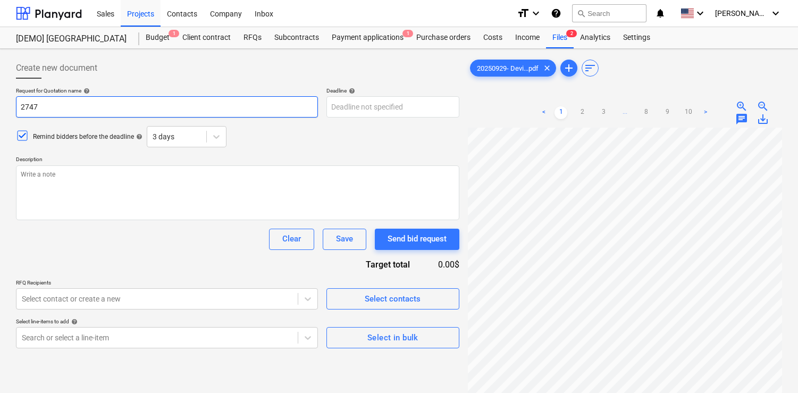
drag, startPoint x: 49, startPoint y: 110, endPoint x: 2, endPoint y: 108, distance: 46.8
click at [2, 108] on div "Create new document Request for Quotation name help 2747 Deadline help Press th…" at bounding box center [399, 274] width 798 height 450
type textarea "x"
type input "M2747"
type textarea "x"
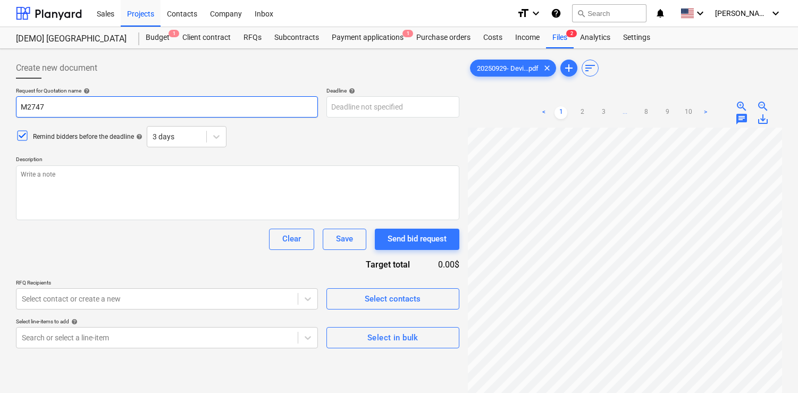
type input "Mo2747"
type textarea "x"
type input "Mon2747"
type textarea "x"
type input "Mond2747"
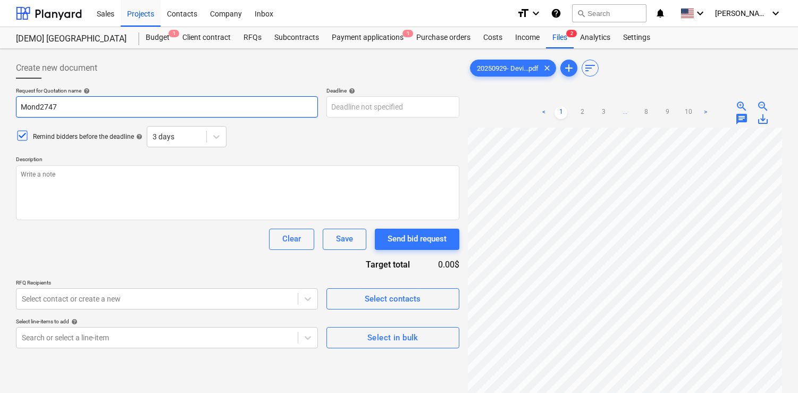
type textarea "x"
type input "Monda2747"
type textarea "x"
type input "Mondap2747"
type textarea "x"
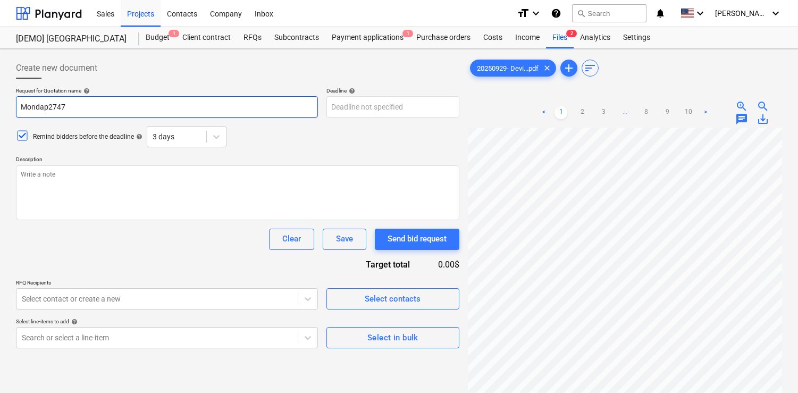
type input "Mondapr2747"
type textarea "x"
type input "Mondap2747"
type textarea "x"
type input "Mondapa2747"
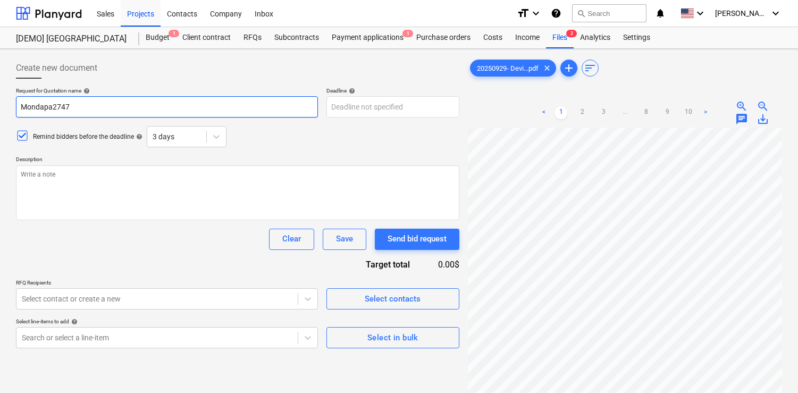
type textarea "x"
type input "Mondapar2747"
type textarea "x"
type input "Mondapar 2747"
type textarea "x"
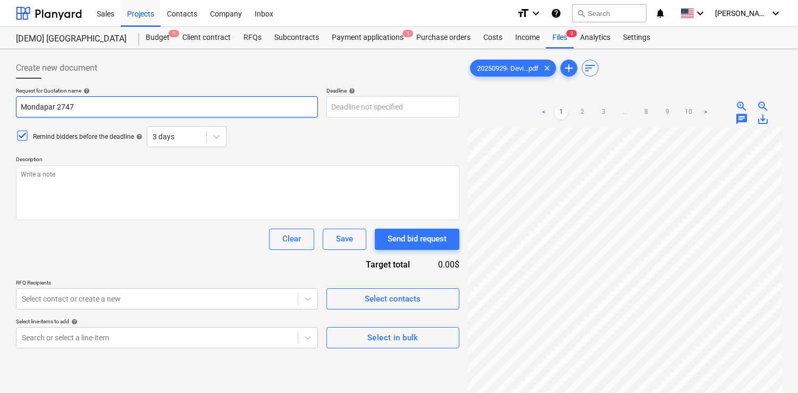
type input "Mondapar d2747"
type textarea "x"
type input "Mondapar de2747"
type textarea "x"
type input "Mondapar dev2747"
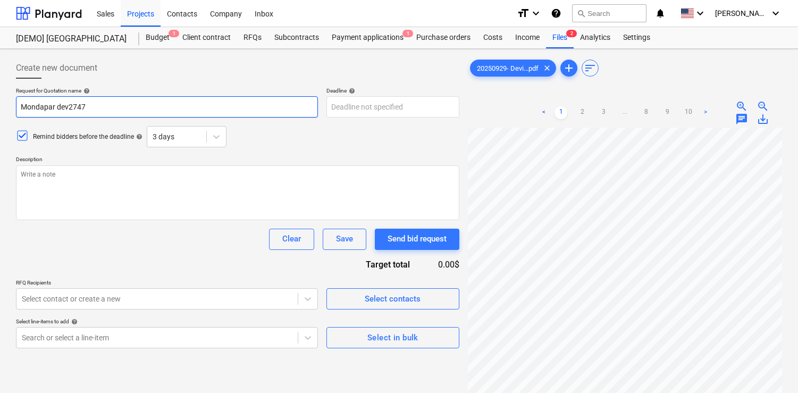
type textarea "x"
type input "Mondapar devi2747"
type textarea "x"
type input "Mondapar devis2747"
type textarea "x"
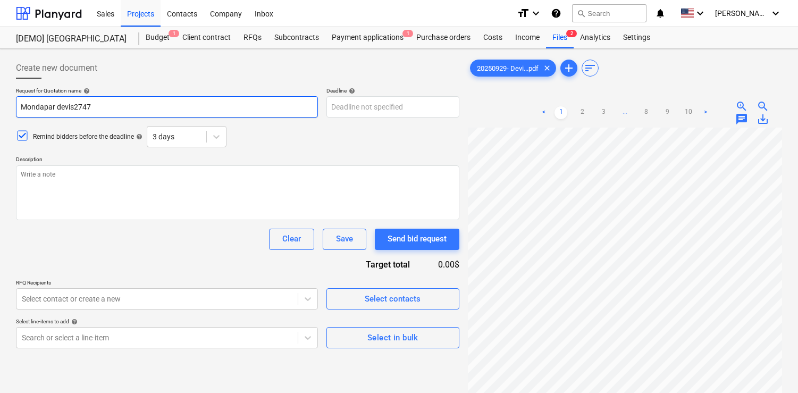
type input "Mondapar devis 2747"
click at [131, 111] on input "Mondapar devis 2747" at bounding box center [167, 106] width 302 height 21
type textarea "x"
type input "Mondapar devis 2747"
type textarea "x"
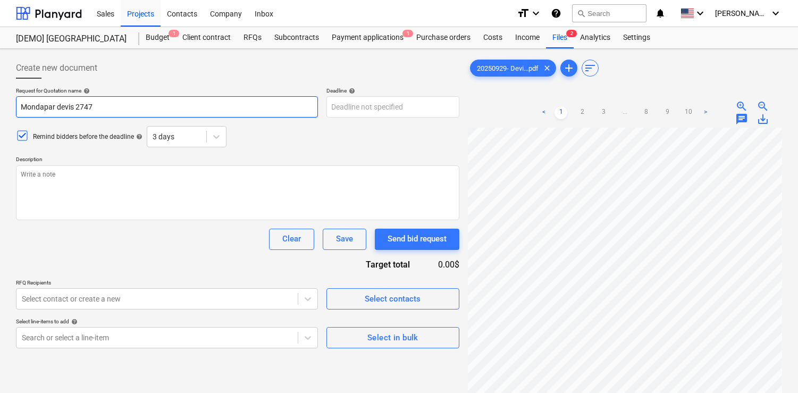
type input "Mondapar devis 2747 n"
type textarea "x"
type input "Mondapar devis 2747 no"
type textarea "x"
type input "Mondapar devis 2747 noe"
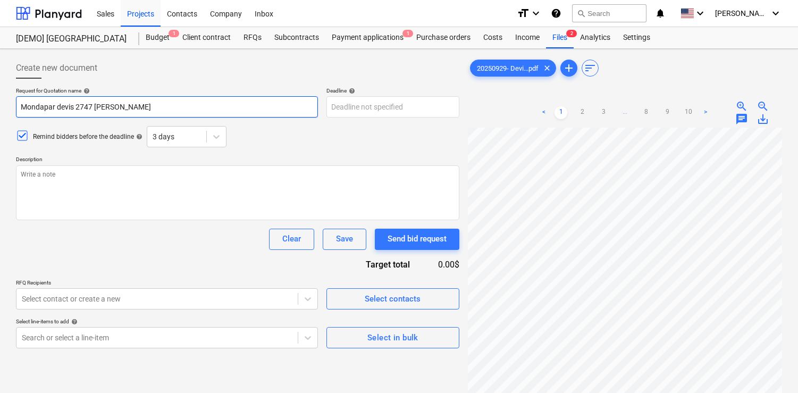
type textarea "x"
type input "Mondapar devis 2747 noel"
click at [23, 136] on icon at bounding box center [22, 135] width 7 height 5
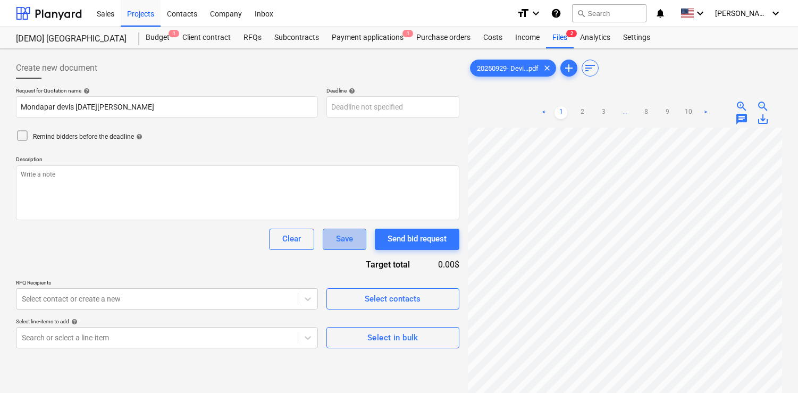
click at [343, 240] on div "Save" at bounding box center [344, 239] width 17 height 14
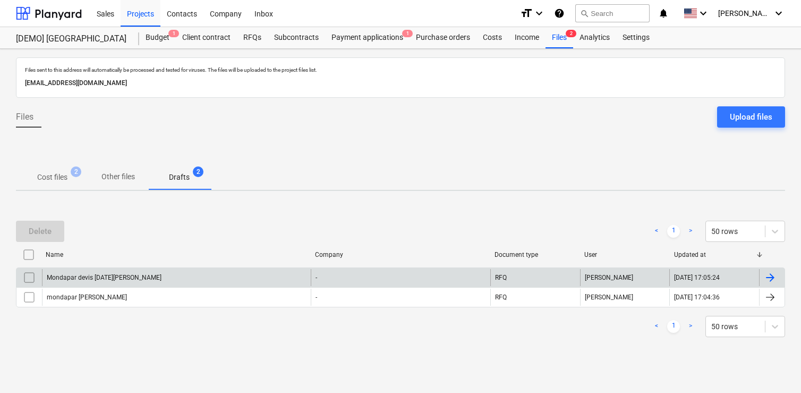
click at [122, 280] on div "Mondapar devis 2747 noel" at bounding box center [176, 277] width 269 height 17
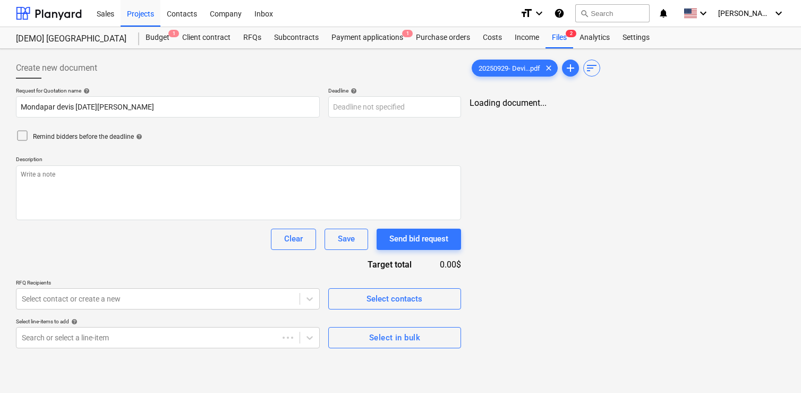
type textarea "x"
click at [579, 110] on link "2" at bounding box center [581, 112] width 13 height 13
click at [566, 112] on link "1" at bounding box center [560, 112] width 13 height 13
click at [156, 39] on div "Budget 1" at bounding box center [157, 37] width 37 height 21
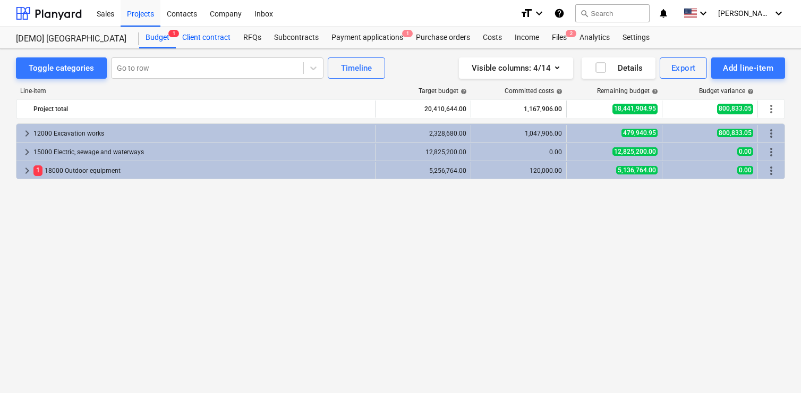
click at [199, 37] on div "Client contract" at bounding box center [206, 37] width 61 height 21
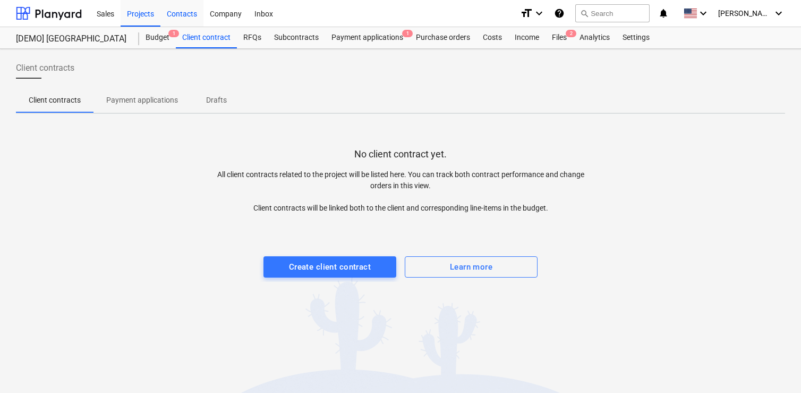
click at [186, 15] on div "Contacts" at bounding box center [181, 12] width 43 height 27
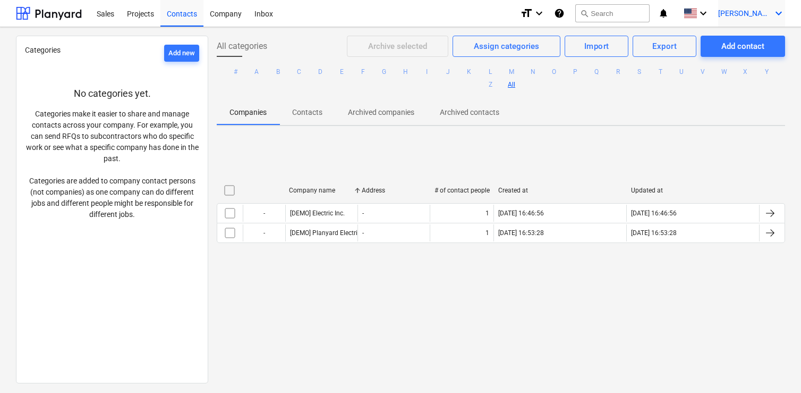
click at [779, 13] on icon "keyboard_arrow_down" at bounding box center [779, 13] width 13 height 13
click at [738, 57] on div "Log out" at bounding box center [754, 58] width 64 height 17
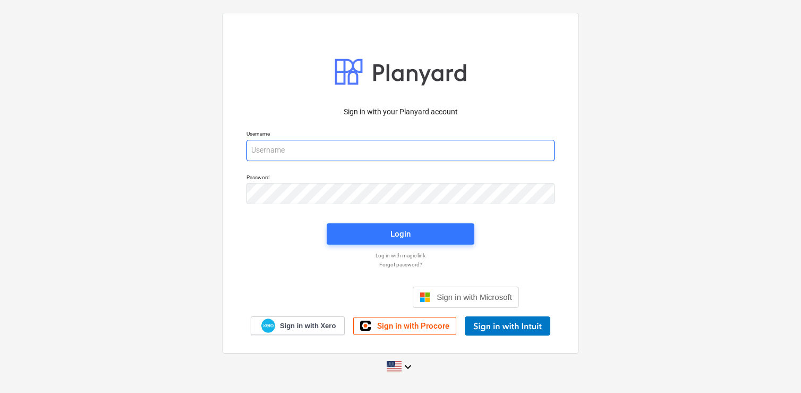
click at [372, 146] on input "email" at bounding box center [401, 150] width 308 height 21
type input "[EMAIL_ADDRESS][DOMAIN_NAME]"
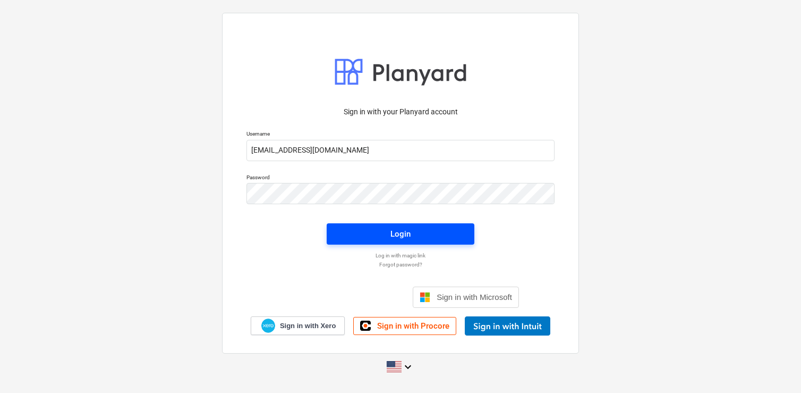
click at [397, 237] on div "Login" at bounding box center [401, 234] width 20 height 14
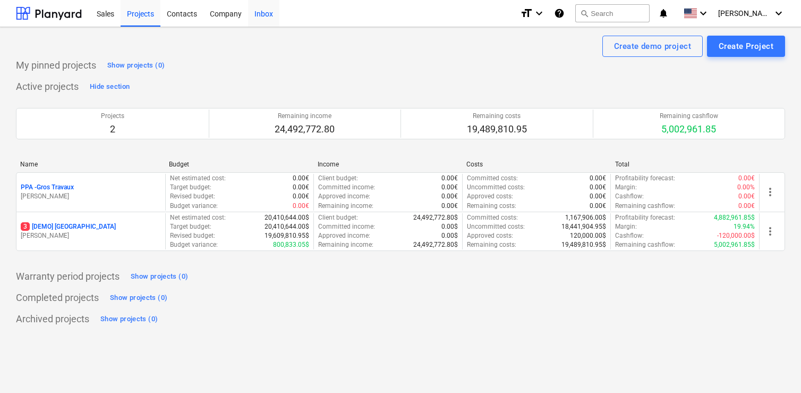
click at [256, 11] on div "Inbox" at bounding box center [263, 12] width 31 height 27
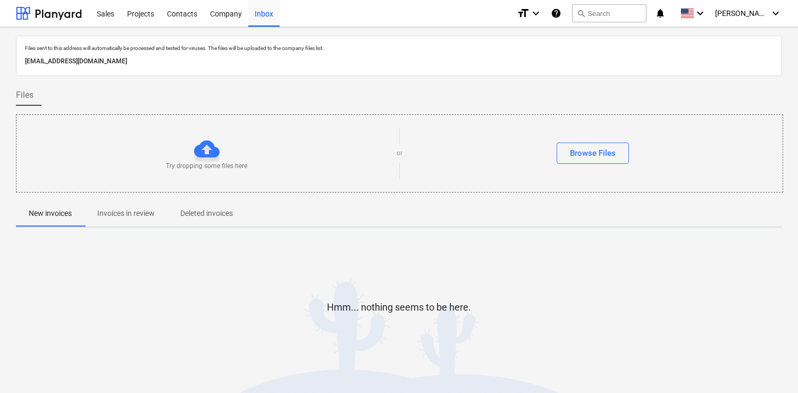
click at [690, 68] on div "6341dff0-94e8-4f9b-9aab-1de6dfce3a98@companies.planyard.com" at bounding box center [399, 61] width 752 height 15
click at [693, 13] on span at bounding box center [686, 14] width 13 height 10
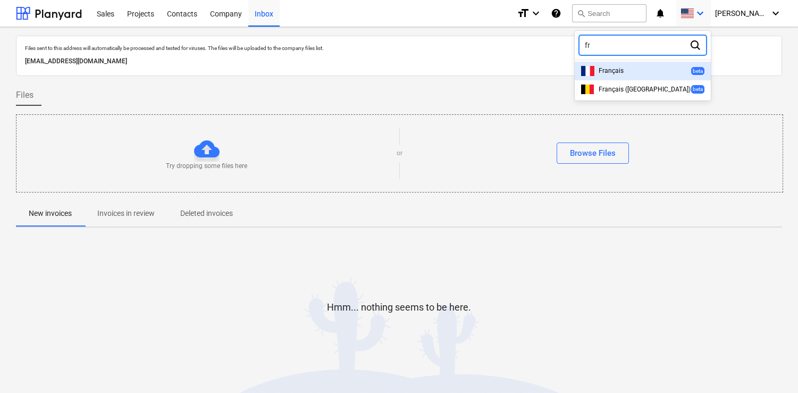
type input "fra"
click at [623, 70] on span "Français" at bounding box center [610, 70] width 25 height 7
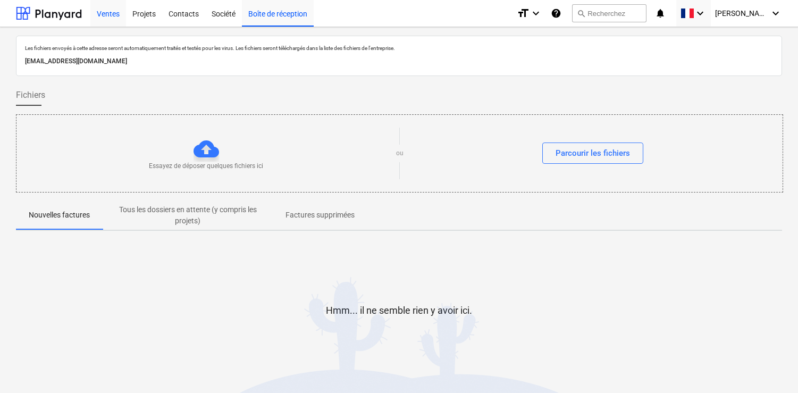
click at [108, 13] on div "Ventes" at bounding box center [108, 12] width 36 height 27
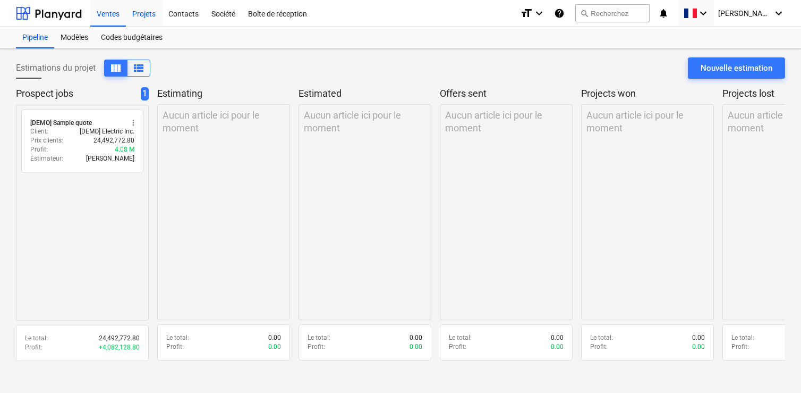
click at [143, 15] on div "Projets" at bounding box center [144, 12] width 36 height 27
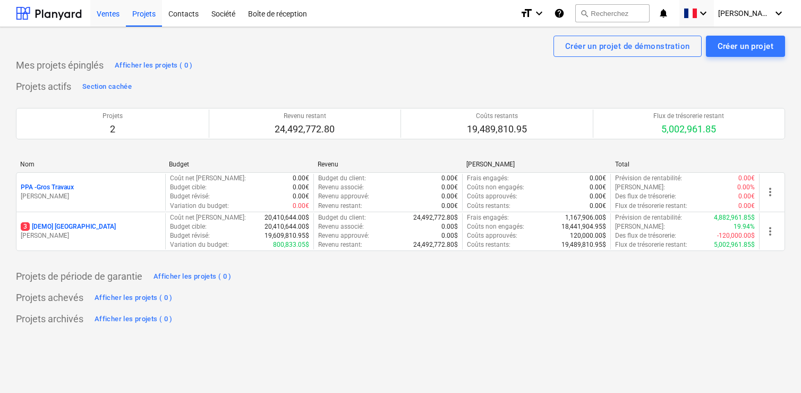
click at [101, 12] on div "Ventes" at bounding box center [108, 12] width 36 height 27
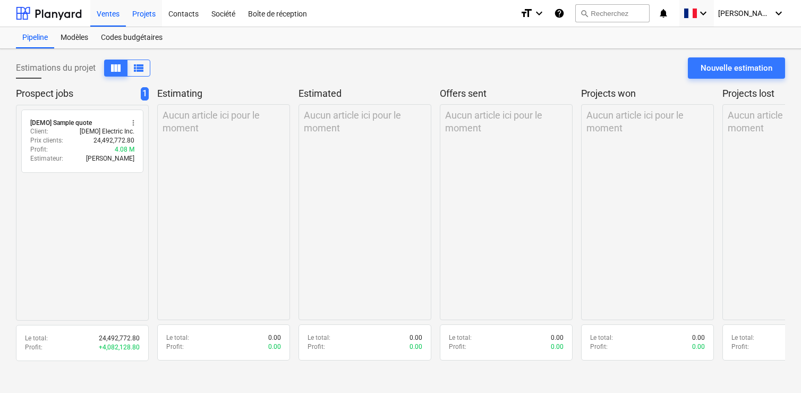
click at [148, 15] on div "Projets" at bounding box center [144, 12] width 36 height 27
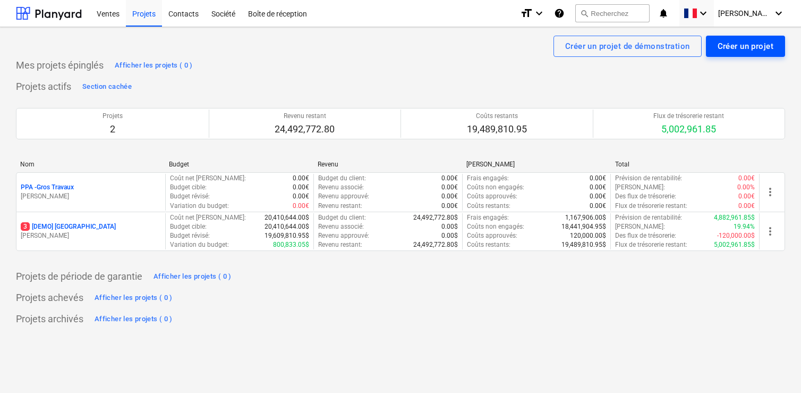
click at [740, 44] on div "Créer un projet" at bounding box center [746, 46] width 56 height 14
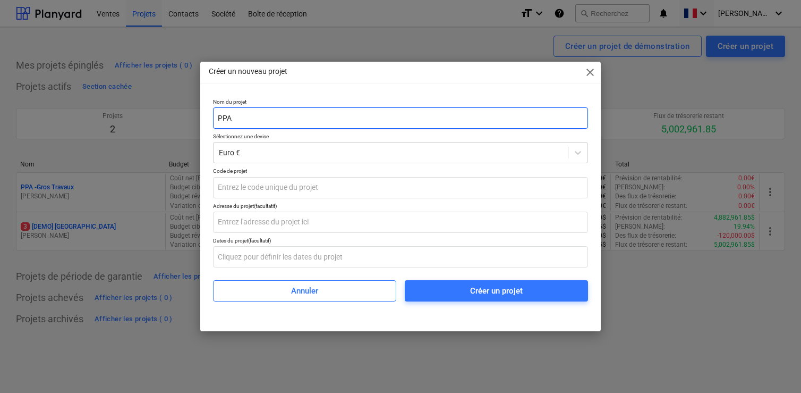
type input "PPA"
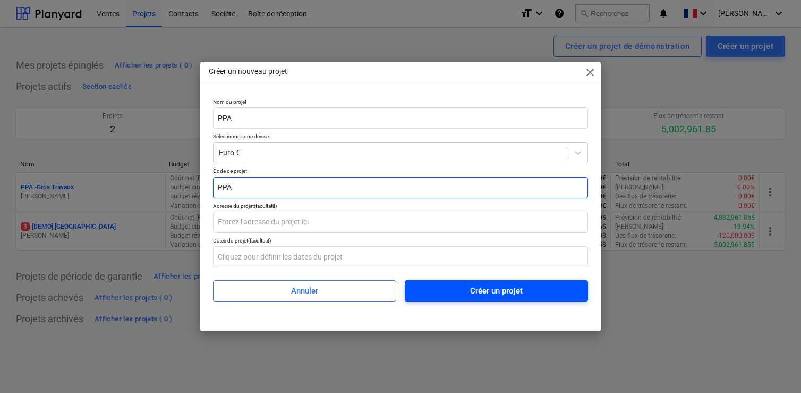
type input "PPA"
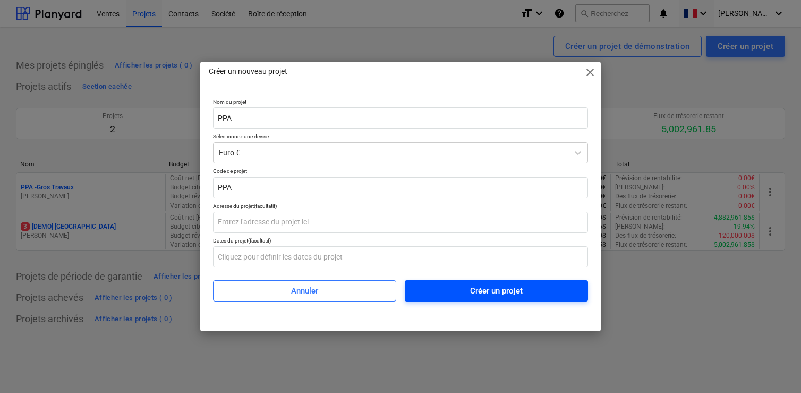
click at [524, 290] on span "Créer un projet" at bounding box center [497, 291] width 158 height 14
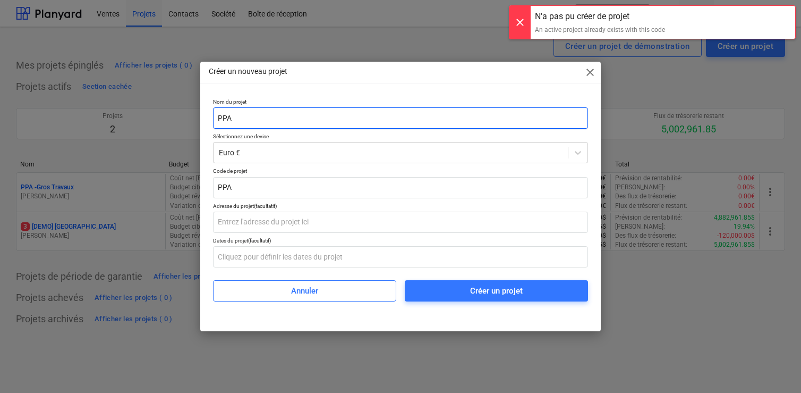
click at [296, 124] on input "PPA" at bounding box center [400, 117] width 375 height 21
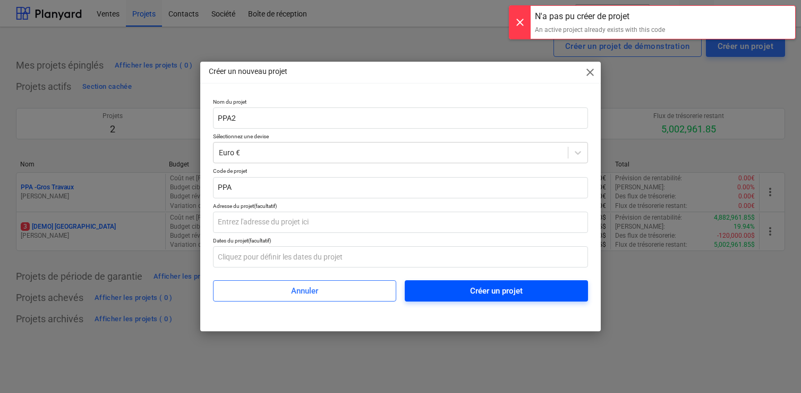
click at [441, 289] on span "Créer un projet" at bounding box center [497, 291] width 158 height 14
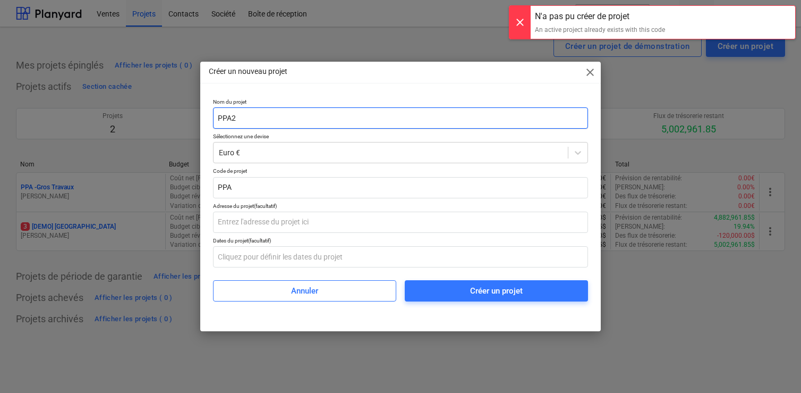
click at [268, 124] on input "PPA2" at bounding box center [400, 117] width 375 height 21
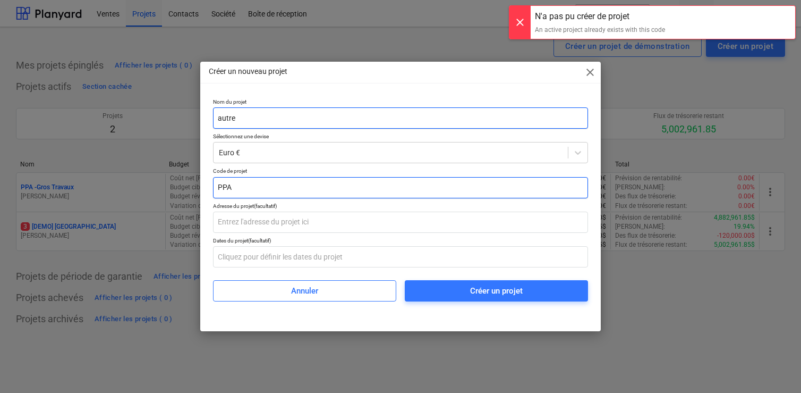
type input "autre"
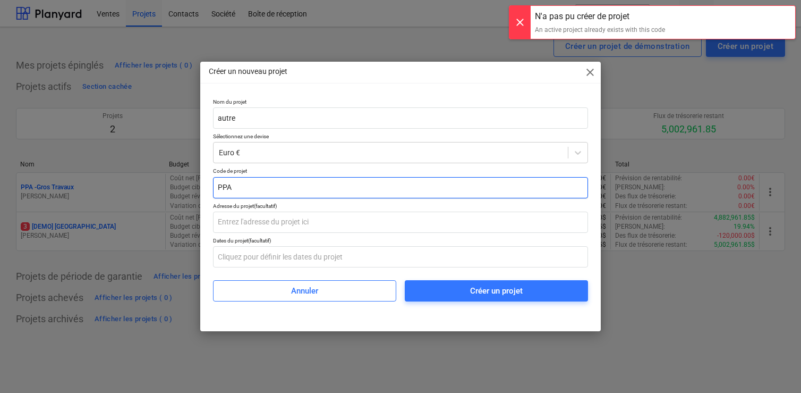
click at [264, 191] on input "PPA" at bounding box center [400, 187] width 375 height 21
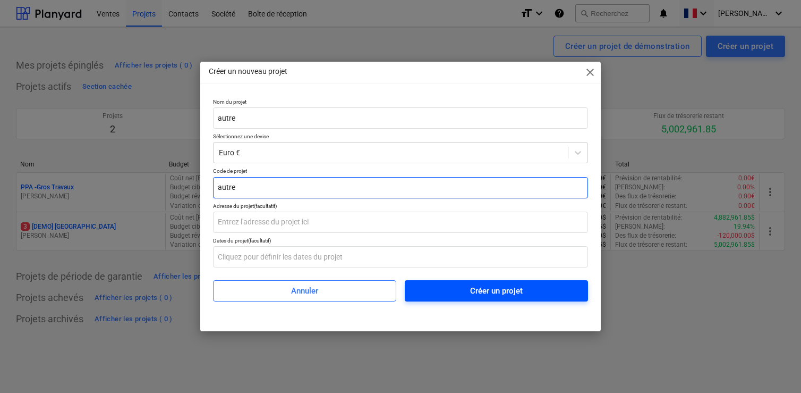
type input "autre"
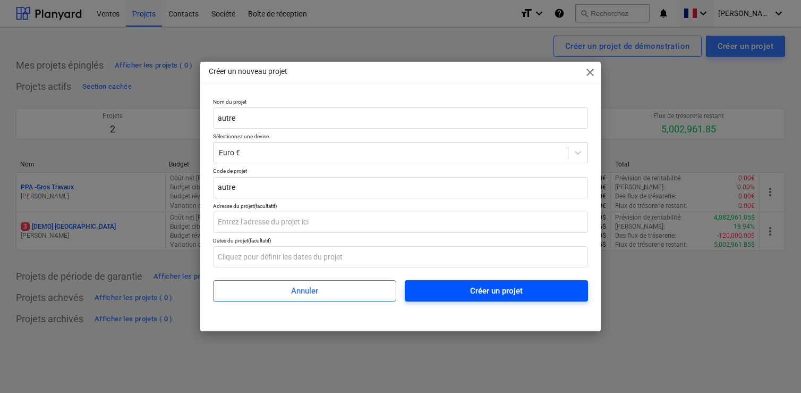
click at [469, 293] on span "Créer un projet" at bounding box center [497, 291] width 158 height 14
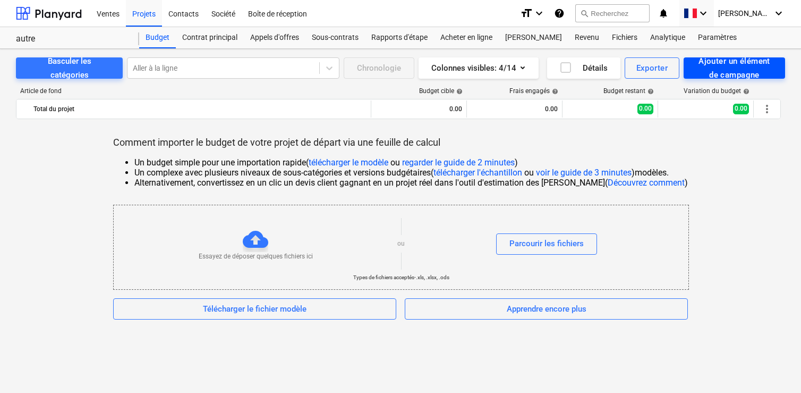
click at [719, 70] on div "Ajouter un élément de campagne" at bounding box center [735, 68] width 78 height 28
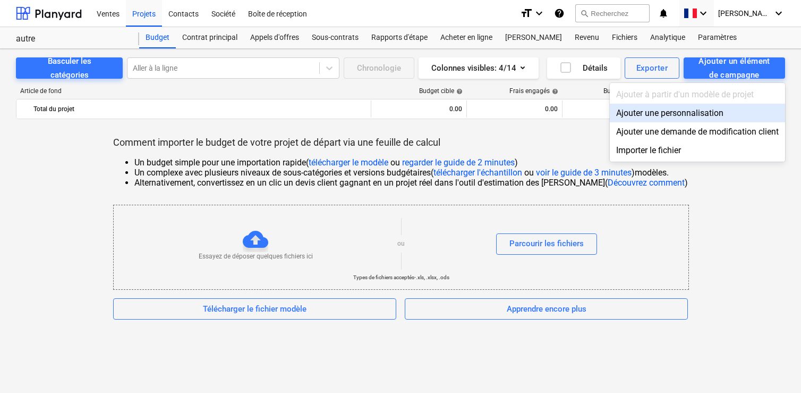
click at [696, 110] on div "Ajouter une personnalisation" at bounding box center [697, 113] width 175 height 19
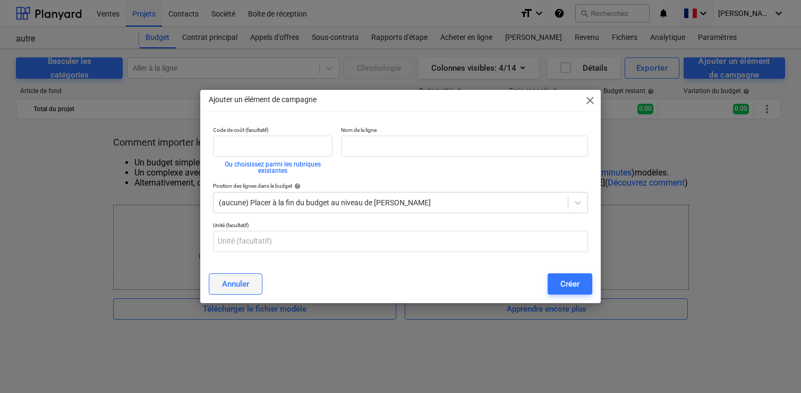
click at [235, 284] on div "Annuler" at bounding box center [235, 284] width 27 height 14
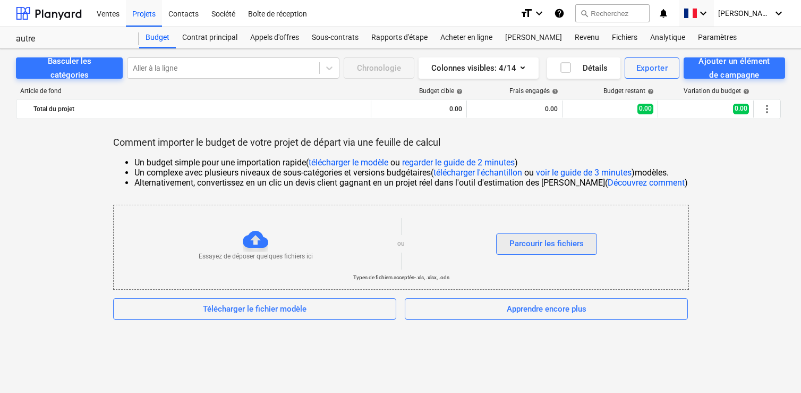
click at [519, 241] on div "Parcourir les fichiers" at bounding box center [547, 243] width 74 height 14
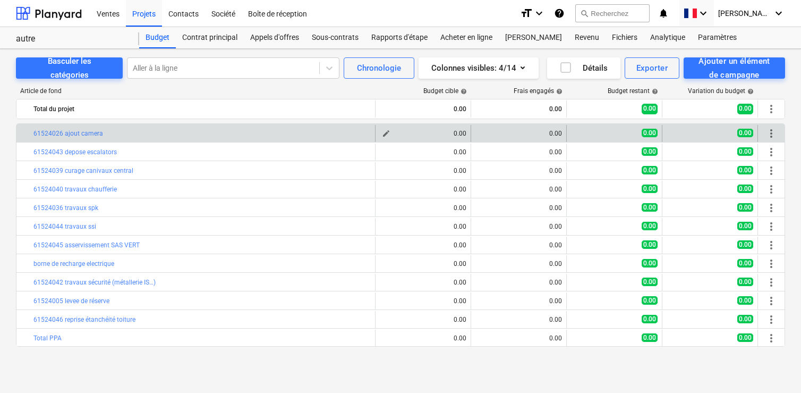
click at [429, 134] on div "0.00" at bounding box center [423, 133] width 87 height 7
click at [385, 135] on span "edit" at bounding box center [386, 133] width 9 height 9
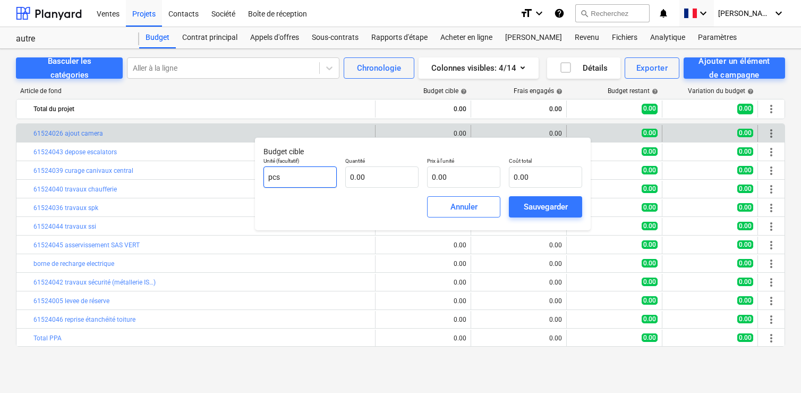
click at [287, 182] on input "pcs" at bounding box center [300, 176] width 73 height 21
type input "euro"
click at [533, 177] on input "text" at bounding box center [545, 176] width 73 height 21
type input "12,000.00"
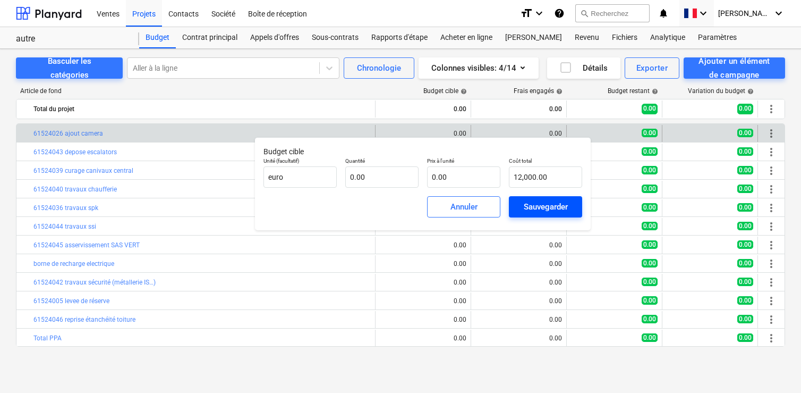
click at [569, 205] on span "Sauvegarder" at bounding box center [546, 207] width 48 height 14
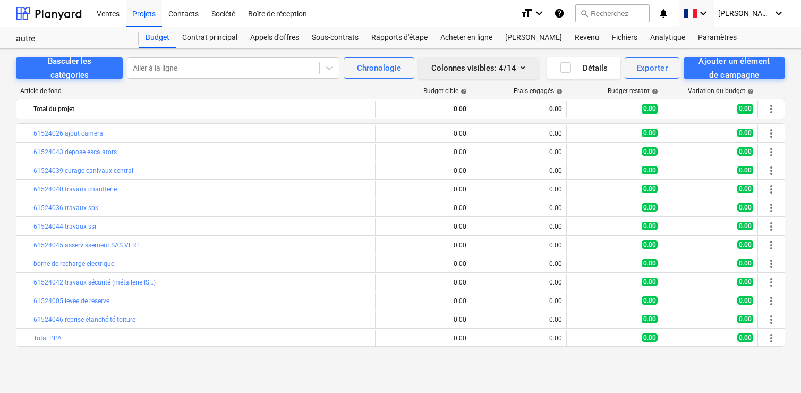
click at [518, 67] on icon "button" at bounding box center [522, 67] width 13 height 13
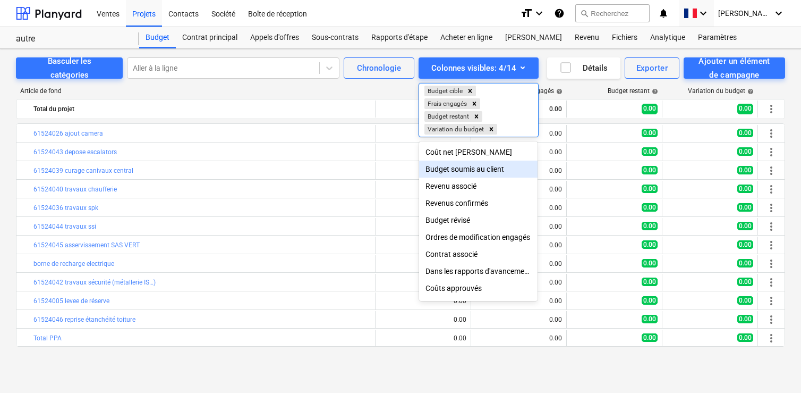
click at [458, 172] on div "Budget soumis au client" at bounding box center [478, 168] width 118 height 17
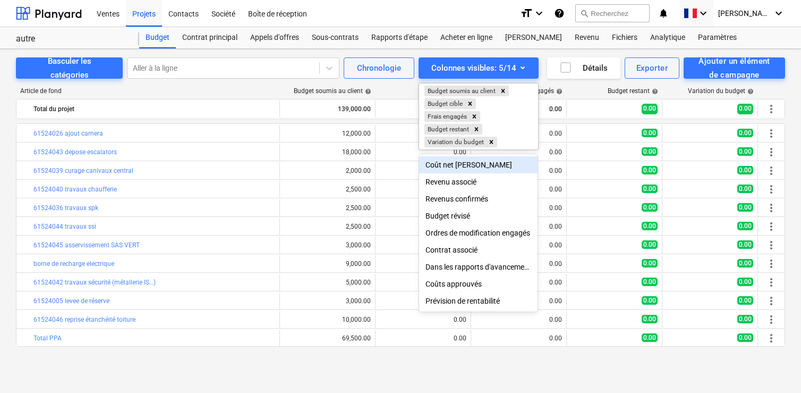
click at [338, 132] on div at bounding box center [400, 196] width 801 height 393
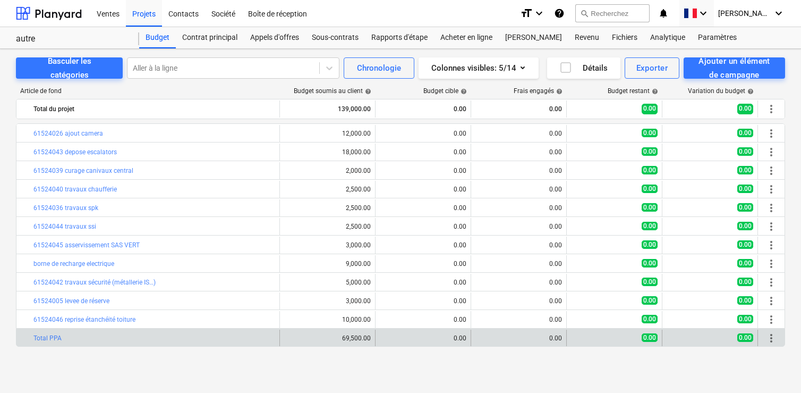
click at [110, 343] on div "bar_chart Total PPA" at bounding box center [154, 337] width 242 height 17
click at [773, 339] on span "more_vert" at bounding box center [771, 338] width 13 height 13
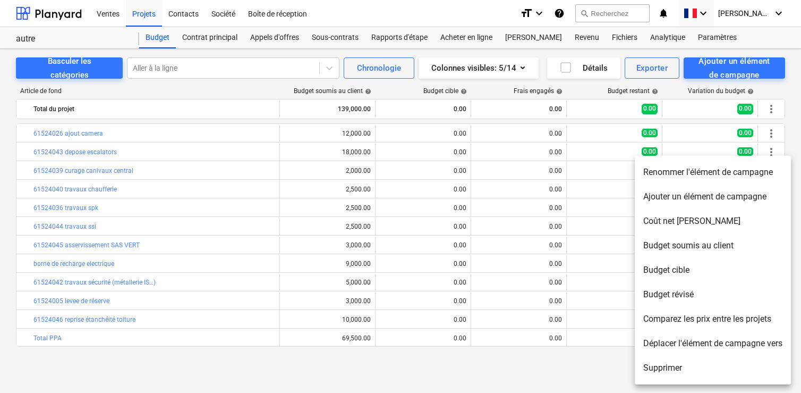
click at [709, 364] on li "Supprimer" at bounding box center [713, 367] width 156 height 24
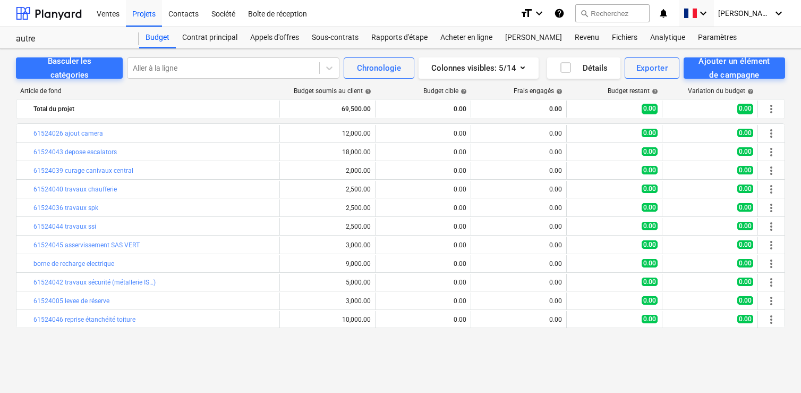
click at [344, 90] on div "Budget soumis au client help" at bounding box center [333, 90] width 78 height 7
click at [523, 70] on icon "button" at bounding box center [522, 67] width 13 height 13
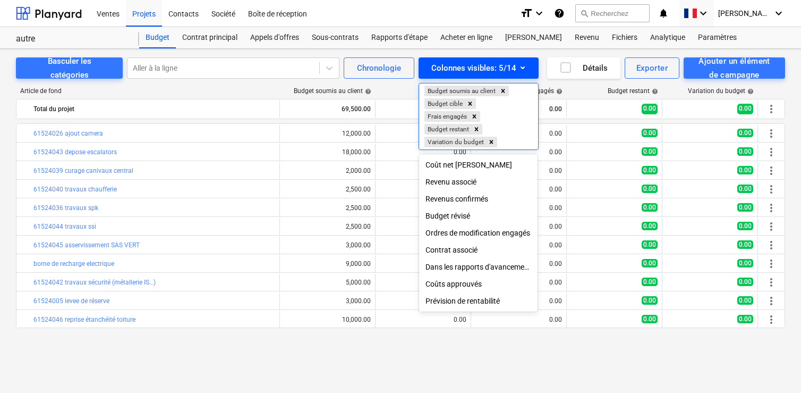
click at [523, 70] on div at bounding box center [400, 196] width 801 height 393
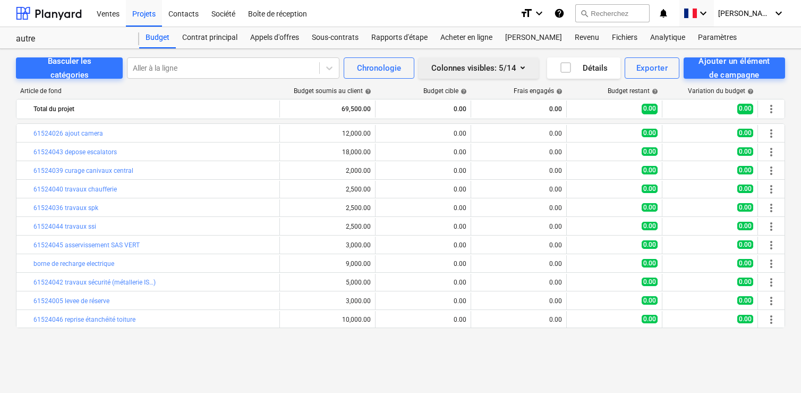
click at [523, 69] on icon "button" at bounding box center [522, 67] width 13 height 13
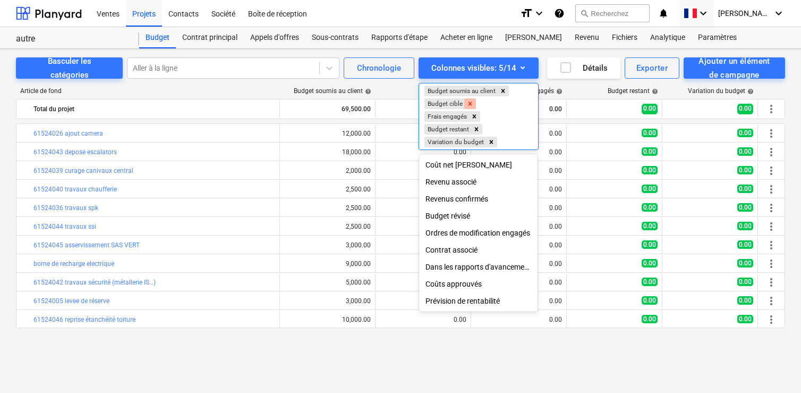
click at [470, 103] on icon "Remove Budget cible" at bounding box center [471, 103] width 4 height 4
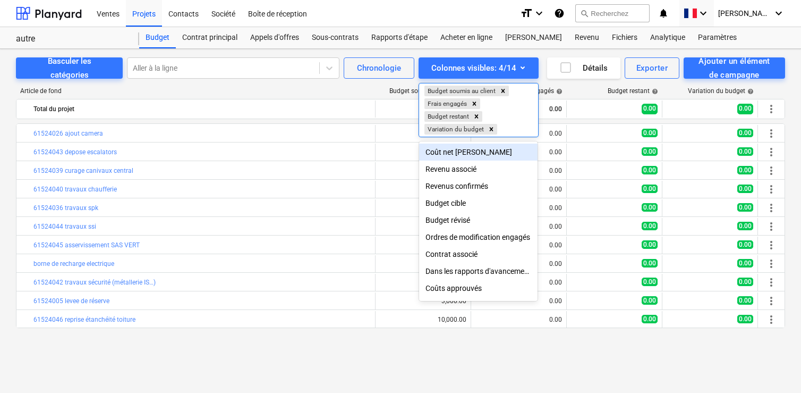
click at [543, 65] on div at bounding box center [400, 196] width 801 height 393
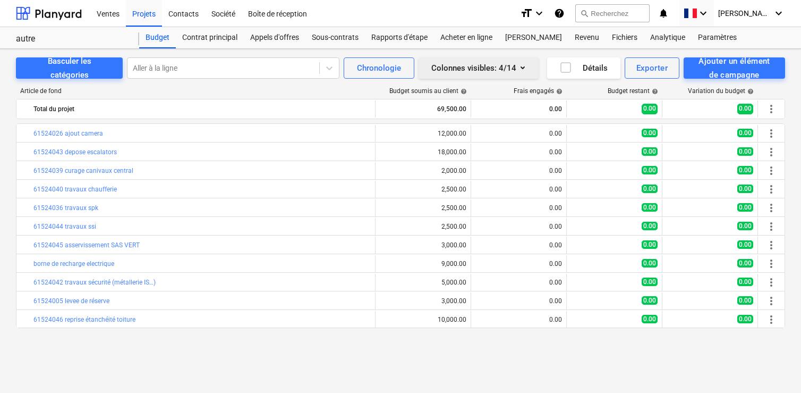
click at [524, 68] on icon "button" at bounding box center [522, 67] width 13 height 13
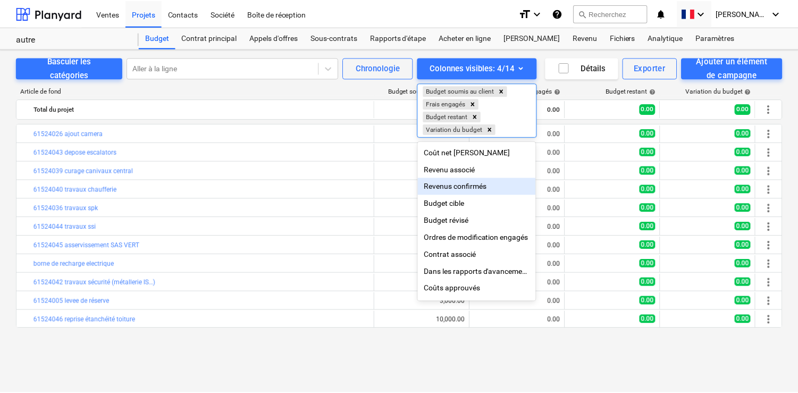
scroll to position [15, 0]
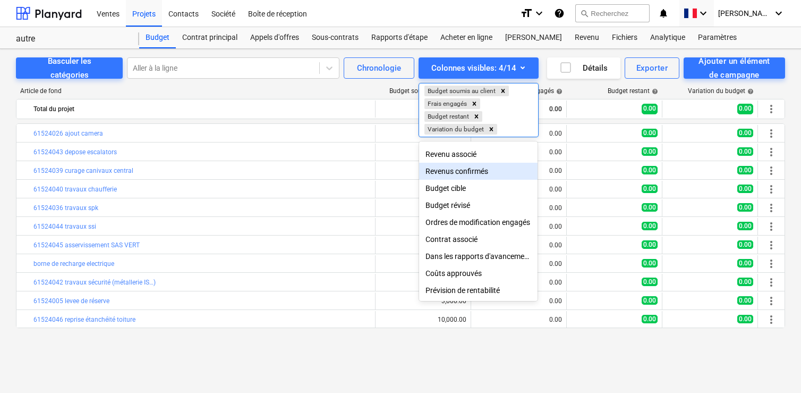
click at [590, 114] on div at bounding box center [400, 196] width 801 height 393
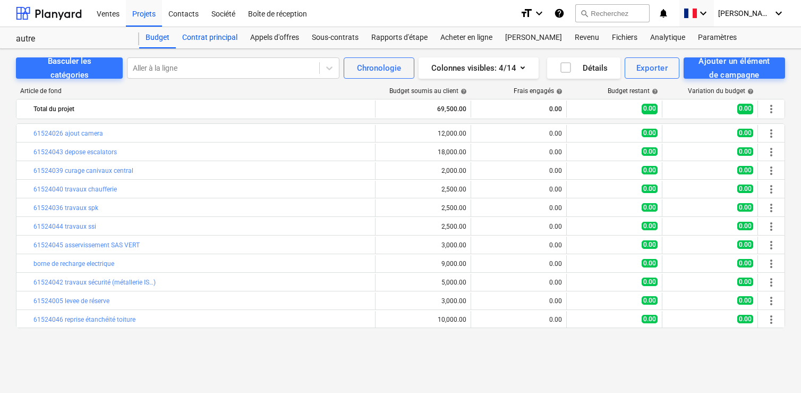
click at [219, 40] on div "Contrat principal" at bounding box center [210, 37] width 68 height 21
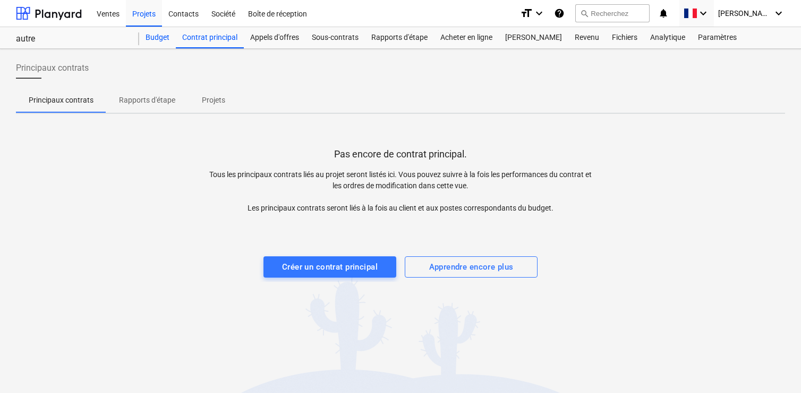
click at [172, 40] on div "Budget" at bounding box center [157, 37] width 37 height 21
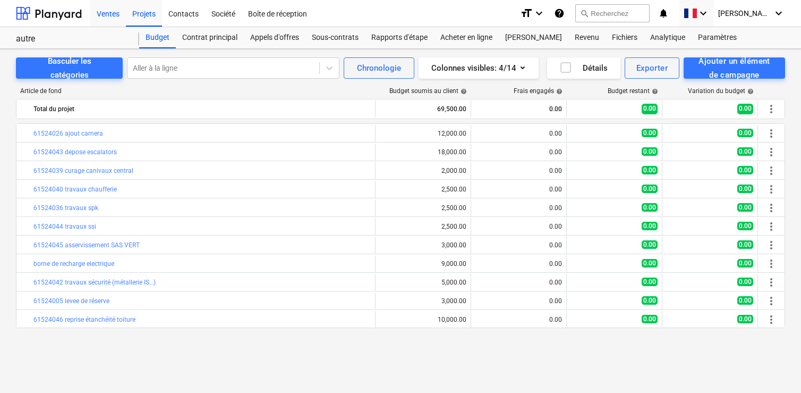
click at [111, 13] on div "Ventes" at bounding box center [108, 12] width 36 height 27
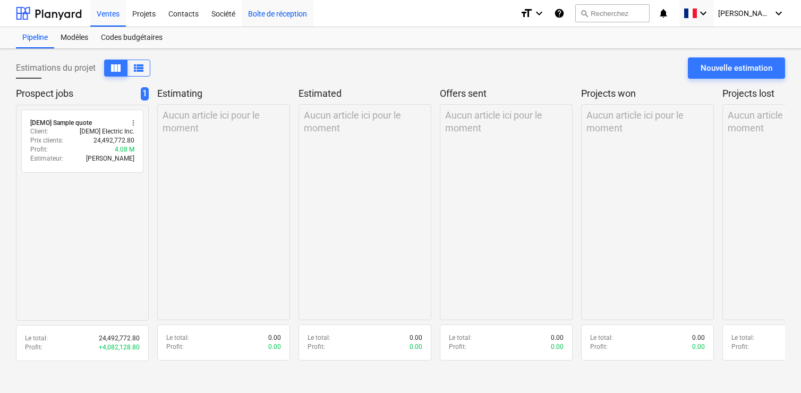
click at [257, 16] on div "Boîte de réception" at bounding box center [278, 12] width 72 height 27
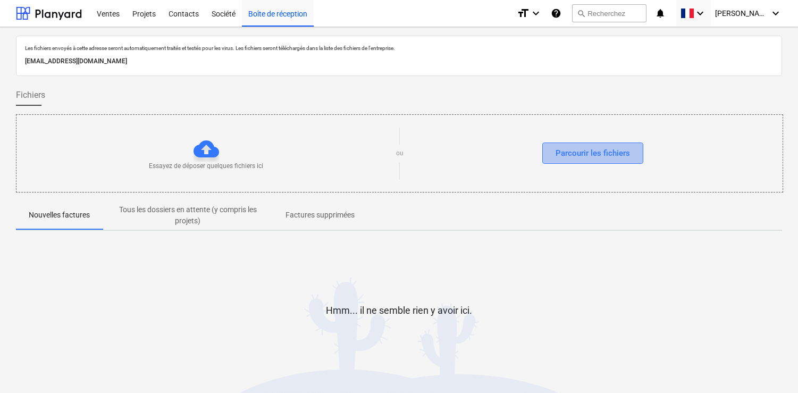
click at [569, 159] on div "Parcourir les fichiers" at bounding box center [592, 153] width 74 height 14
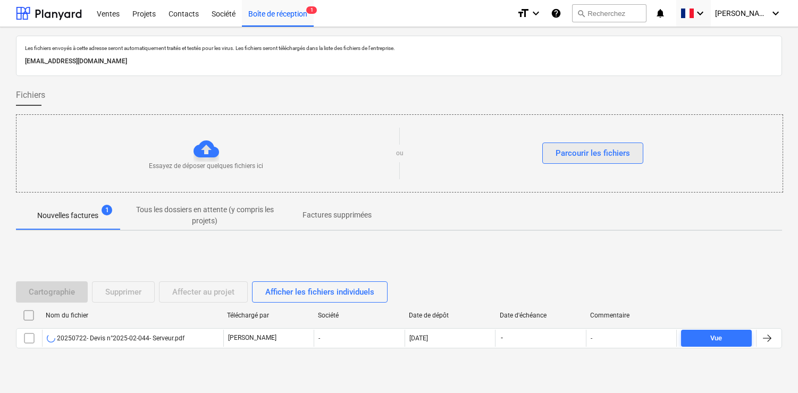
click at [571, 158] on div "Parcourir les fichiers" at bounding box center [592, 153] width 74 height 14
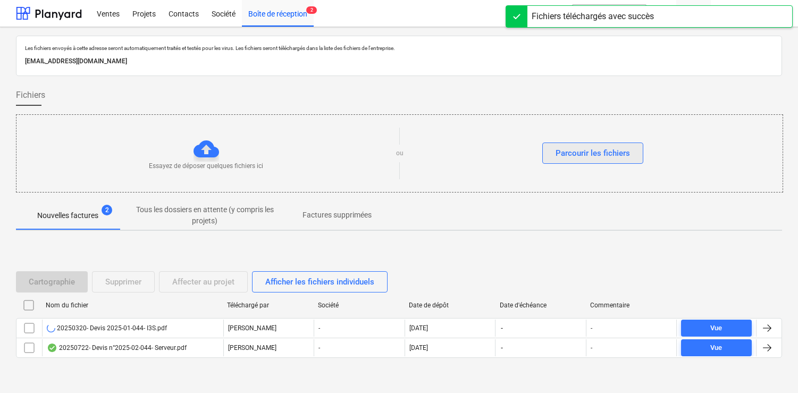
click at [572, 147] on div "Parcourir les fichiers" at bounding box center [592, 153] width 74 height 14
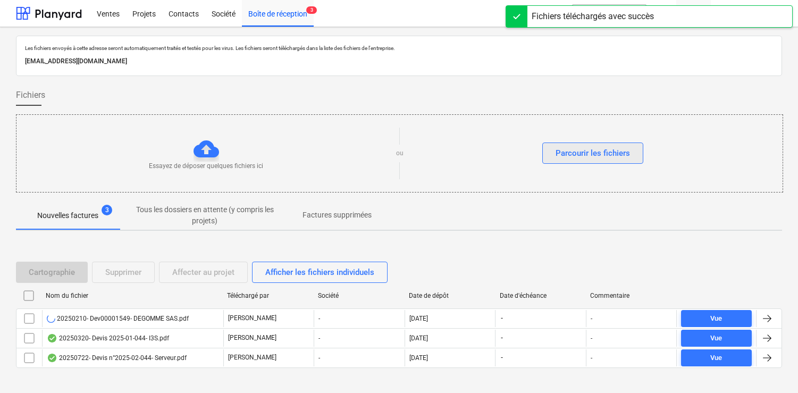
click at [568, 154] on div "Parcourir les fichiers" at bounding box center [592, 153] width 74 height 14
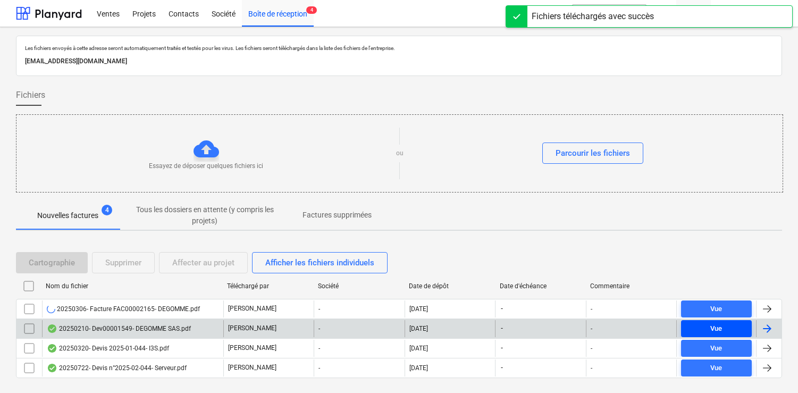
click at [709, 331] on span "Vue" at bounding box center [716, 329] width 62 height 12
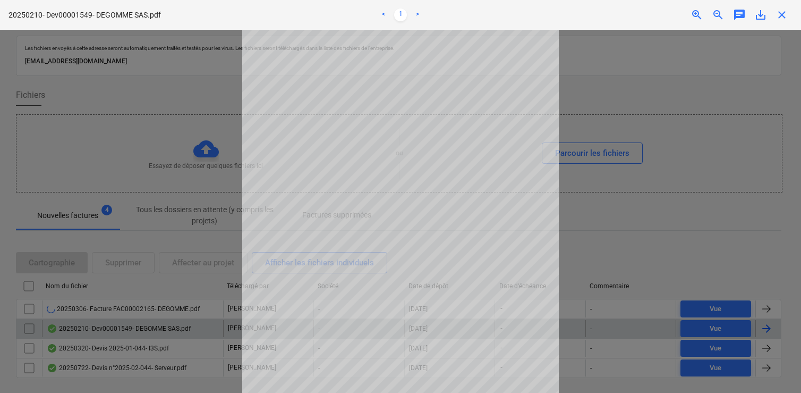
click at [750, 331] on div at bounding box center [400, 211] width 801 height 363
click at [766, 332] on div at bounding box center [400, 211] width 801 height 363
click at [782, 15] on span "close" at bounding box center [782, 15] width 13 height 13
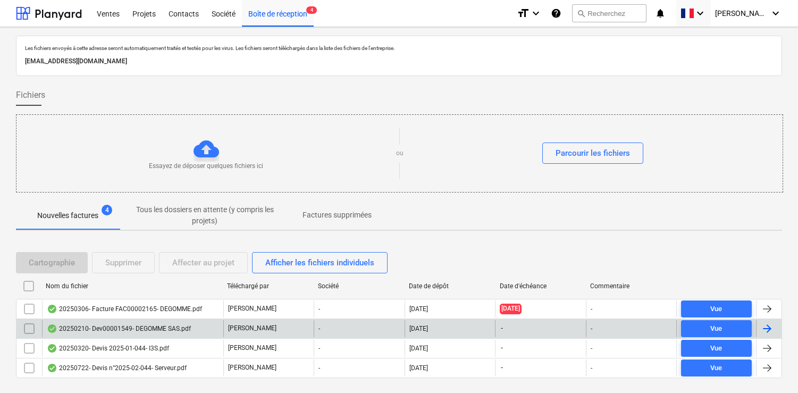
click at [765, 329] on div at bounding box center [766, 328] width 13 height 13
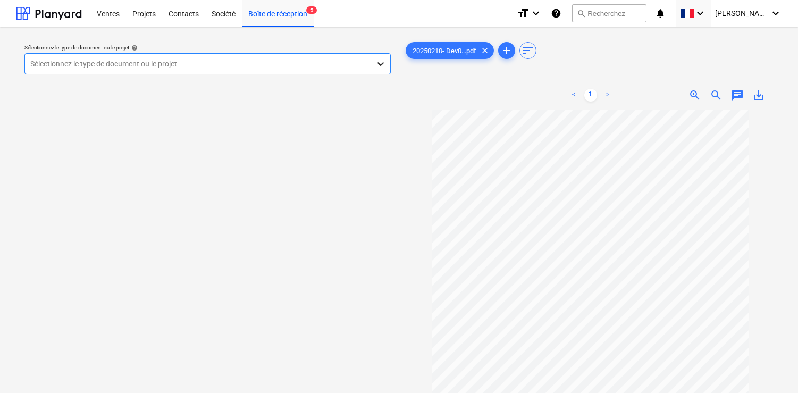
click at [379, 63] on icon at bounding box center [380, 63] width 11 height 11
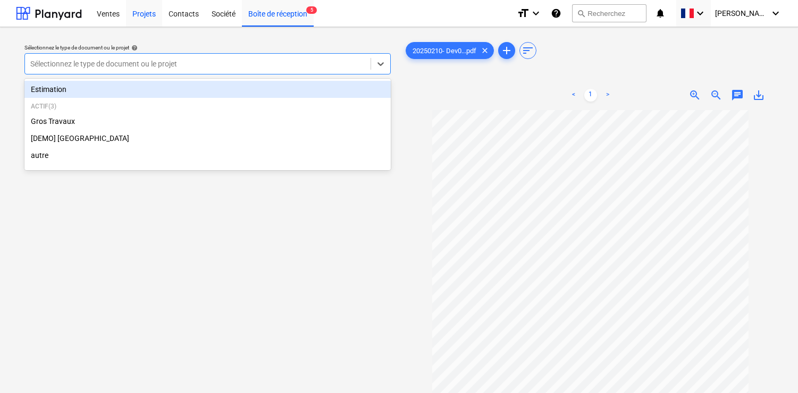
click at [143, 19] on div "Projets" at bounding box center [144, 12] width 36 height 27
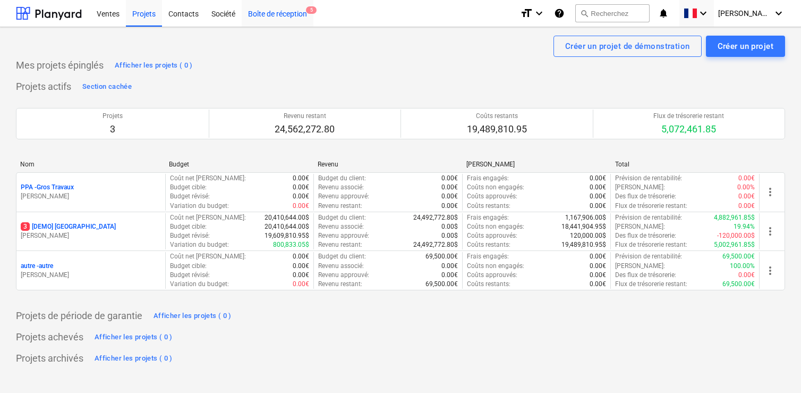
click at [293, 15] on div "Boîte de réception 5" at bounding box center [278, 12] width 72 height 27
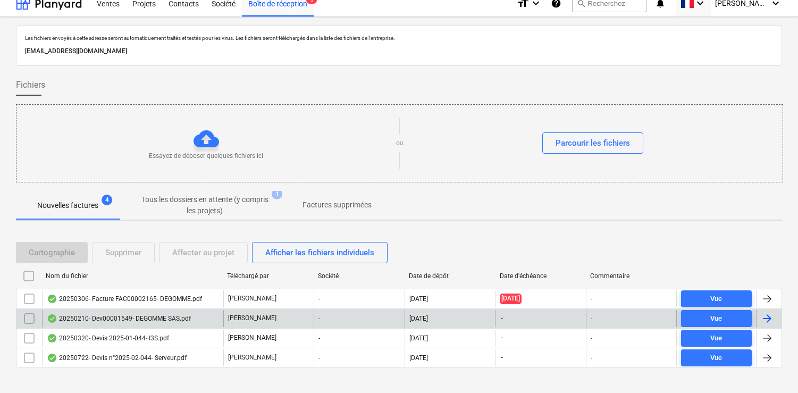
scroll to position [11, 0]
click at [766, 318] on div at bounding box center [766, 317] width 13 height 13
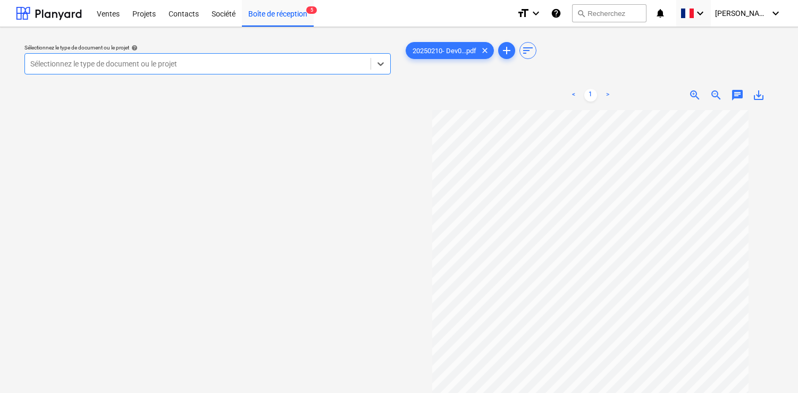
drag, startPoint x: 67, startPoint y: 74, endPoint x: 65, endPoint y: 69, distance: 5.5
click at [67, 73] on div "Sélectionnez le type de document ou le projet" at bounding box center [207, 63] width 366 height 21
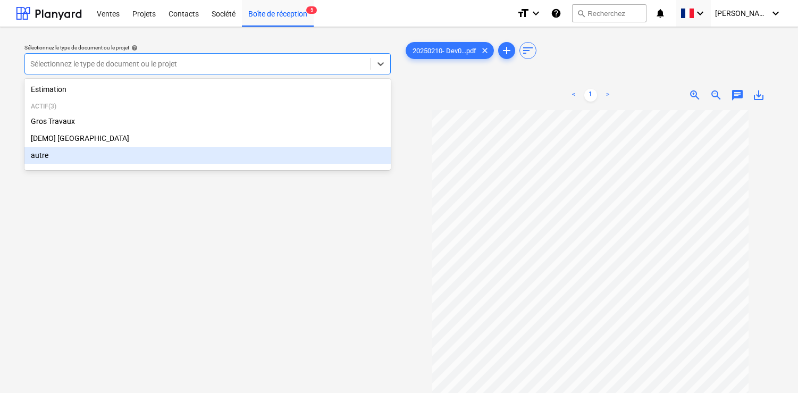
click at [57, 158] on div "autre" at bounding box center [207, 155] width 366 height 17
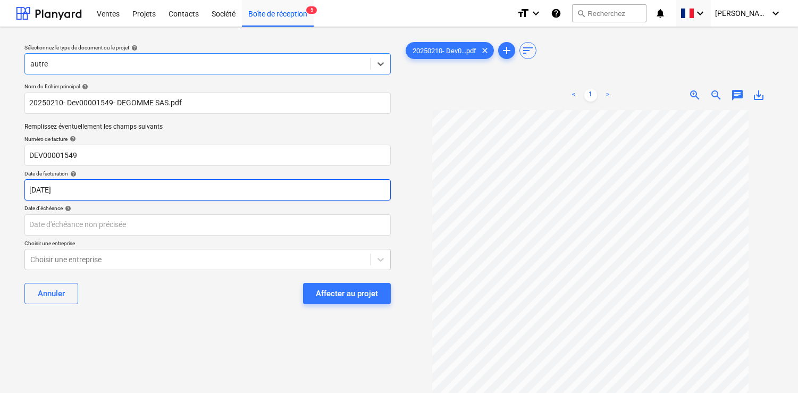
scroll to position [1, 0]
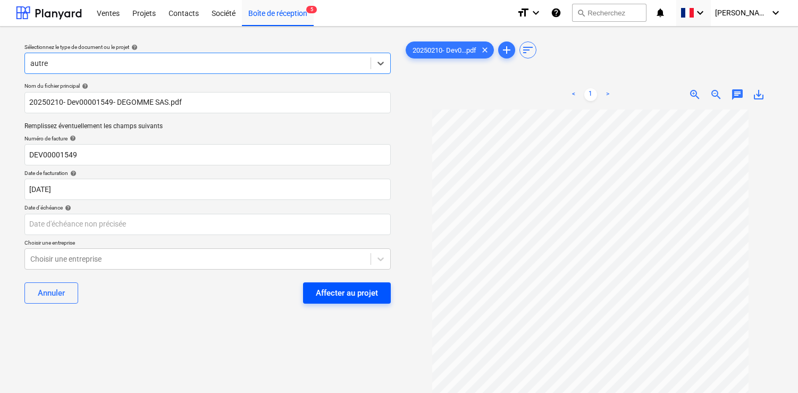
click at [322, 292] on div "Affecter au projet" at bounding box center [347, 293] width 62 height 14
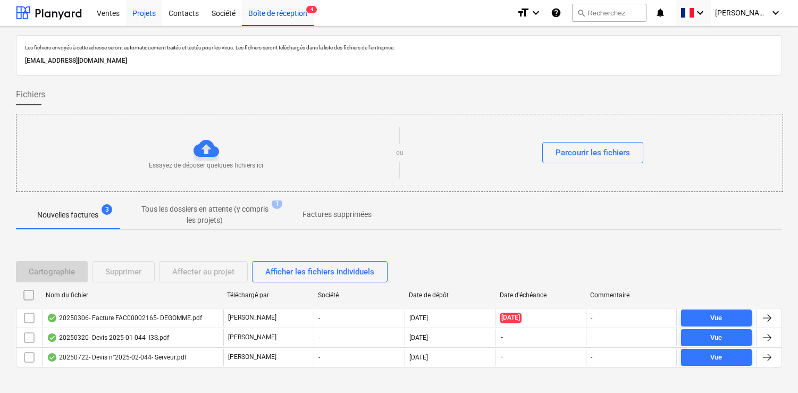
click at [141, 15] on div "Projets" at bounding box center [144, 12] width 36 height 27
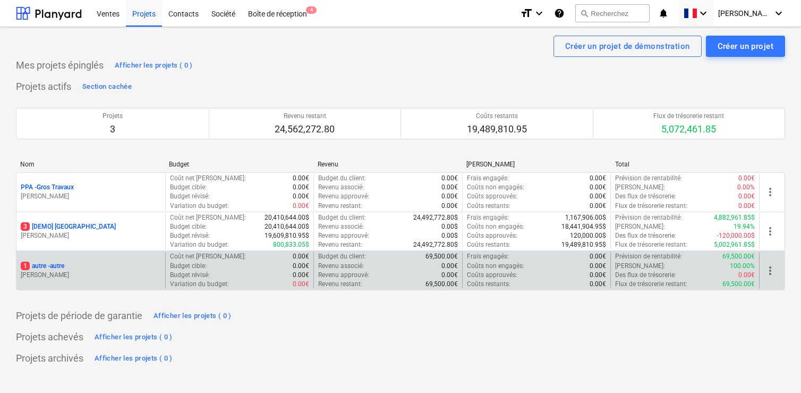
click at [27, 265] on span "1" at bounding box center [25, 265] width 9 height 9
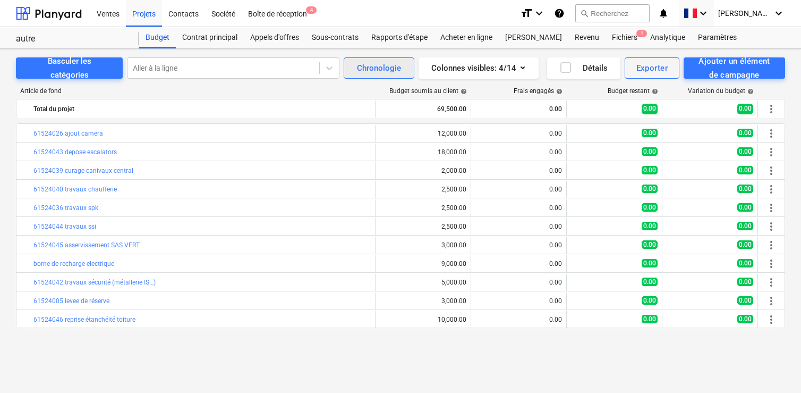
click at [401, 71] on div "Chronologie" at bounding box center [379, 68] width 44 height 14
click at [606, 37] on div "Fichiers 1" at bounding box center [625, 37] width 38 height 21
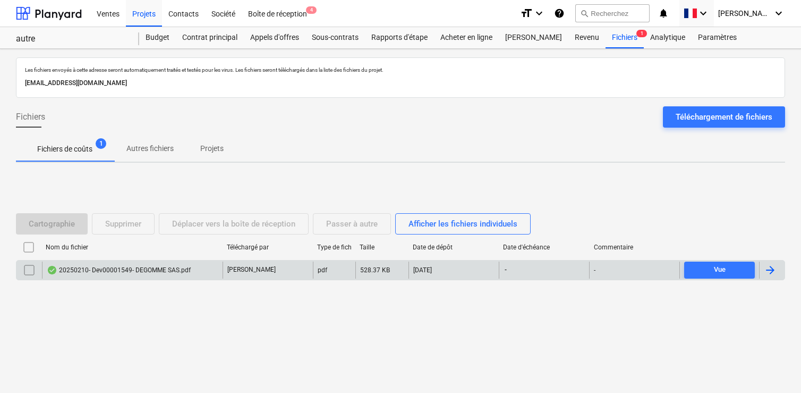
click at [766, 270] on div at bounding box center [770, 270] width 13 height 13
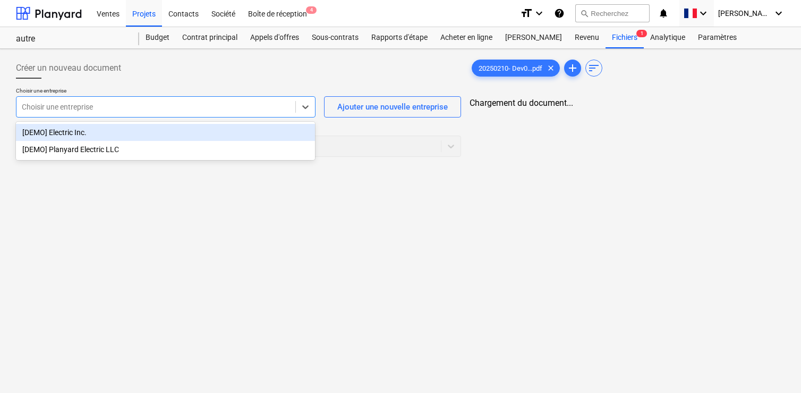
click at [61, 109] on div at bounding box center [156, 106] width 268 height 11
click at [69, 133] on div "[DEMO] Electric Inc." at bounding box center [165, 132] width 299 height 17
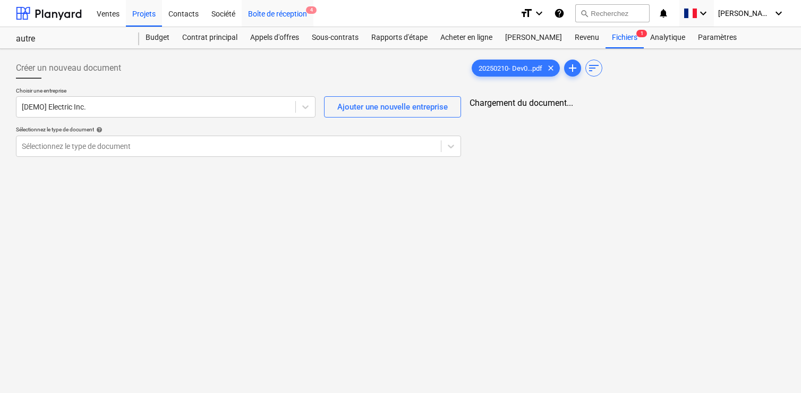
click at [302, 14] on div "Boîte de réception 4" at bounding box center [278, 12] width 72 height 27
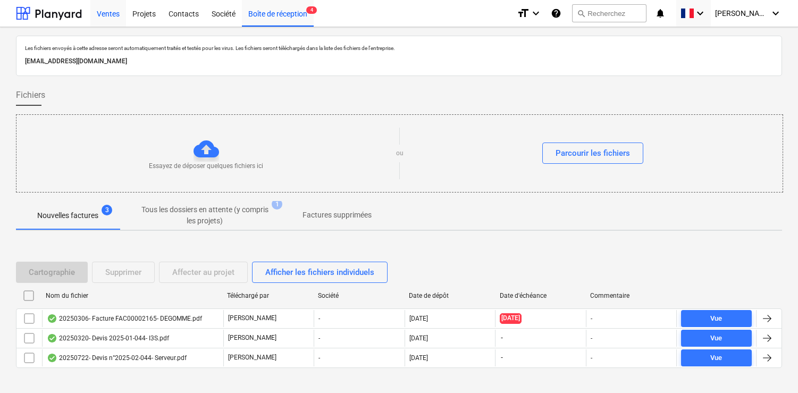
click at [118, 13] on div "Ventes" at bounding box center [108, 12] width 36 height 27
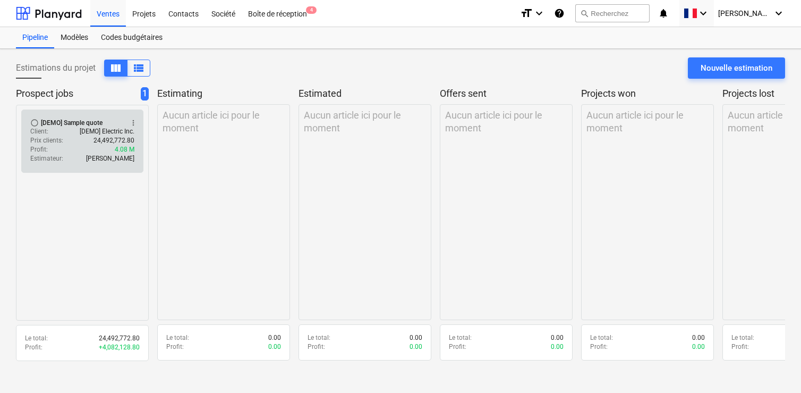
click at [101, 149] on div "Profit : 4.08 M" at bounding box center [82, 149] width 104 height 9
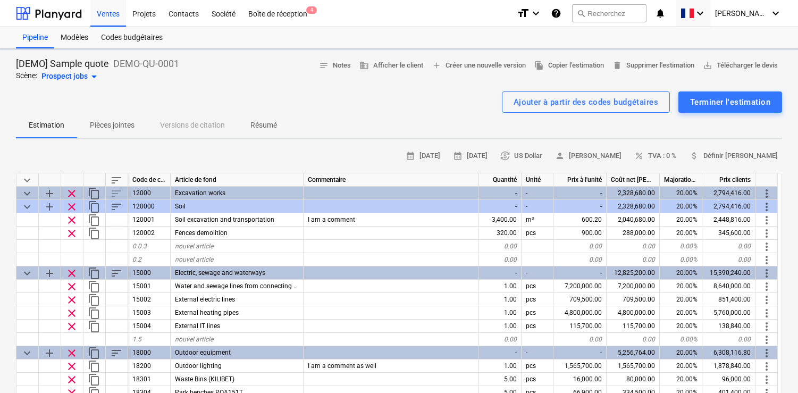
type textarea "x"
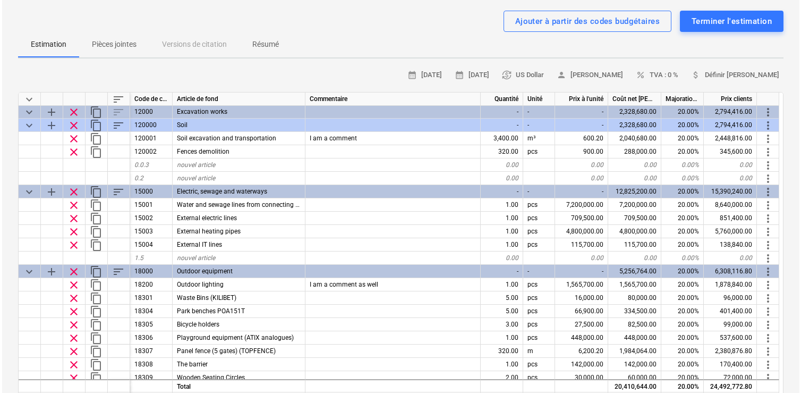
scroll to position [78, 0]
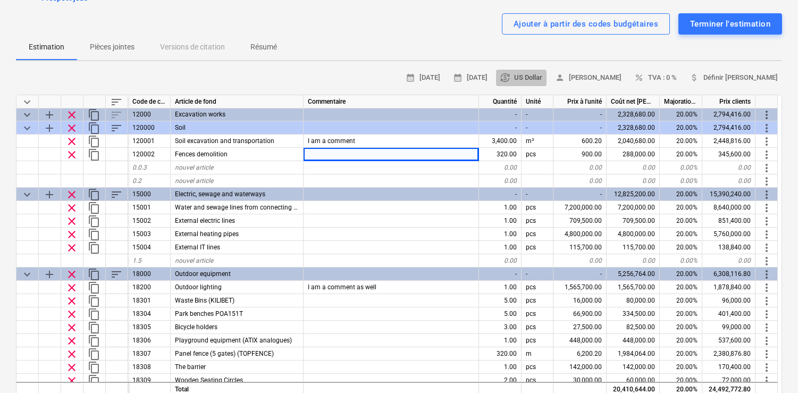
click at [510, 80] on span "currency_exchange" at bounding box center [505, 78] width 10 height 10
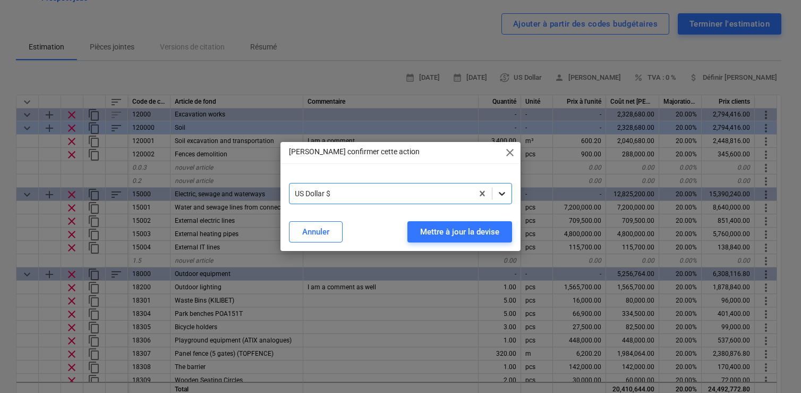
click at [497, 195] on icon at bounding box center [502, 193] width 11 height 11
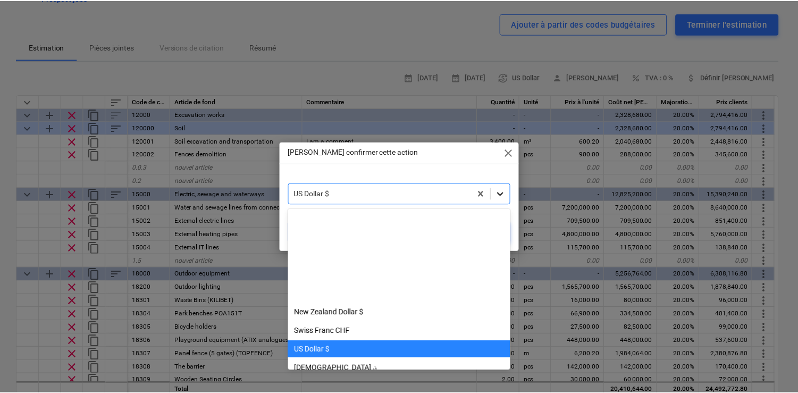
scroll to position [130, 0]
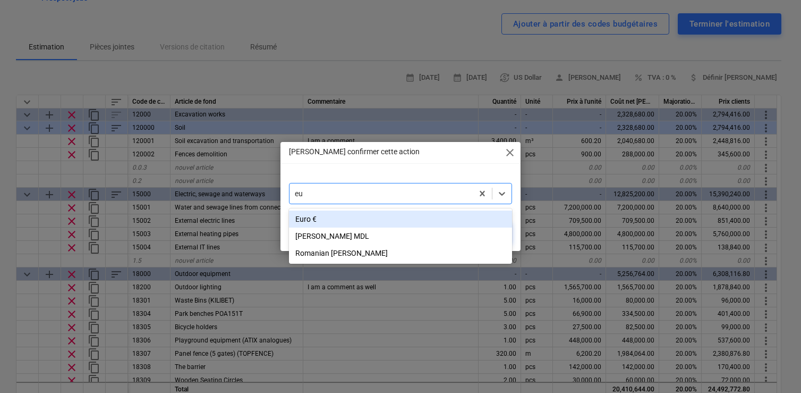
type input "eur"
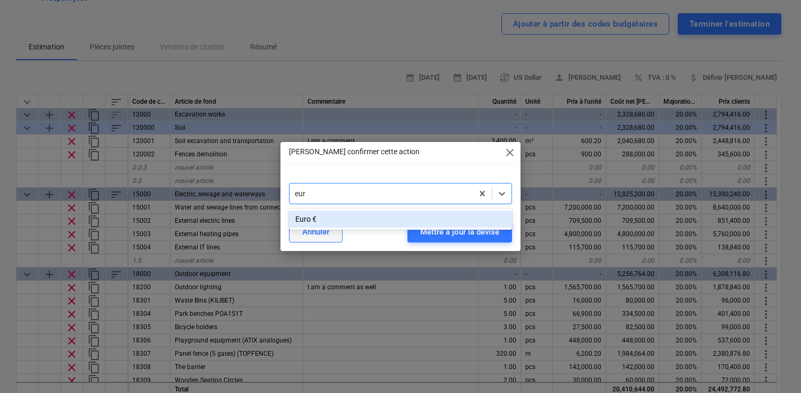
click at [315, 223] on div "Euro €" at bounding box center [400, 218] width 223 height 17
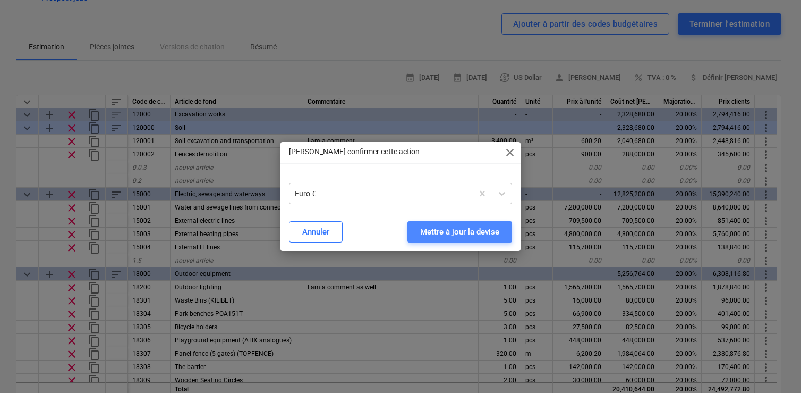
click at [467, 232] on div "Mettre à jour la devise" at bounding box center [459, 232] width 79 height 14
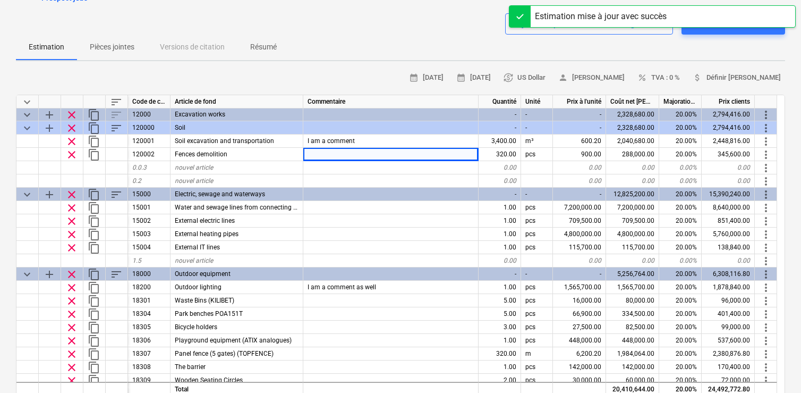
type textarea "x"
